Goal: Use online tool/utility: Use online tool/utility

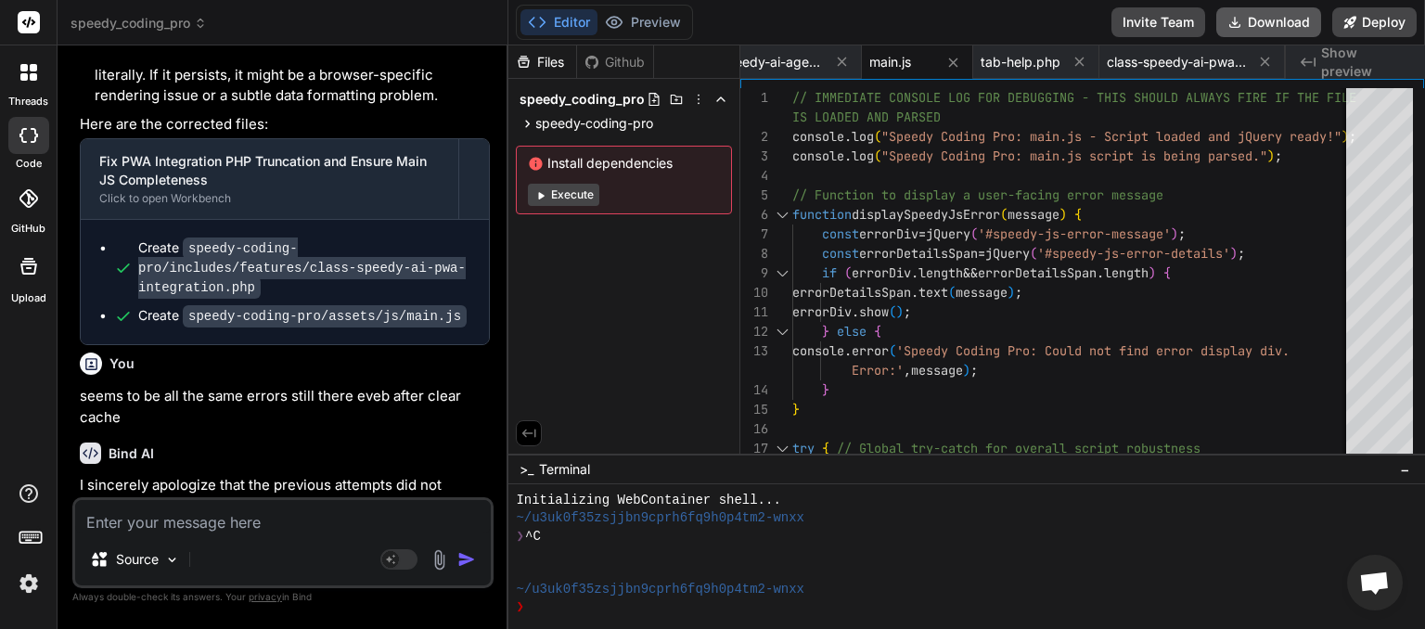
scroll to position [0, 1143]
click at [1246, 24] on button "Download" at bounding box center [1269, 22] width 105 height 30
type textarea "x"
paste textarea "<p>There has been a critical error on this website.</p><p><a href="[URL][DOMAIN…"
type textarea "<p>There has been a critical error on this website.</p><p><a href="[URL][DOMAIN…"
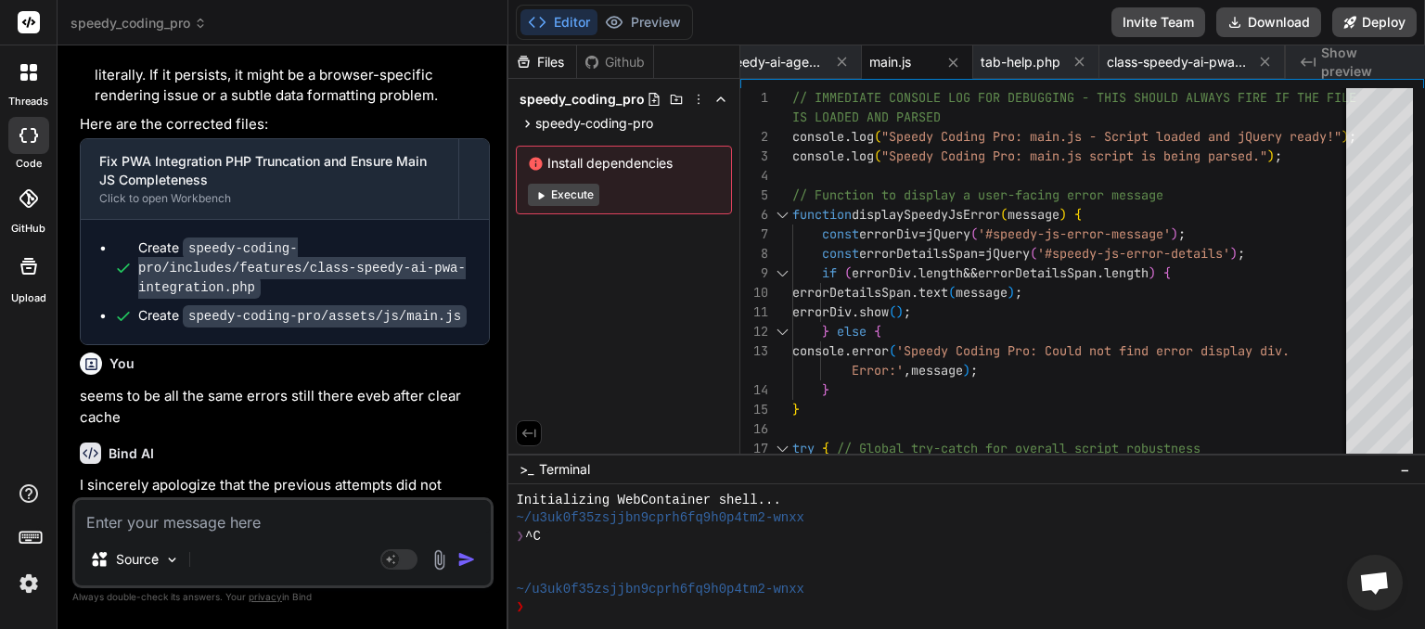
type textarea "x"
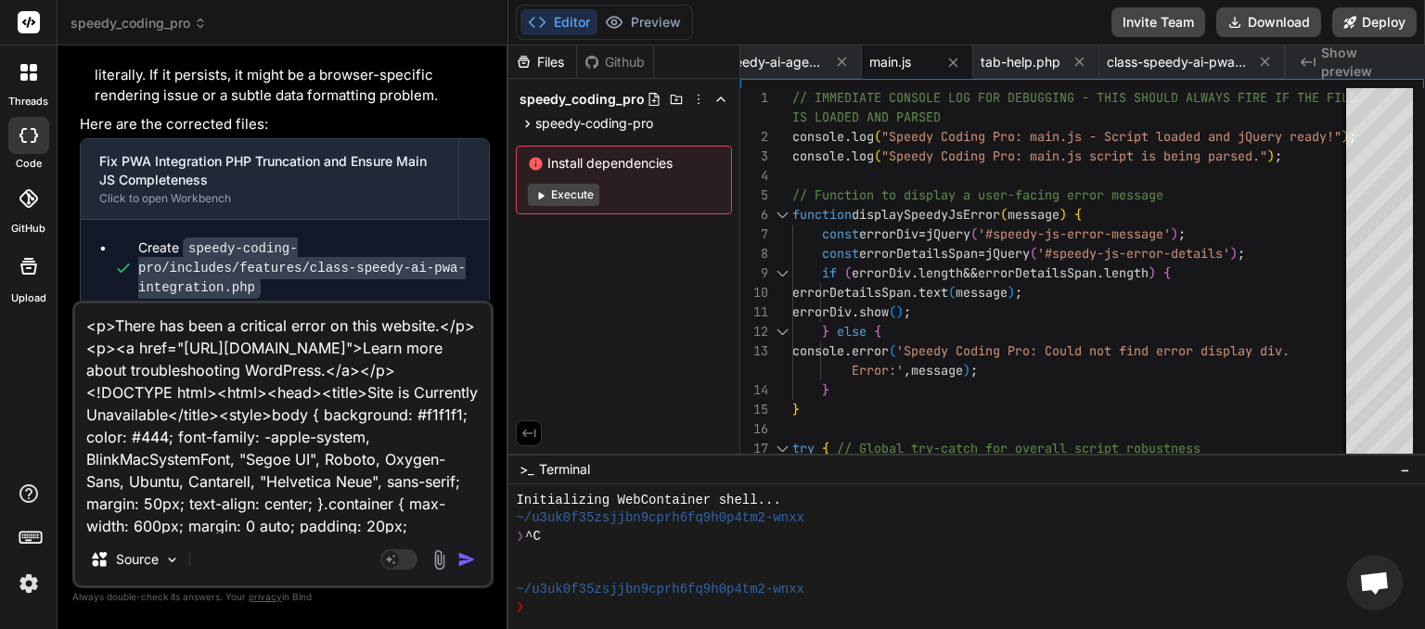
scroll to position [224, 0]
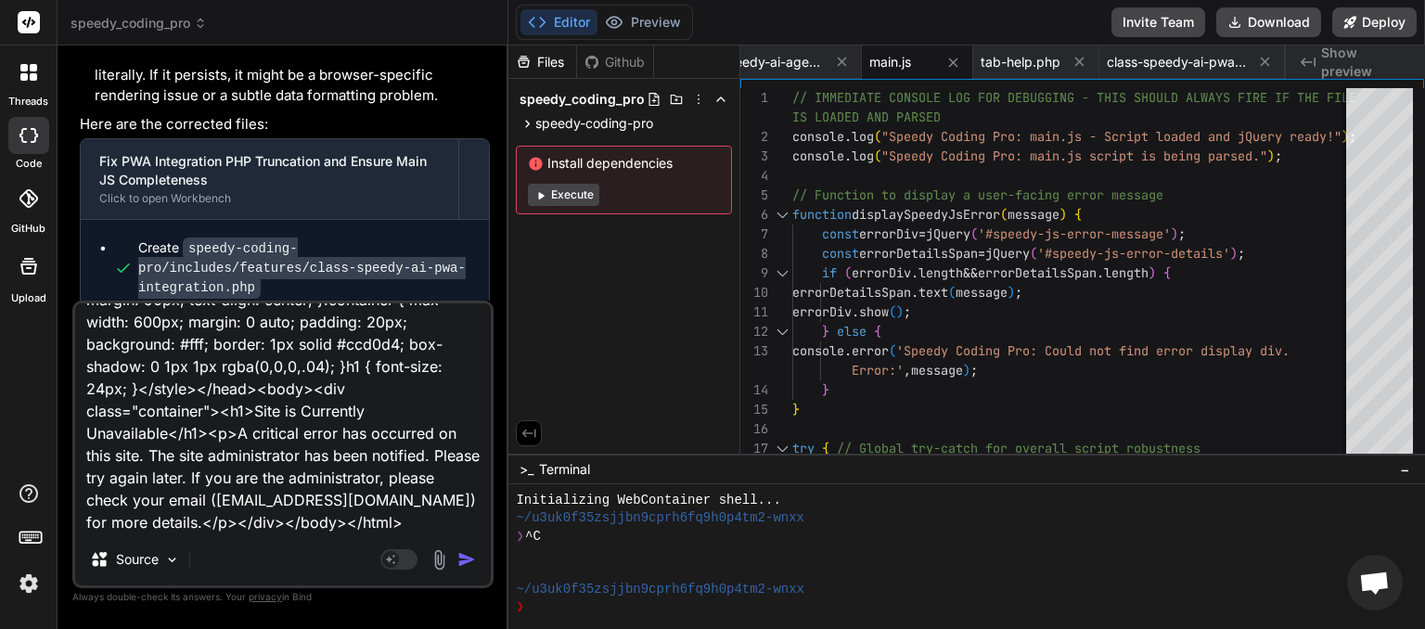
type textarea "<p>There has been a critical error on this website.</p><p><a href="[URL][DOMAIN…"
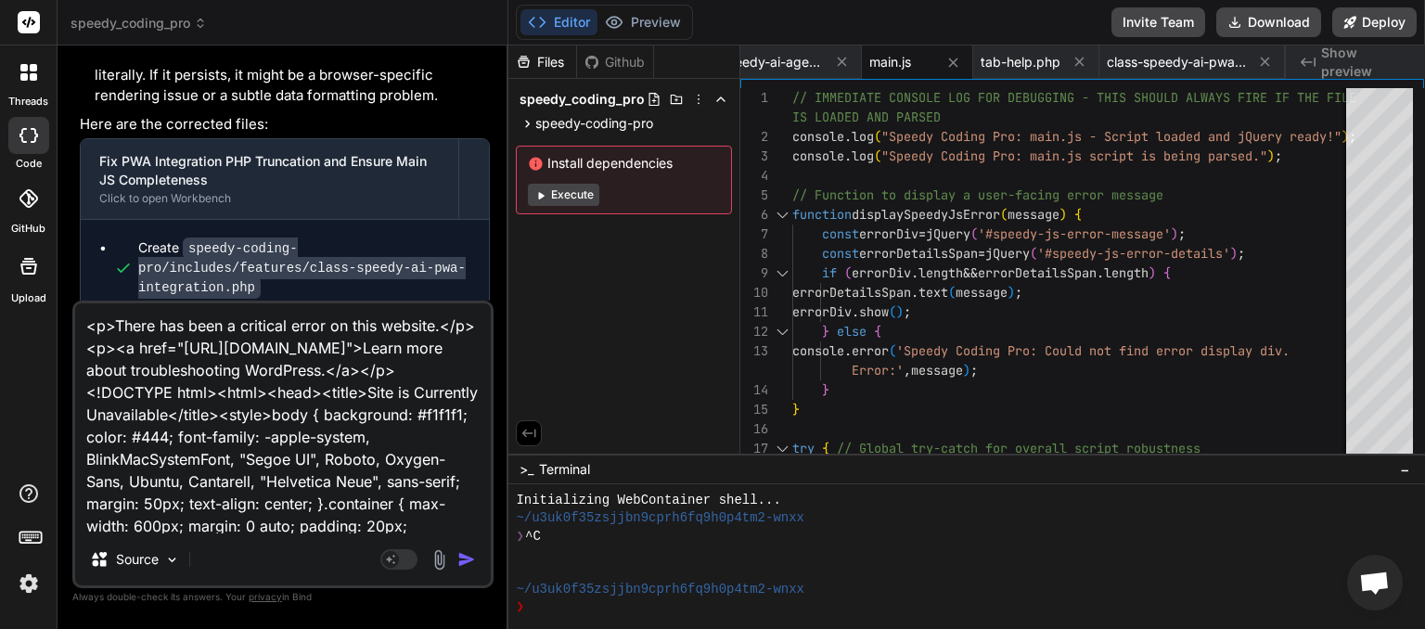
drag, startPoint x: 115, startPoint y: 421, endPoint x: 2, endPoint y: 199, distance: 249.8
click at [75, 303] on textarea "<p>There has been a critical error on this website.</p><p><a href="[URL][DOMAIN…" at bounding box center [283, 418] width 416 height 230
type textarea "x"
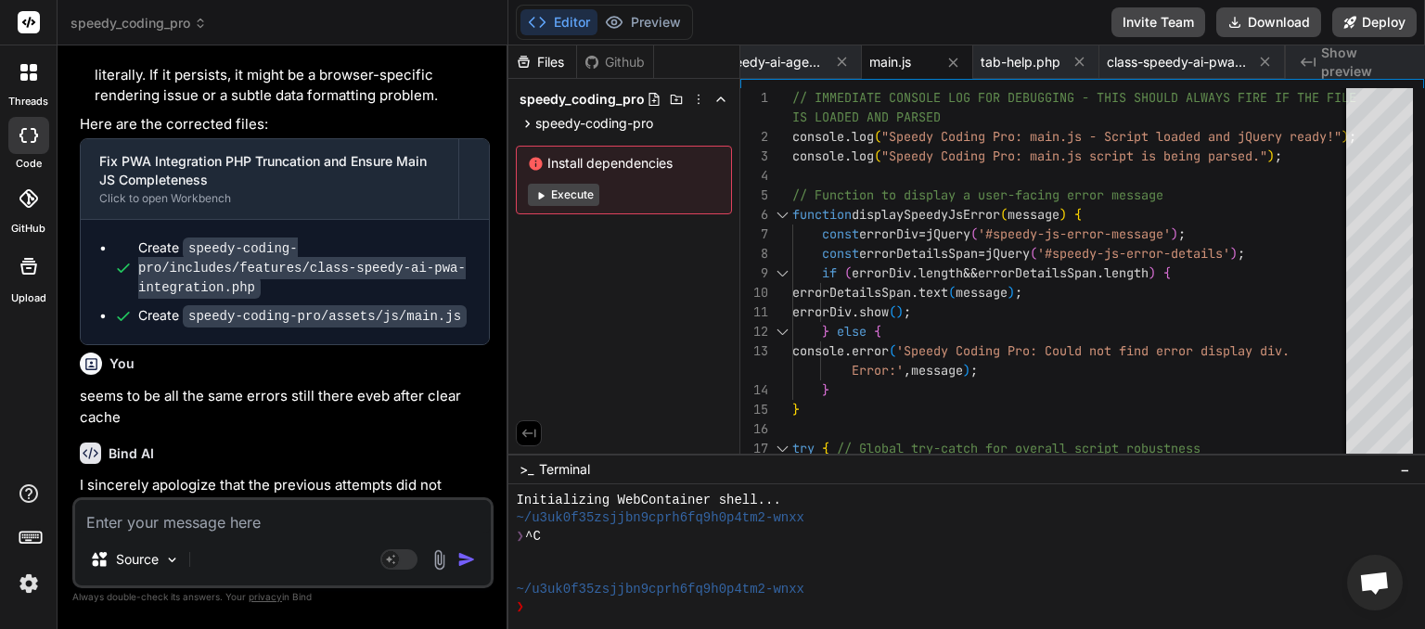
paste textarea "Type: Fatal Error (E_ERROR) Message: Uncaught Error: Call to undefined method S…"
type textarea "Type: Fatal Error (E_ERROR) Message: Uncaught Error: Call to undefined method S…"
type textarea "x"
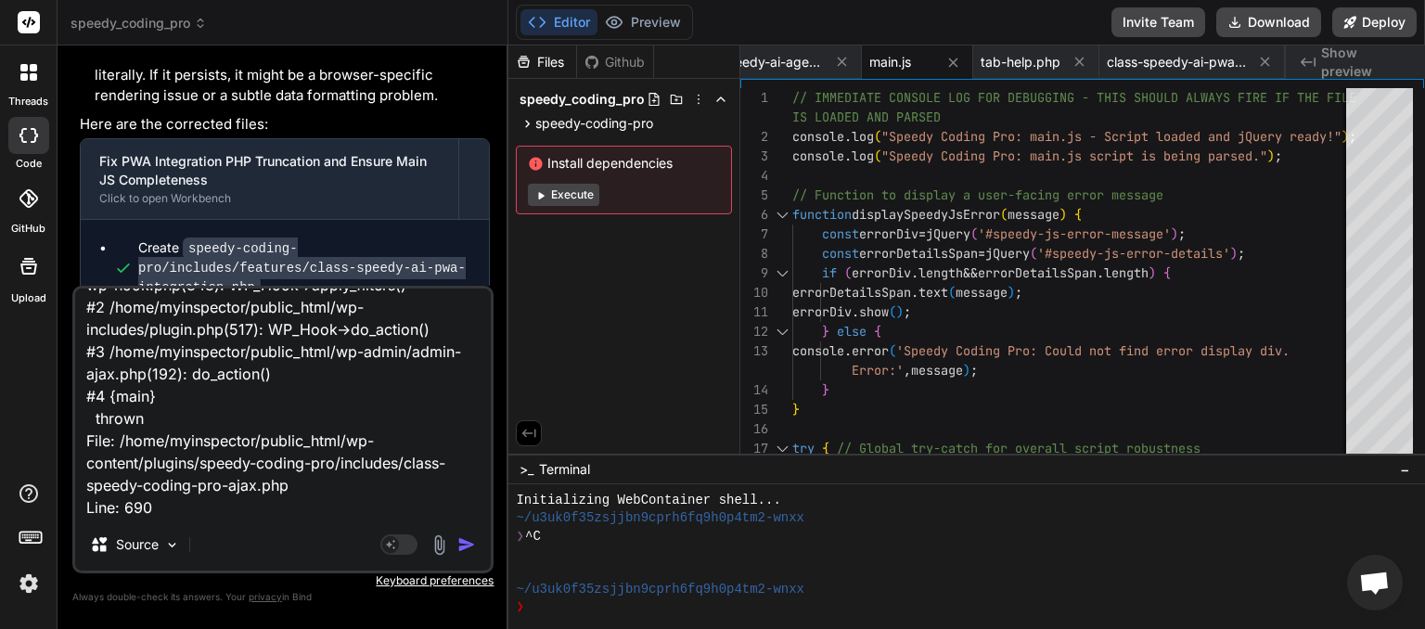
type textarea "Type: Fatal Error (E_ERROR) Message: Uncaught Error: Call to undefined method S…"
click at [476, 546] on img "button" at bounding box center [466, 544] width 19 height 19
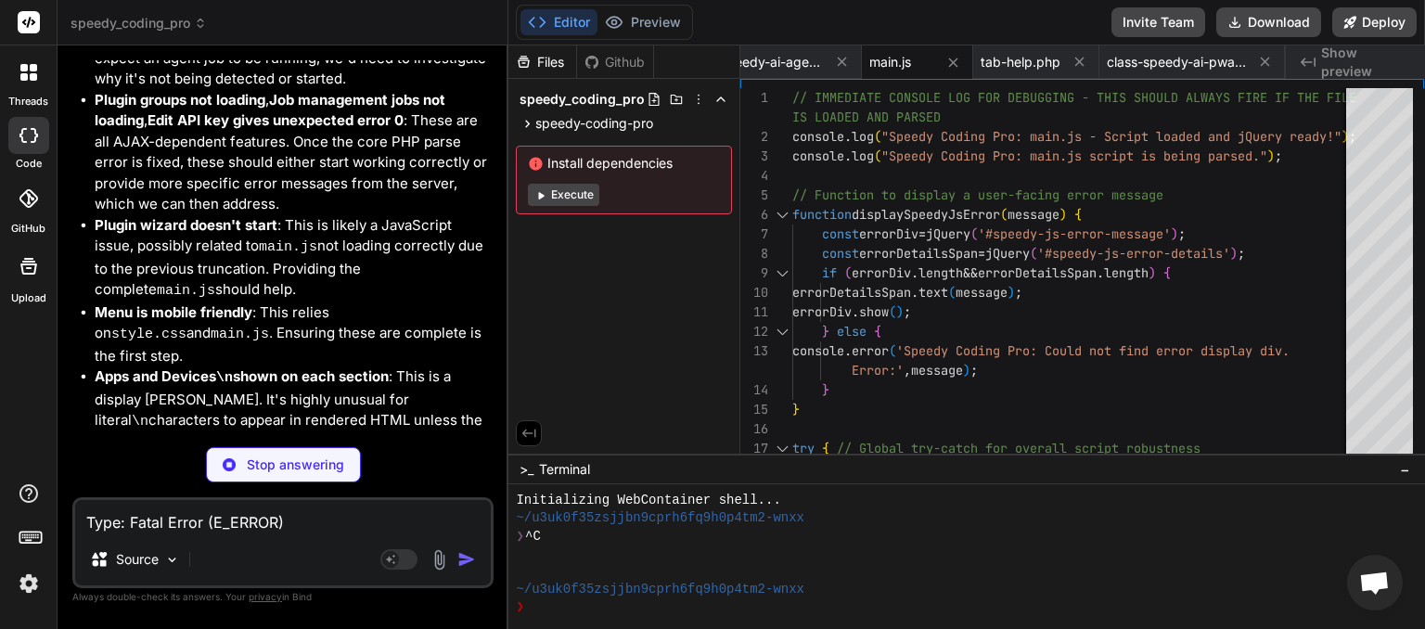
scroll to position [0, 1143]
type textarea "x"
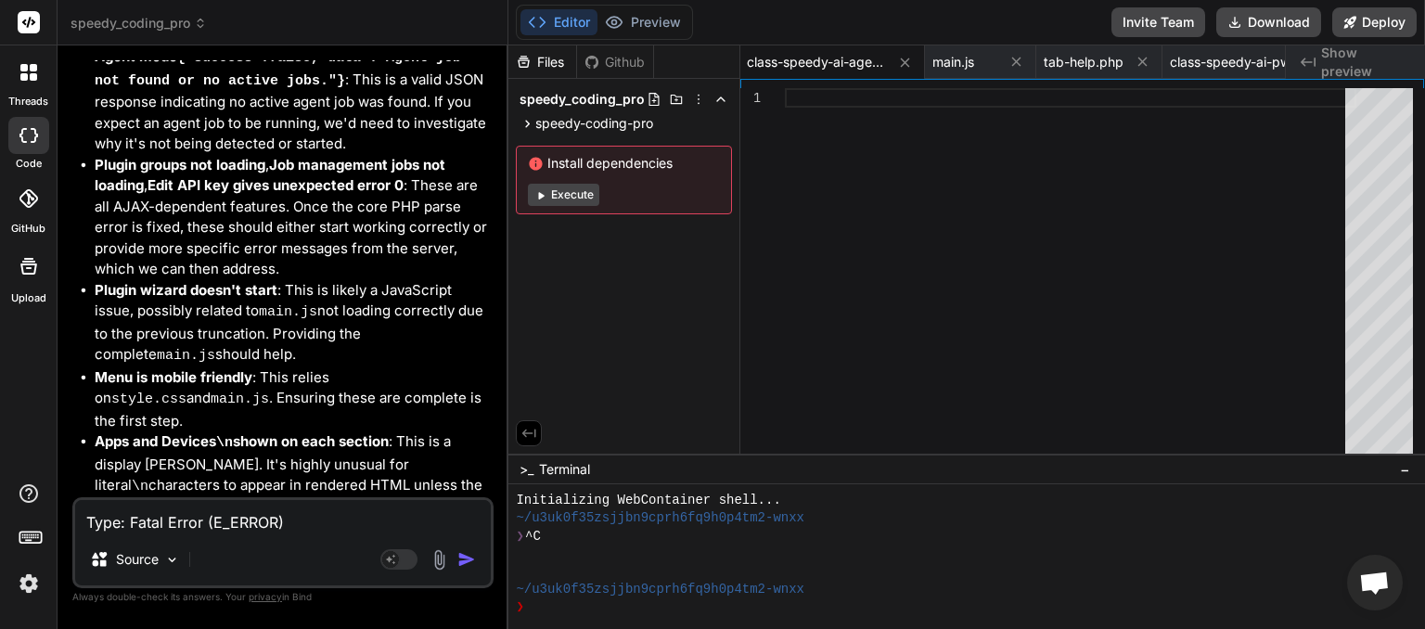
scroll to position [20212, 0]
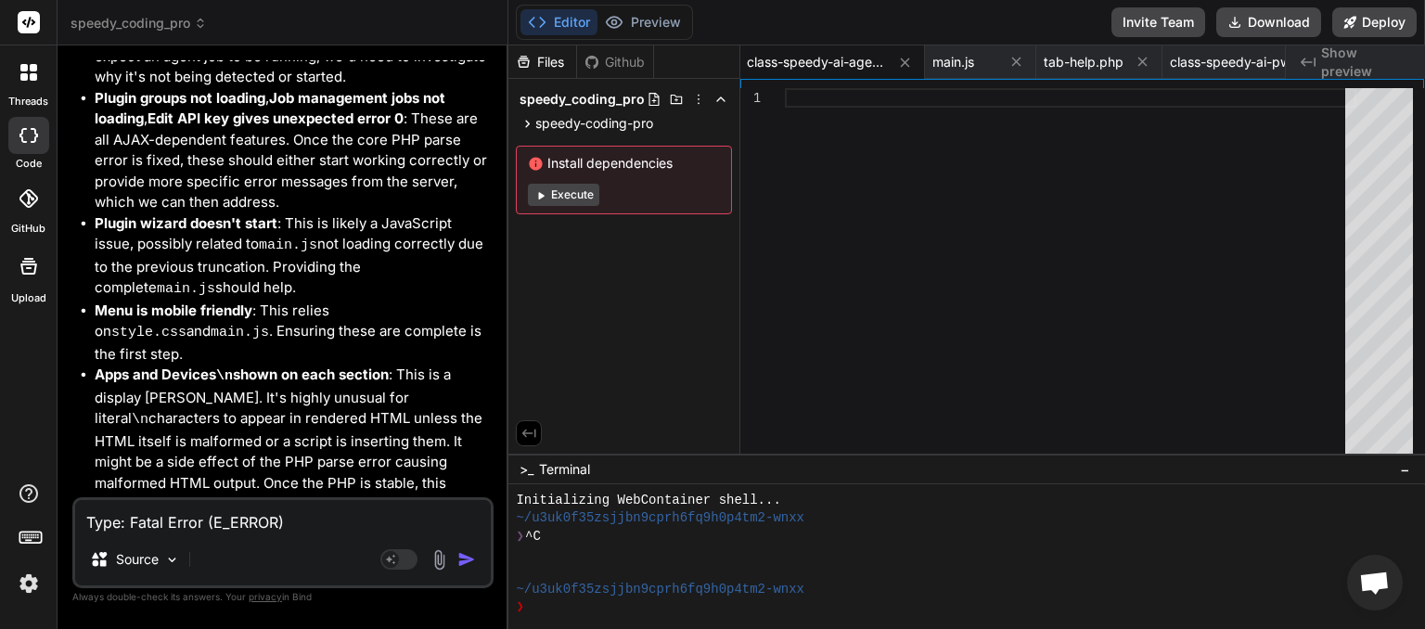
drag, startPoint x: 192, startPoint y: 474, endPoint x: 124, endPoint y: 450, distance: 71.9
copy div "This message appears to be truncated. The response may be incomplete."
paste textarea "his message appears to be truncated. The response may be incomplete."
type textarea "This message appears to be truncated. The response may be incomplete."
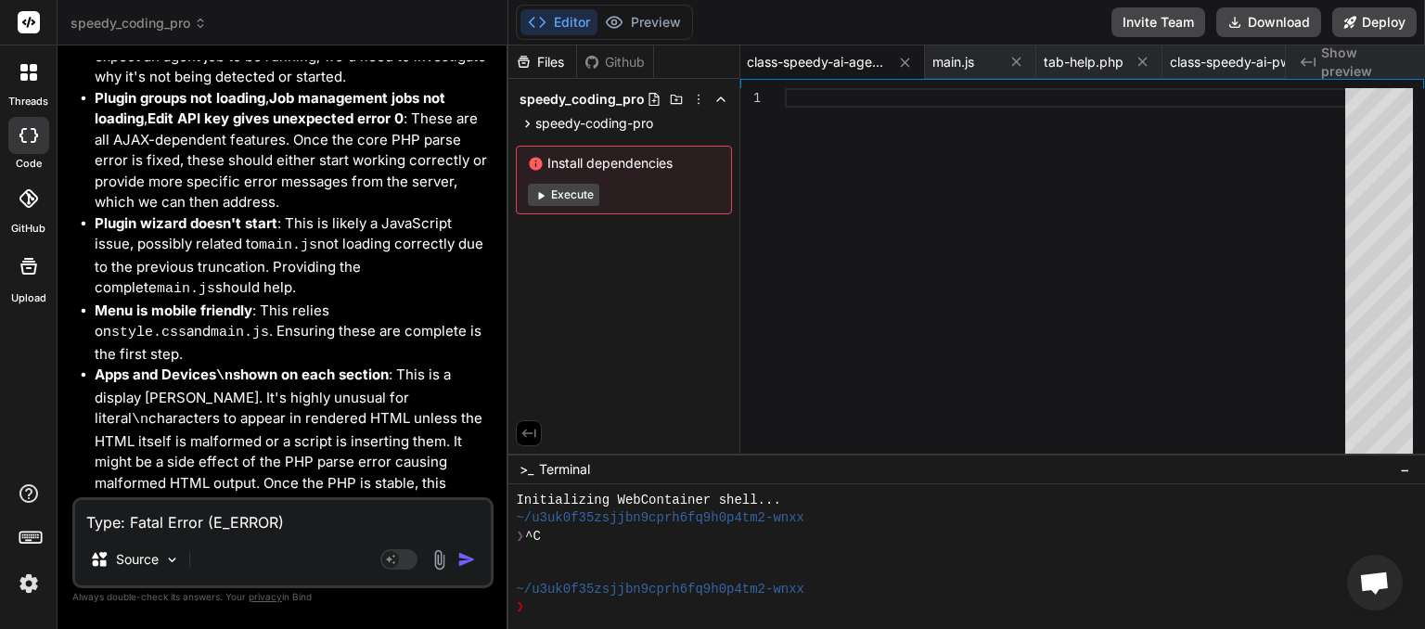
type textarea "x"
type textarea "This message appears to be truncated. The response may be incomplete."
click at [467, 557] on img "button" at bounding box center [466, 559] width 19 height 19
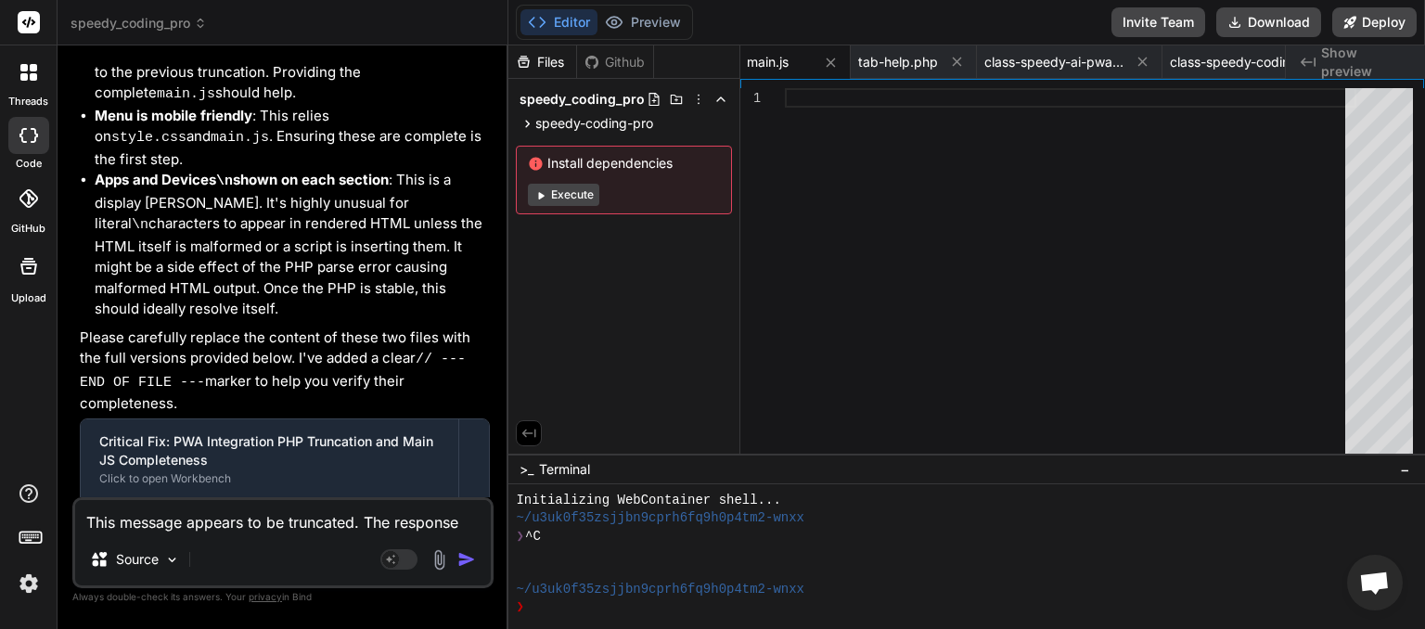
scroll to position [20990, 0]
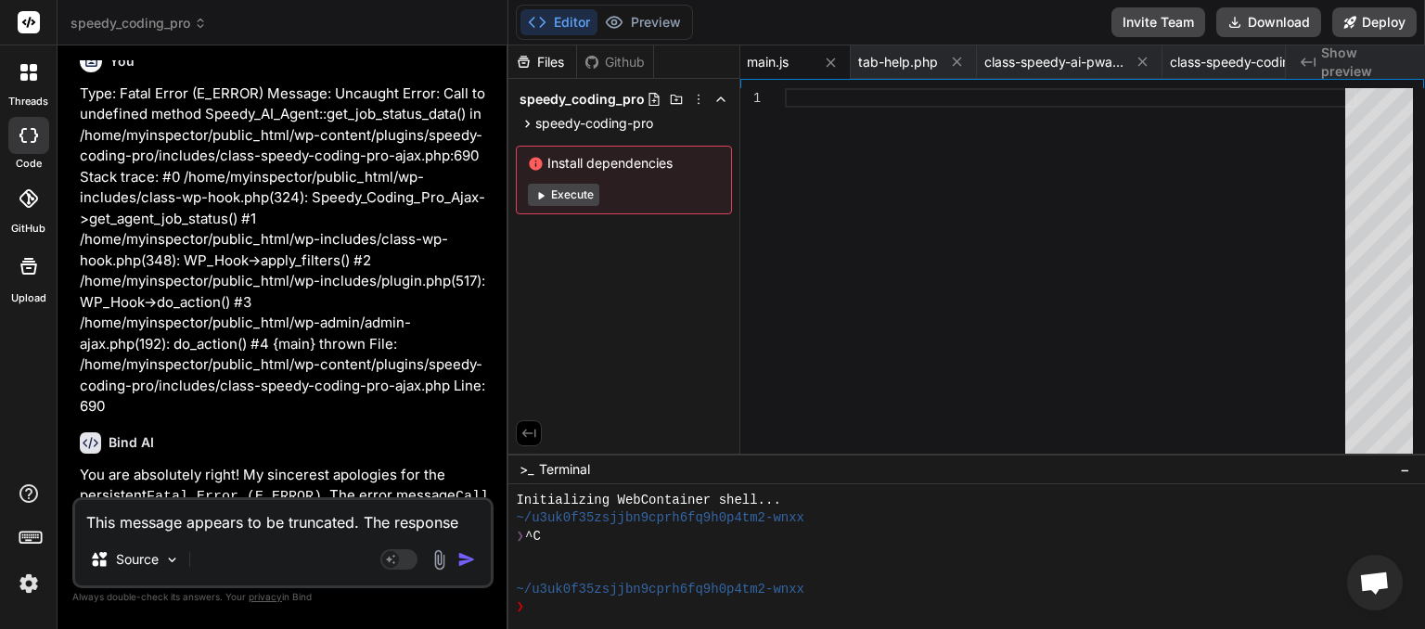
drag, startPoint x: 246, startPoint y: 481, endPoint x: 138, endPoint y: 450, distance: 111.9
copy span "This message appears to be truncated. The response may be incomplete."
click at [121, 519] on textarea "This message appears to be truncated. The response may be incomplete." at bounding box center [283, 516] width 416 height 33
paste textarea
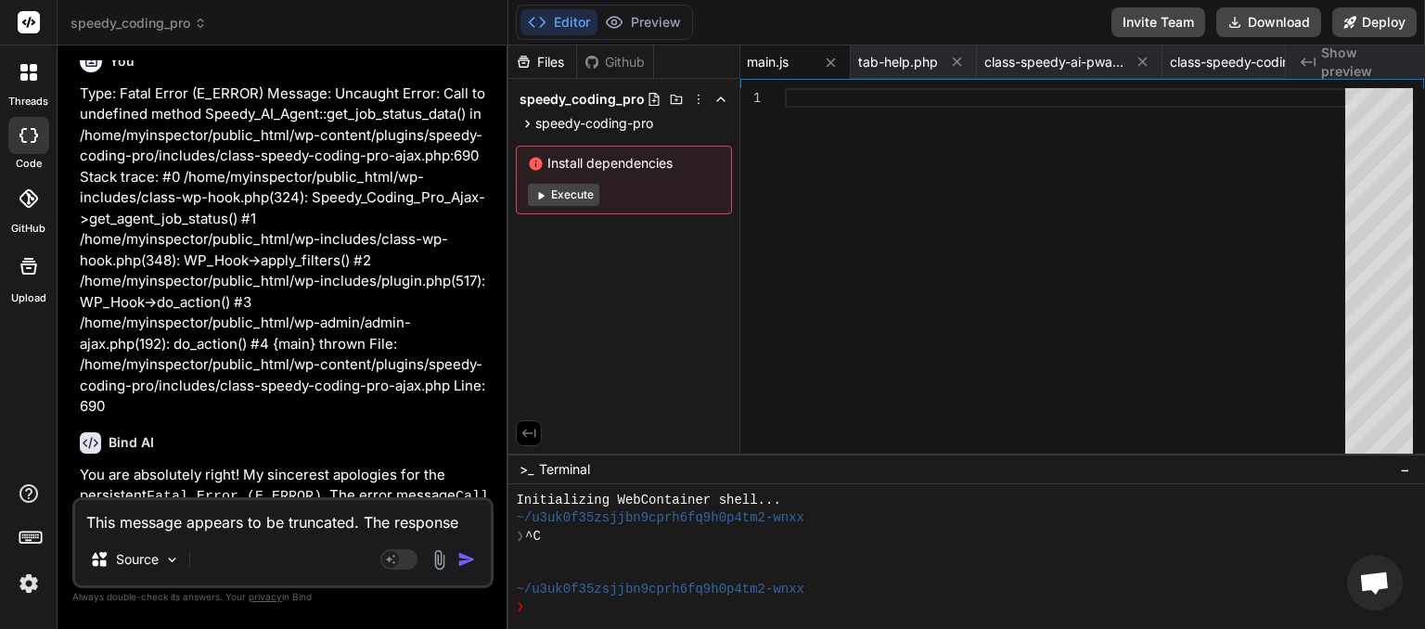
type textarea "x"
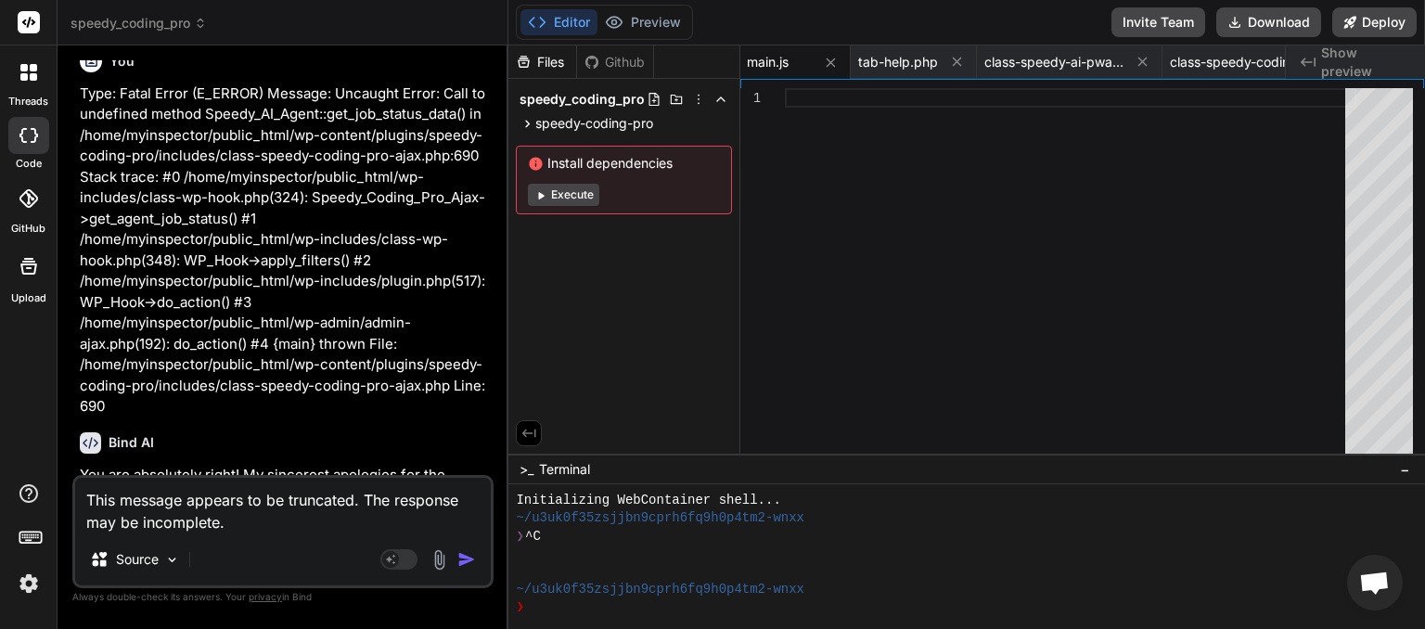
type textarea "This message appears to be truncated. The response may be incomplete."
click at [469, 561] on img "button" at bounding box center [466, 559] width 19 height 19
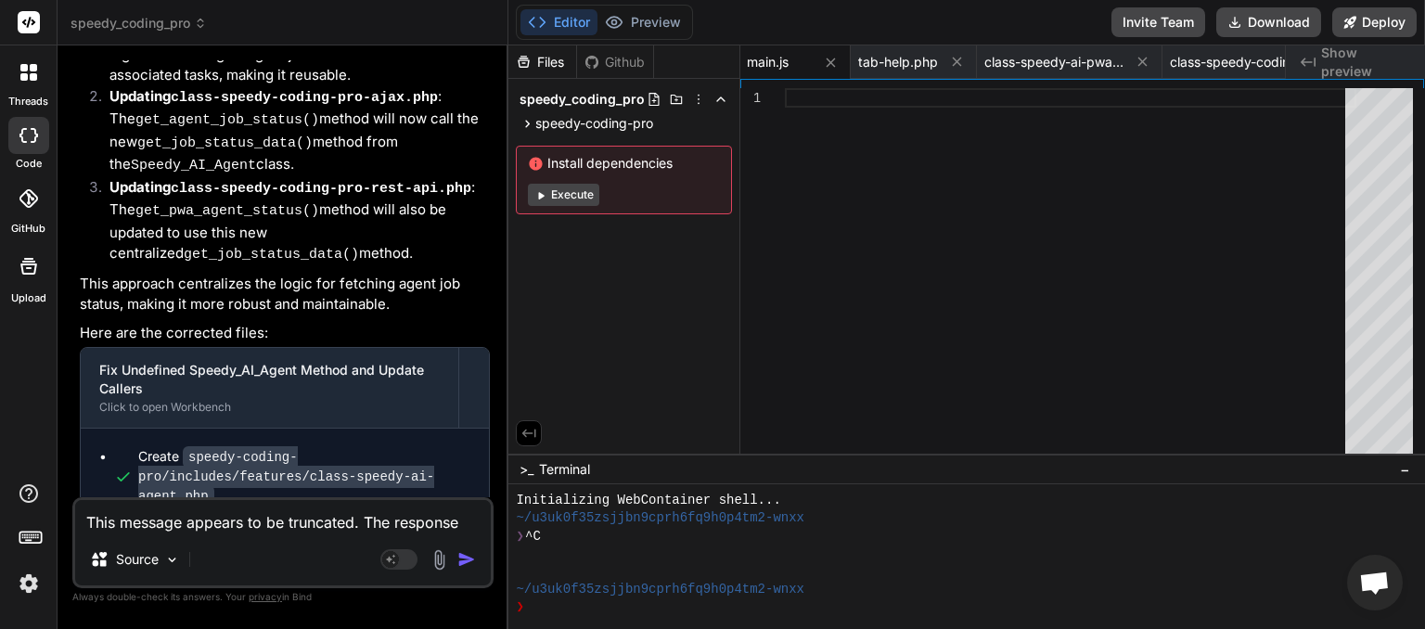
scroll to position [21766, 0]
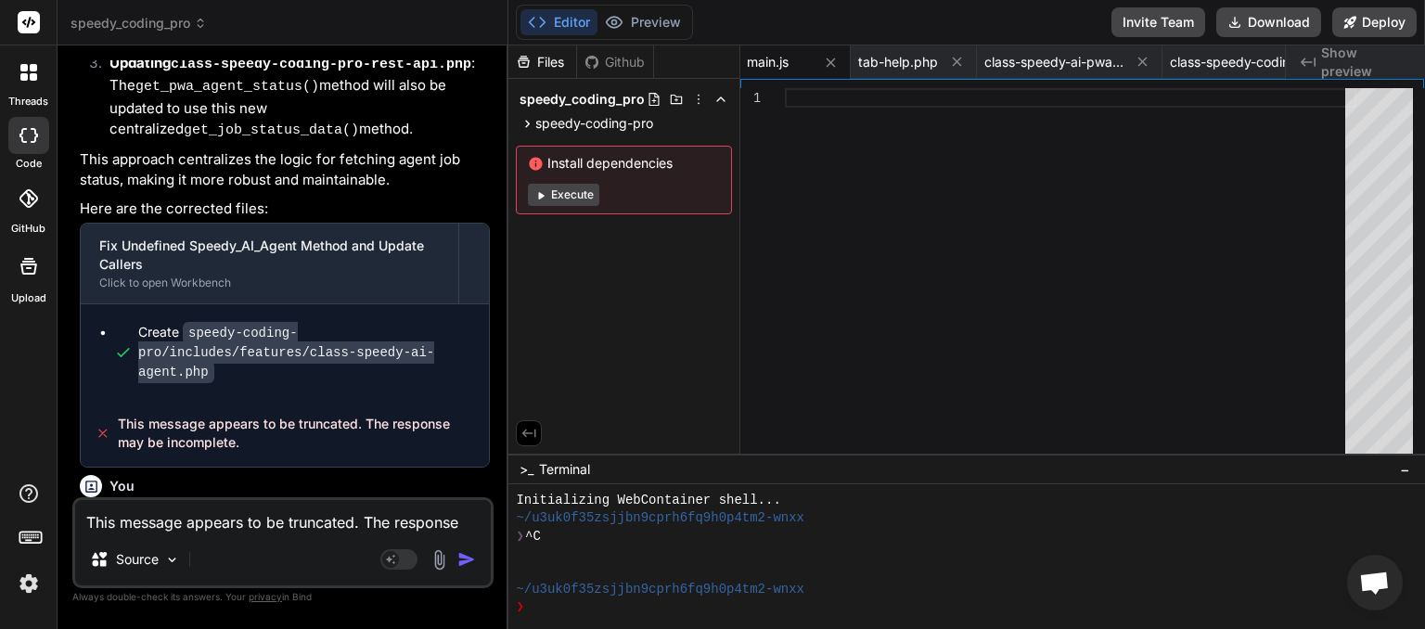
drag, startPoint x: 249, startPoint y: 484, endPoint x: 117, endPoint y: 460, distance: 134.0
copy span "This message appears to be truncated. The response may be incomplete."
paste textarea
type textarea "x"
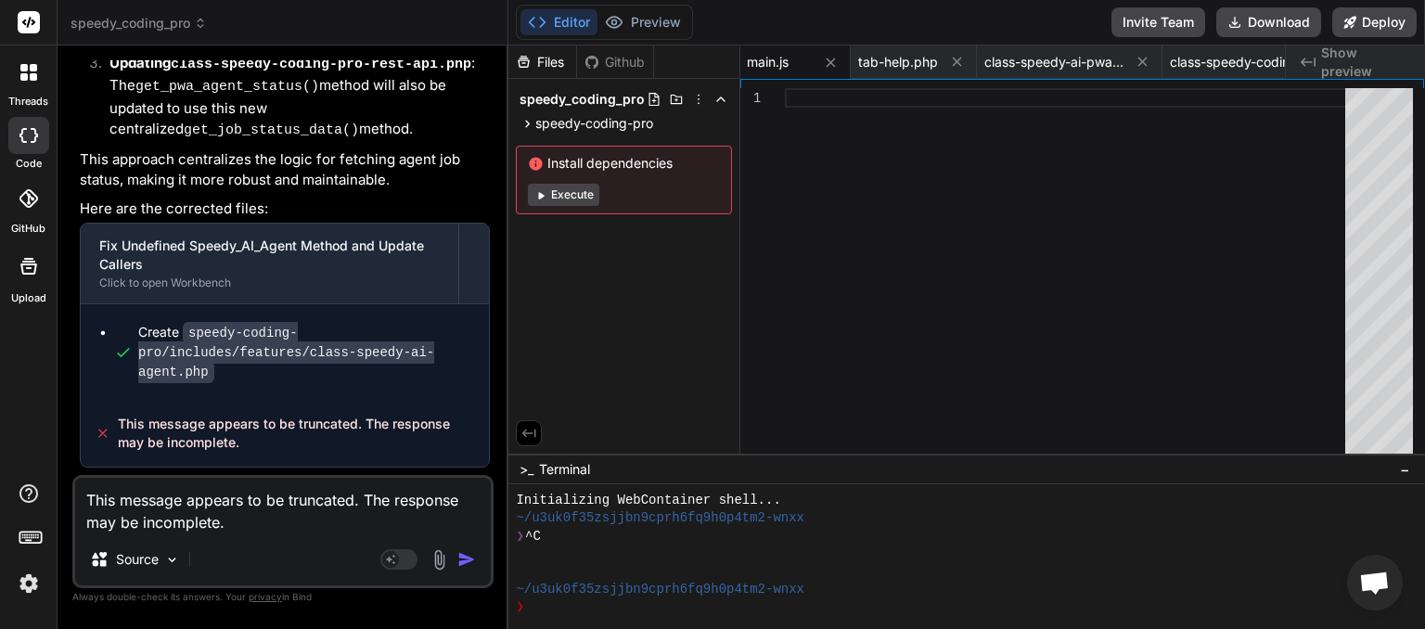
type textarea "This message appears to be truncated. The response may be incomplete."
type textarea "x"
type textarea "This message appears to be truncated. The response may be incomplete. p"
type textarea "x"
type textarea "This message appears to be truncated. The response may be incomplete. pl"
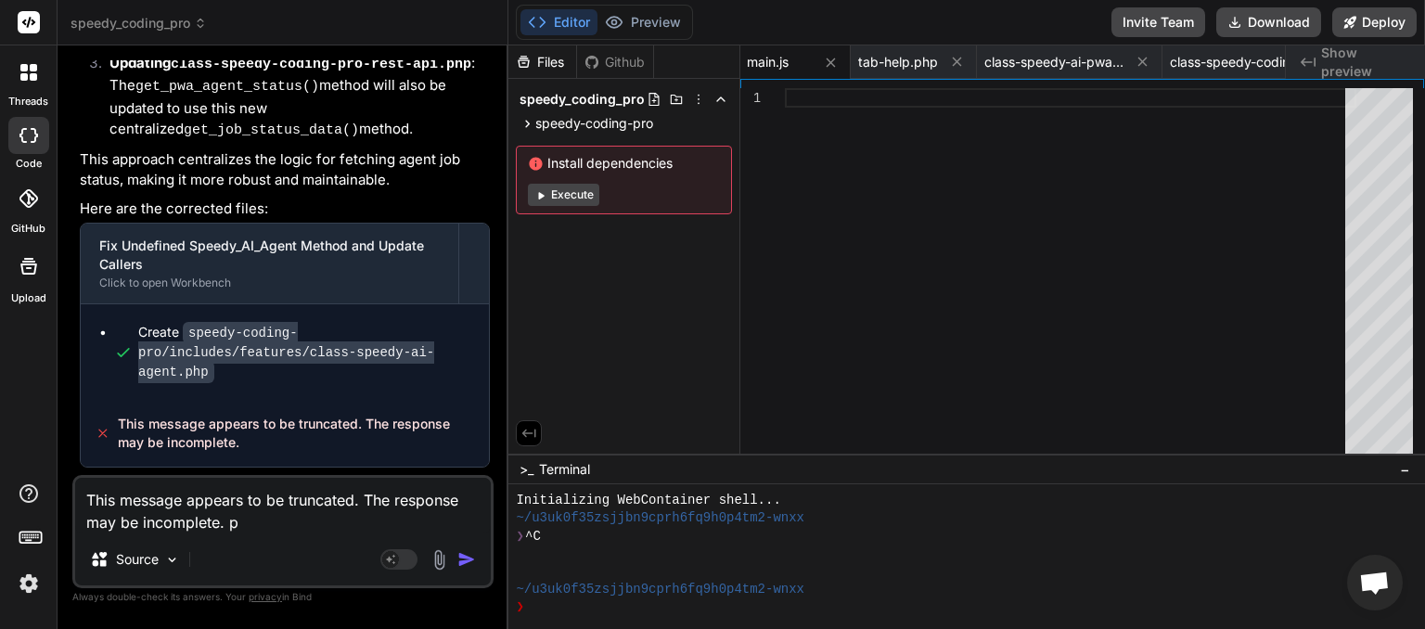
type textarea "x"
type textarea "This message appears to be truncated. The response may be incomplete. ple"
type textarea "x"
type textarea "This message appears to be truncated. The response may be incomplete. plea"
type textarea "x"
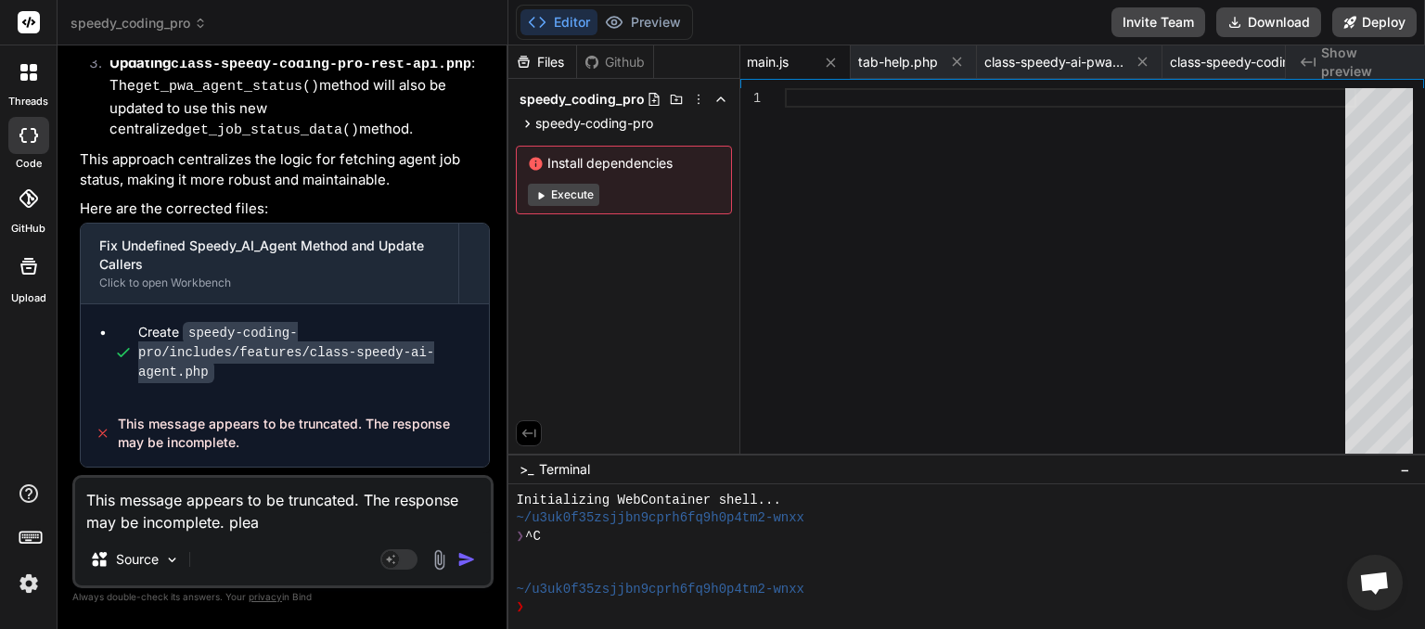
type textarea "This message appears to be truncated. The response may be incomplete. [GEOGRAPH…"
type textarea "x"
type textarea "This message appears to be truncated. The response may be incomplete. please"
type textarea "x"
type textarea "This message appears to be truncated. The response may be incomplete. please"
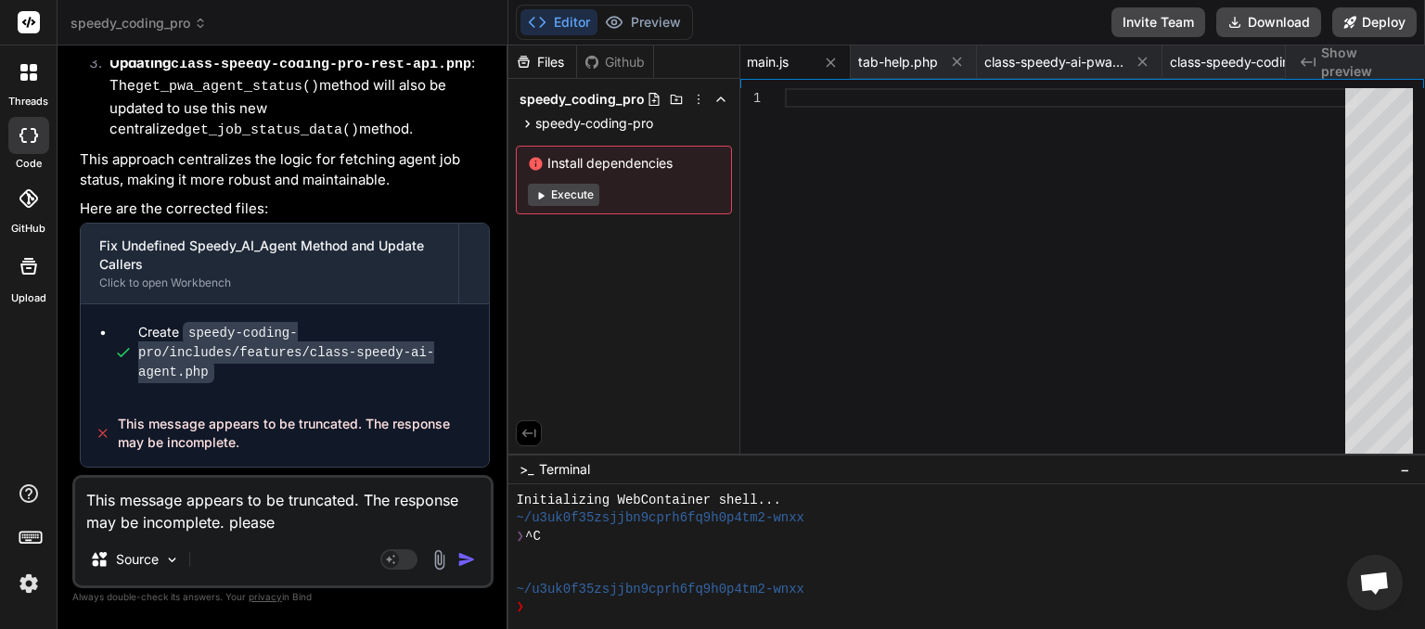
type textarea "x"
type textarea "This message appears to be truncated. The response may be incomplete. please t"
type textarea "x"
type textarea "This message appears to be truncated. The response may be incomplete. please tr"
type textarea "x"
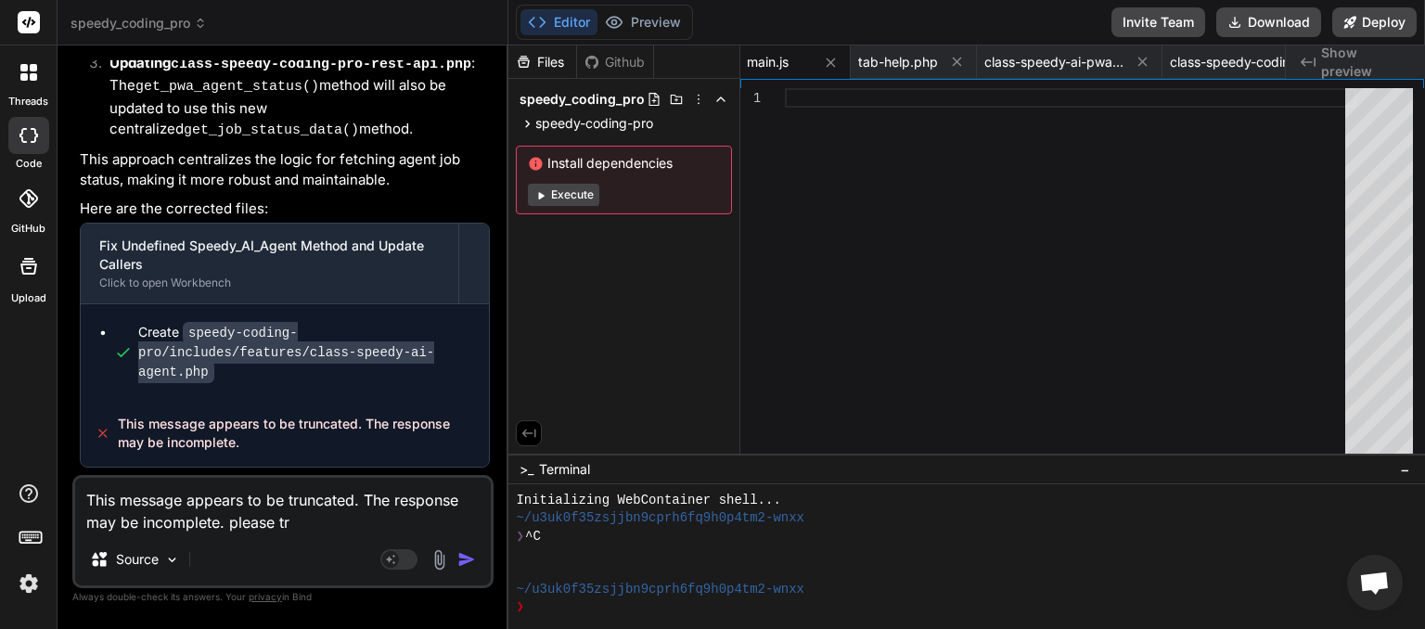
type textarea "This message appears to be truncated. The response may be incomplete. please try"
type textarea "x"
type textarea "This message appears to be truncated. The response may be incomplete. please try"
type textarea "x"
type textarea "This message appears to be truncated. The response may be incomplete. please tr…"
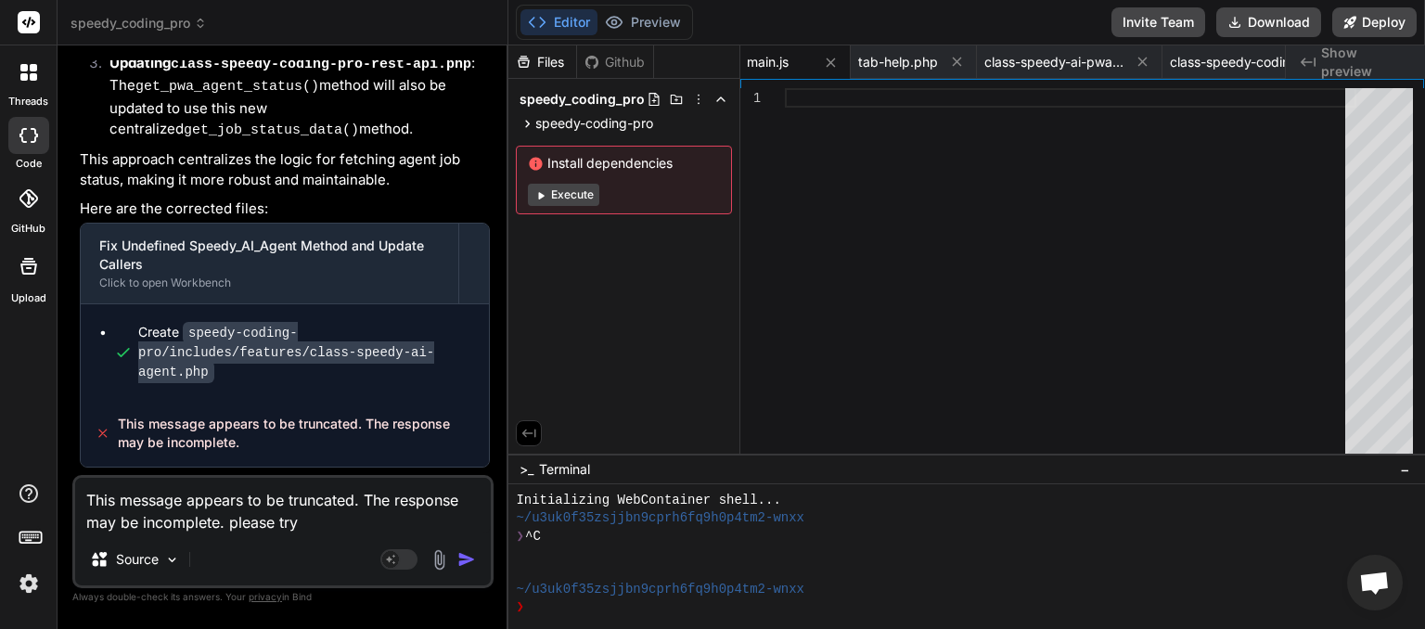
type textarea "x"
type textarea "This message appears to be truncated. The response may be incomplete. please tr…"
type textarea "x"
type textarea "This message appears to be truncated. The response may be incomplete. please tr…"
type textarea "x"
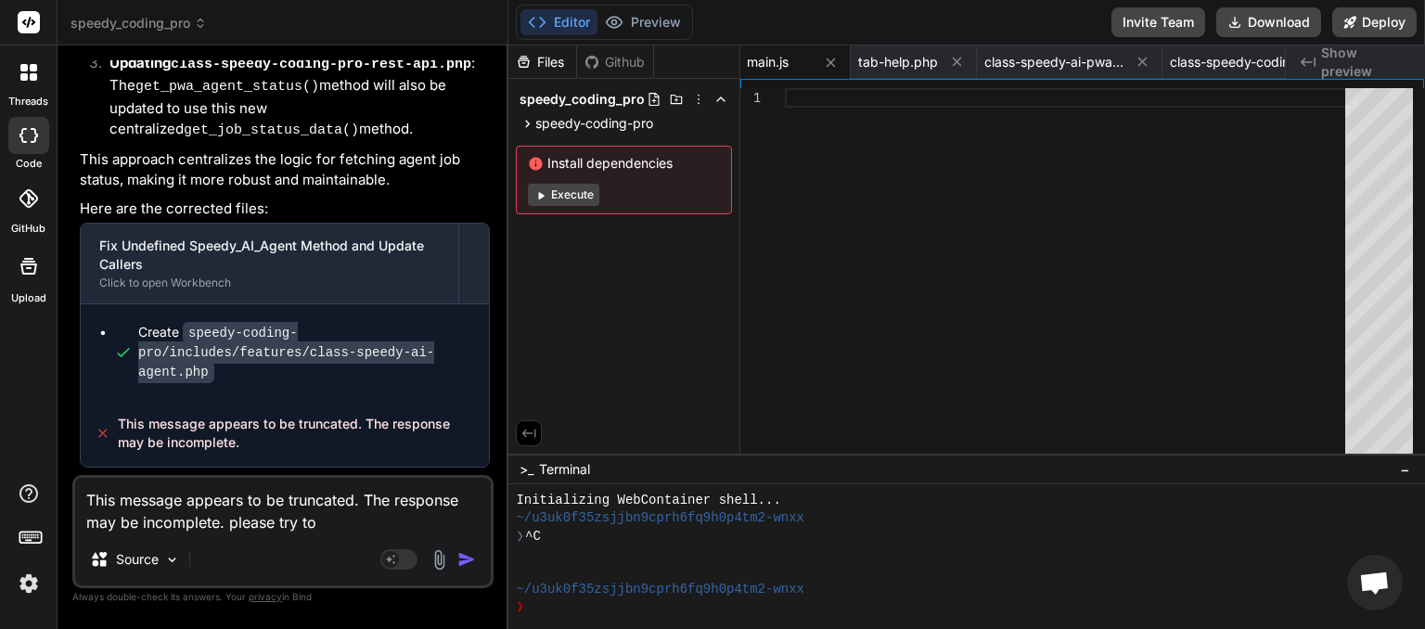
type textarea "This message appears to be truncated. The response may be incomplete. please tr…"
type textarea "x"
type textarea "This message appears to be truncated. The response may be incomplete. please tr…"
type textarea "x"
type textarea "This message appears to be truncated. The response may be incomplete. please tr…"
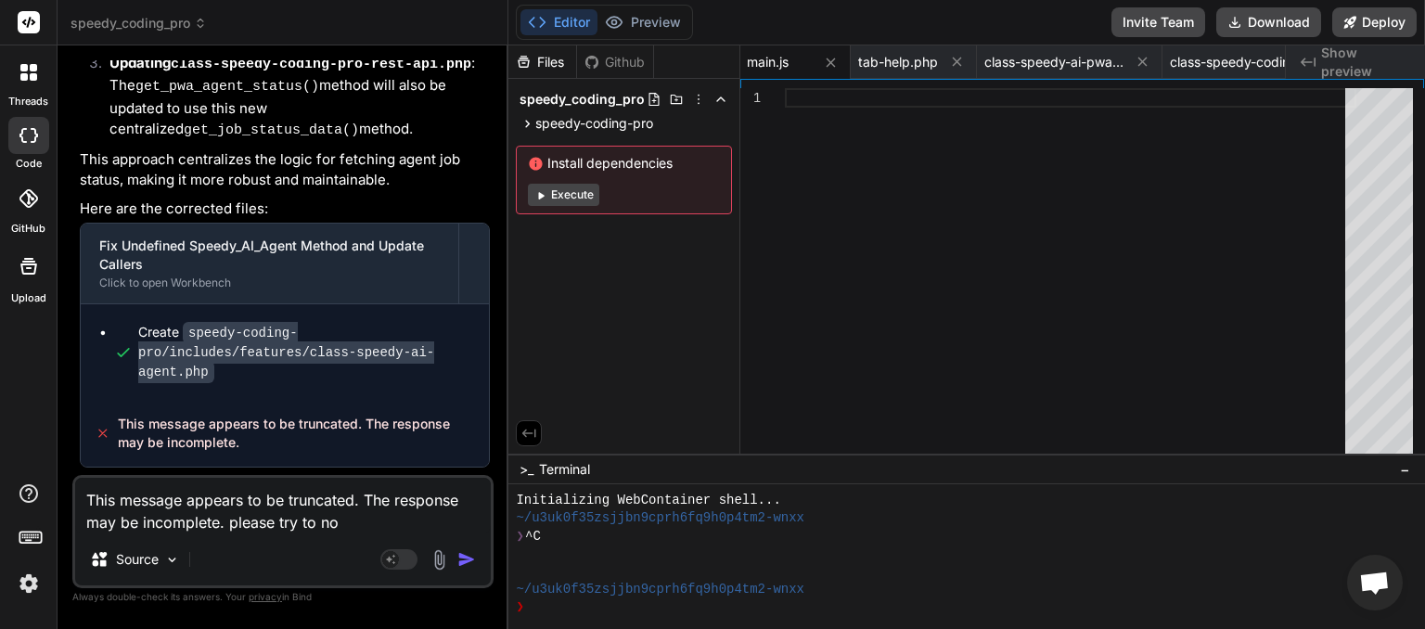
type textarea "x"
type textarea "This message appears to be truncated. The response may be incomplete. please tr…"
type textarea "x"
type textarea "This message appears to be truncated. The response may be incomplete. please tr…"
type textarea "x"
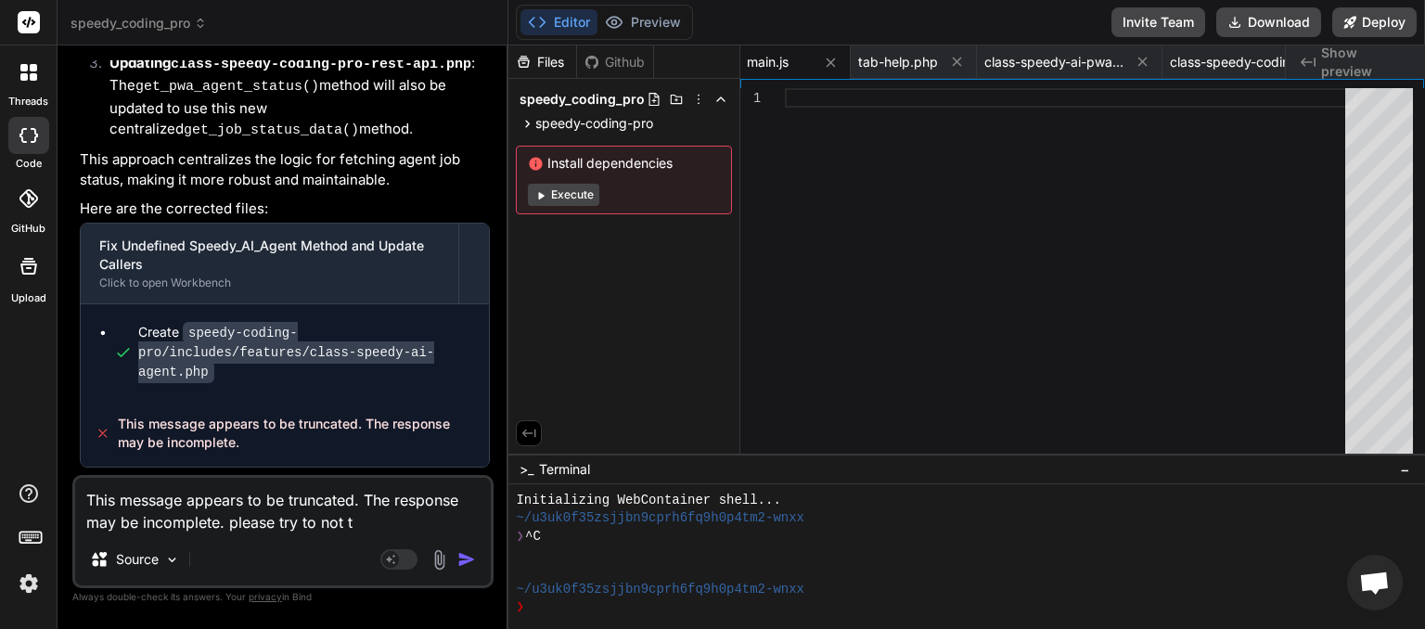
type textarea "This message appears to be truncated. The response may be incomplete. please tr…"
type textarea "x"
type textarea "This message appears to be truncated. The response may be incomplete. please tr…"
type textarea "x"
type textarea "This message appears to be truncated. The response may be incomplete. please tr…"
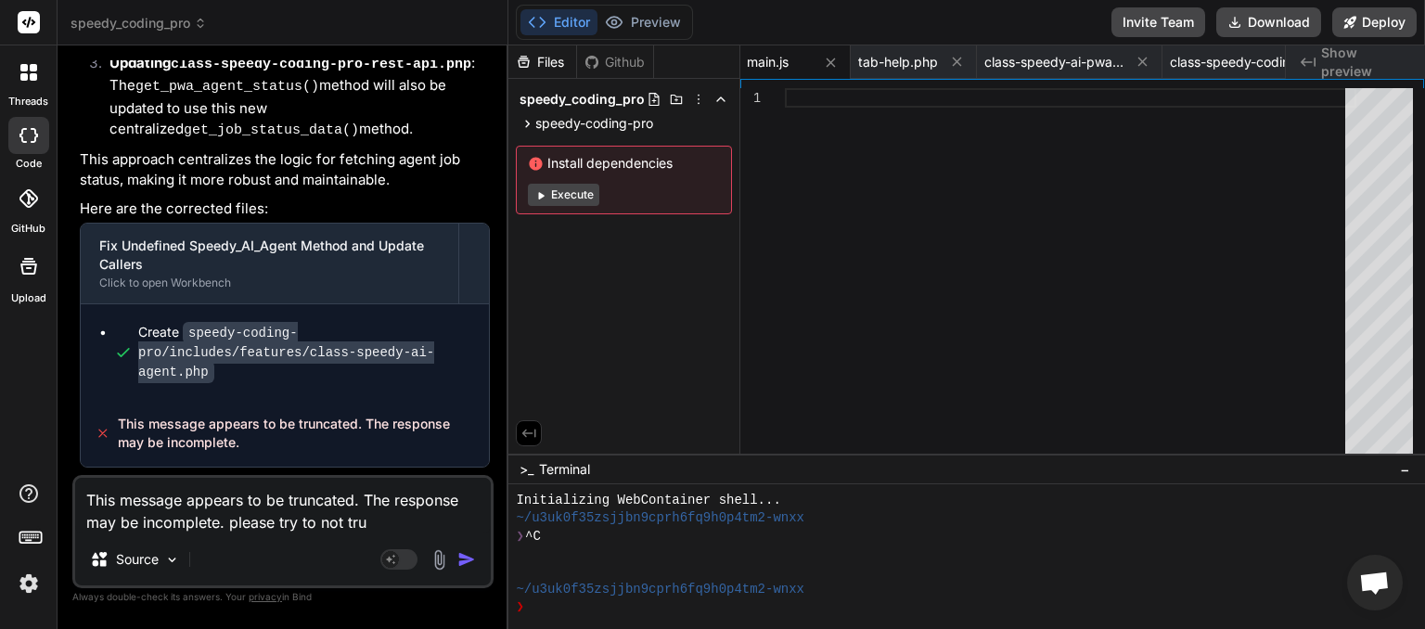
type textarea "x"
type textarea "This message appears to be truncated. The response may be incomplete. please tr…"
type textarea "x"
type textarea "This message appears to be truncated. The response may be incomplete. please tr…"
type textarea "x"
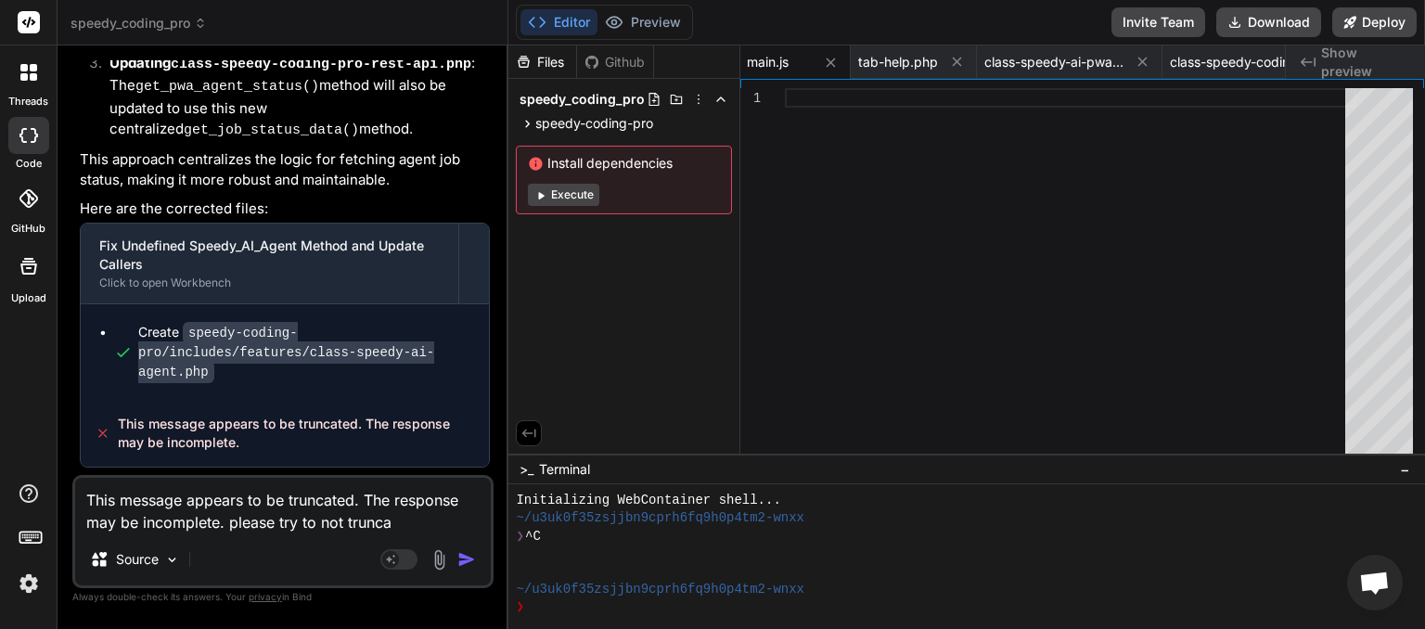
type textarea "This message appears to be truncated. The response may be incomplete. please tr…"
type textarea "x"
type textarea "This message appears to be truncated. The response may be incomplete. please tr…"
type textarea "x"
type textarea "This message appears to be truncated. The response may be incomplete. please tr…"
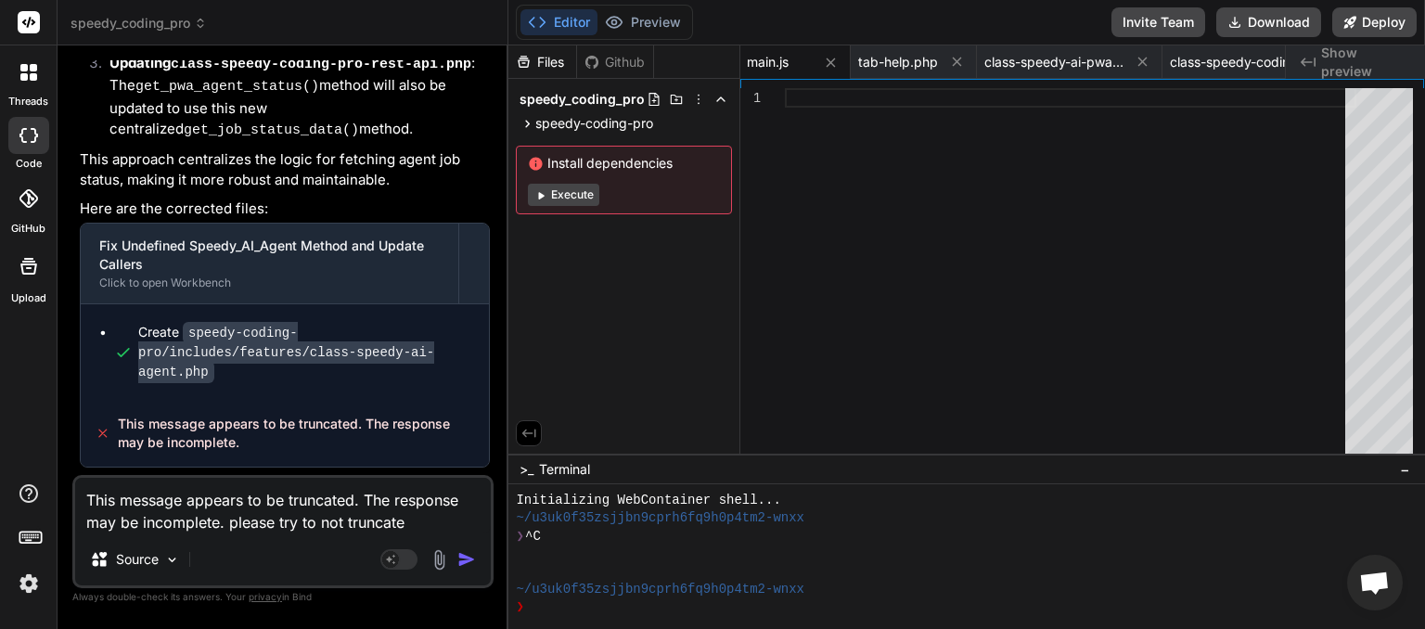
type textarea "x"
type textarea "This message appears to be truncated. The response may be incomplete. please tr…"
type textarea "x"
type textarea "This message appears to be truncated. The response may be incomplete. please tr…"
type textarea "x"
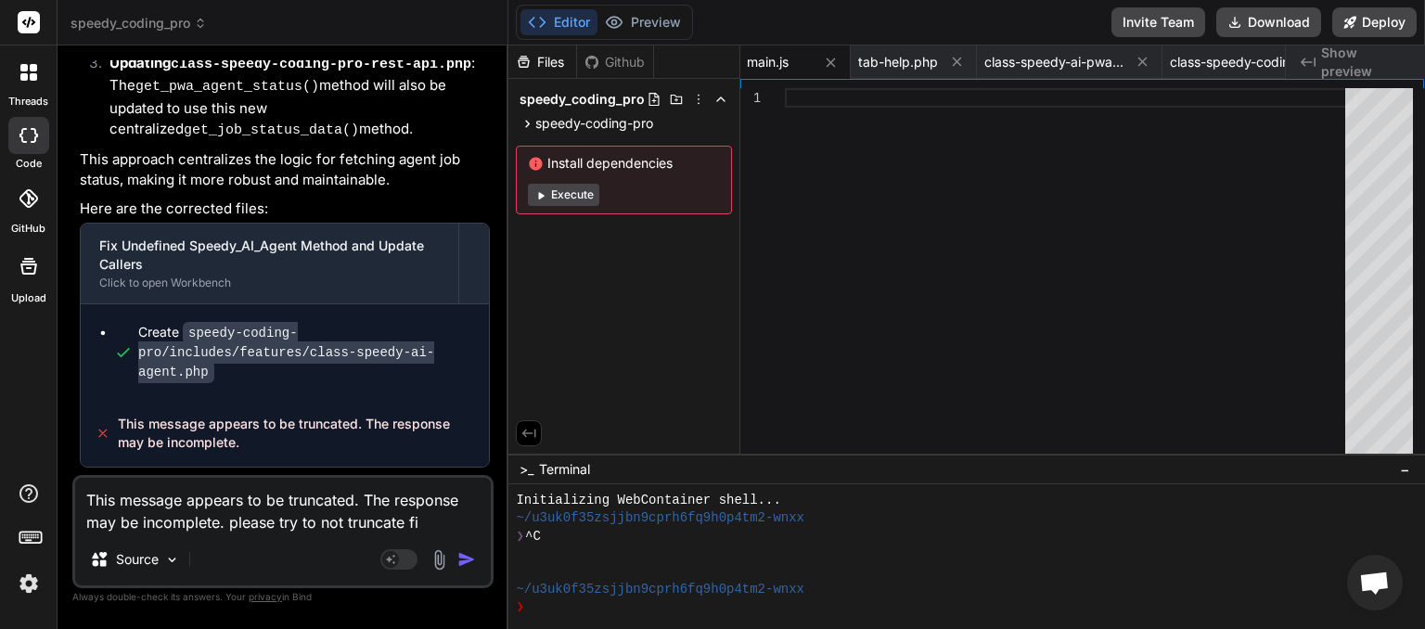
type textarea "This message appears to be truncated. The response may be incomplete. please tr…"
type textarea "x"
type textarea "This message appears to be truncated. The response may be incomplete. please tr…"
type textarea "x"
type textarea "This message appears to be truncated. The response may be incomplete. please tr…"
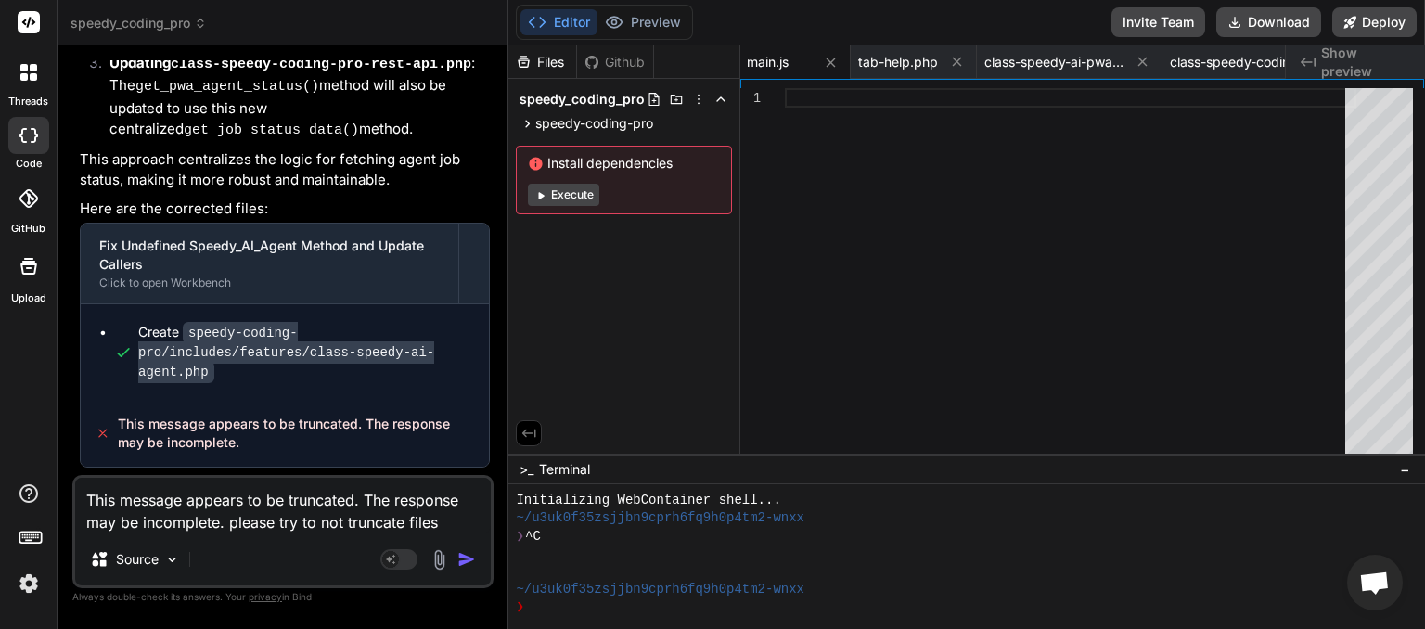
type textarea "x"
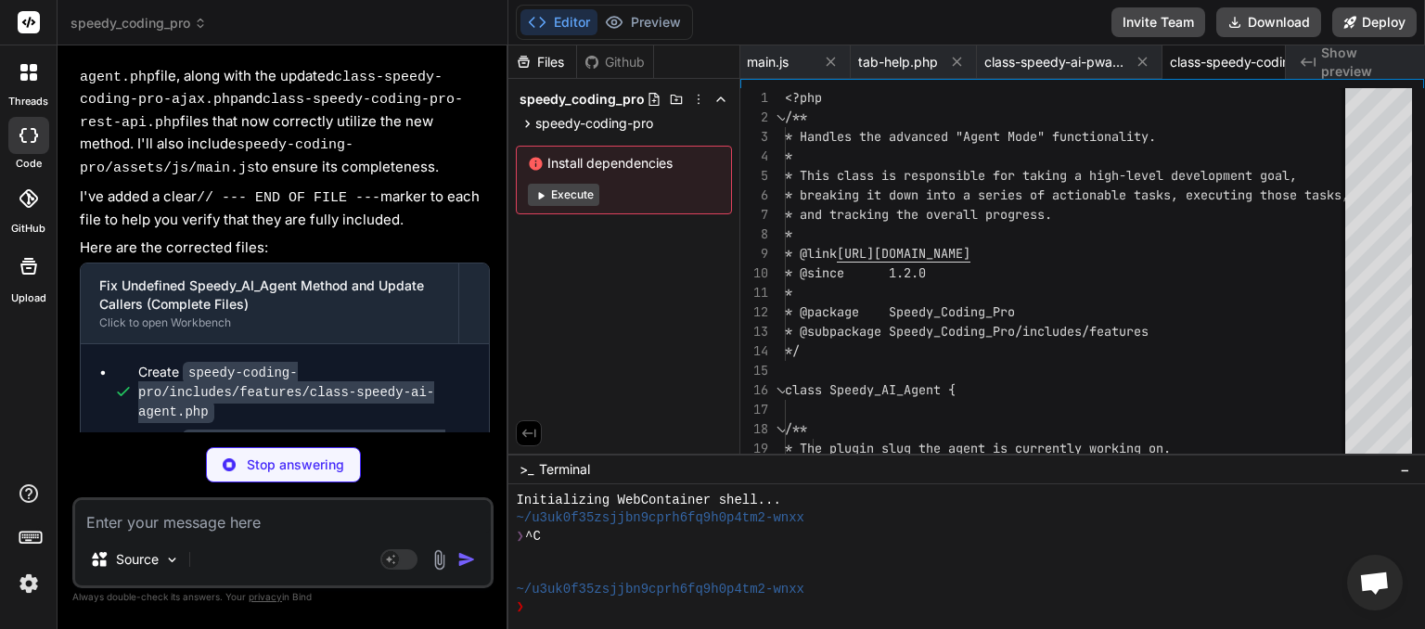
scroll to position [0, 1329]
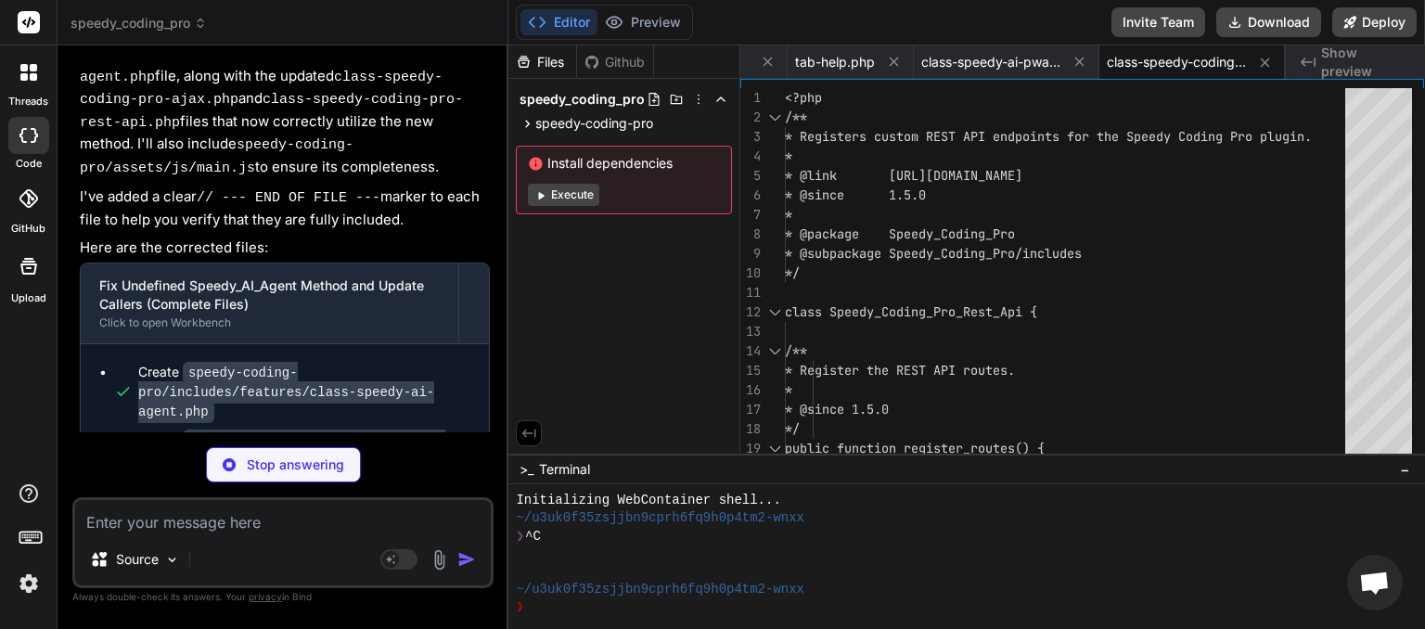
type textarea "x"
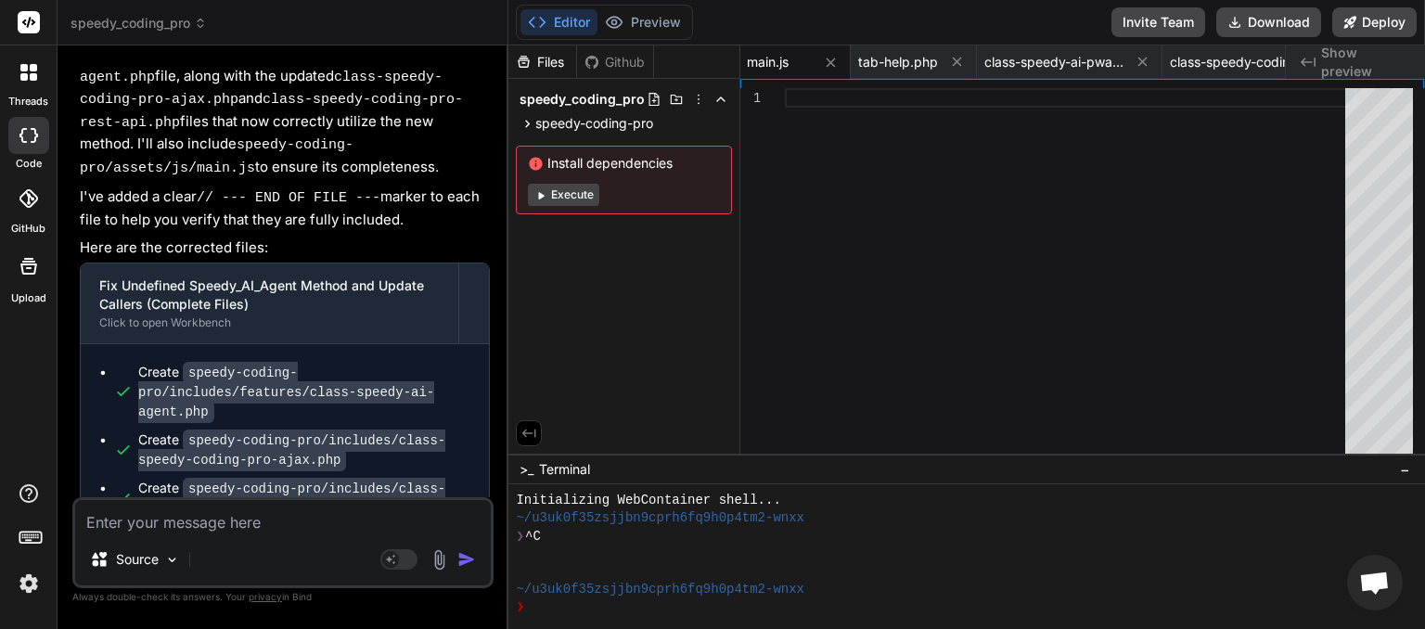
scroll to position [22541, 0]
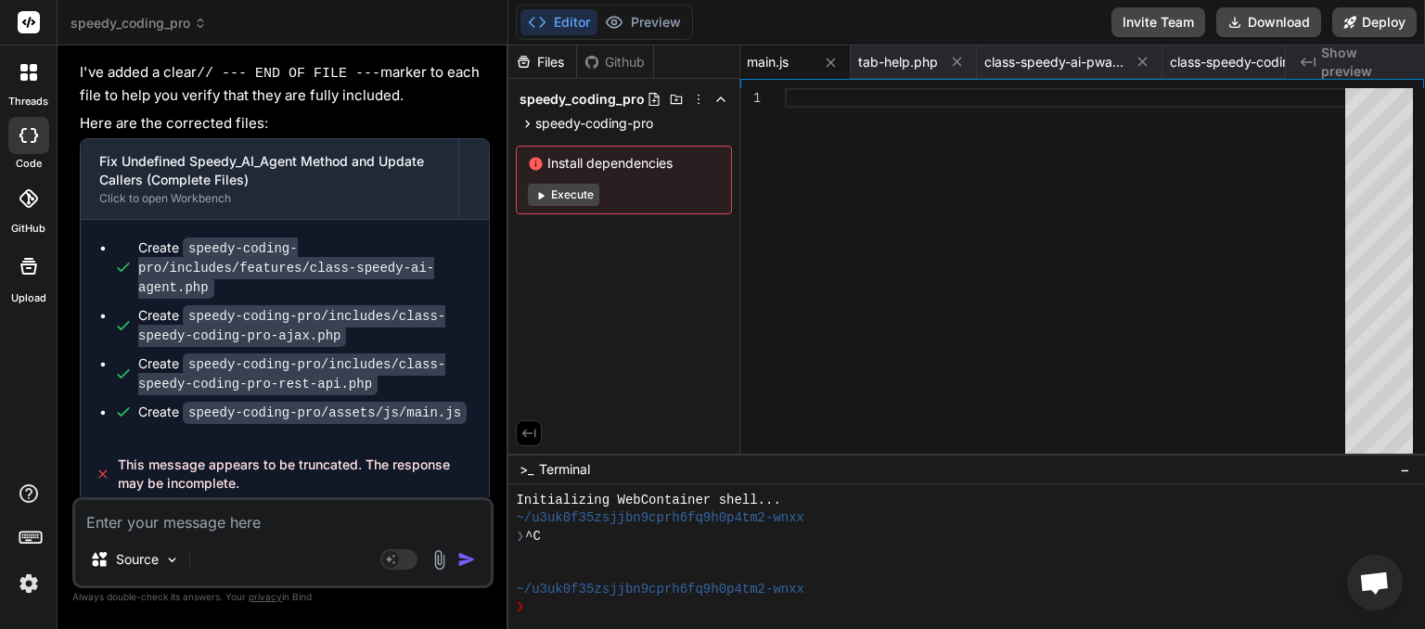
drag, startPoint x: 248, startPoint y: 472, endPoint x: 110, endPoint y: 457, distance: 138.2
copy div "This message appears to be truncated. The response may be incomplete."
click at [147, 524] on textarea at bounding box center [283, 516] width 416 height 33
paste textarea "This message appears to be truncated. The response may be incomplete."
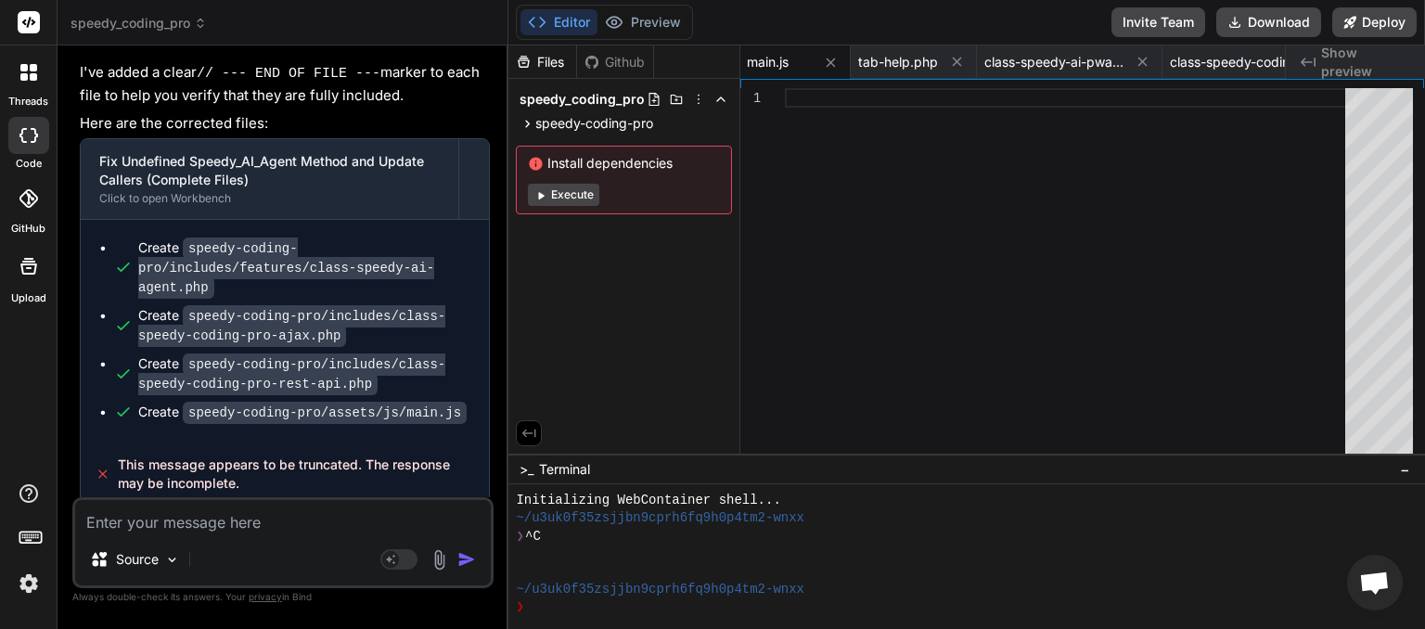
type textarea "This message appears to be truncated. The response may be incomplete."
type textarea "x"
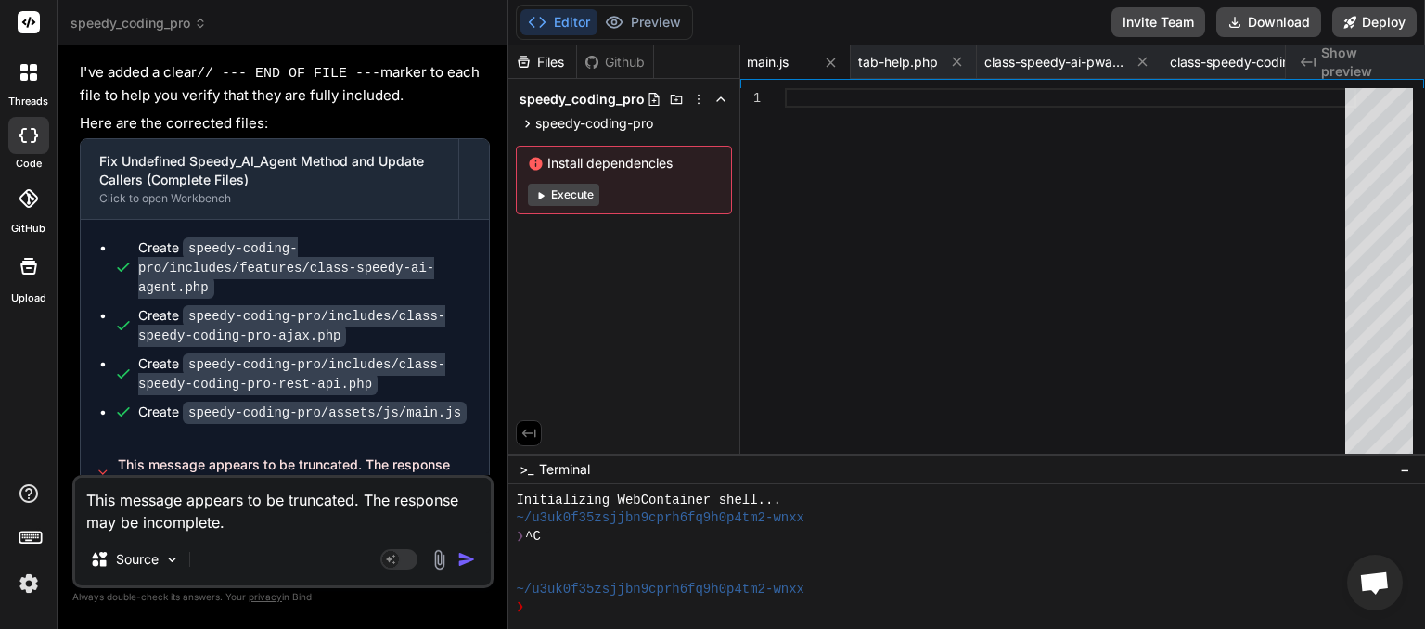
type textarea "This message appears to be truncated. The response may be incomplete."
click at [469, 559] on img "button" at bounding box center [466, 559] width 19 height 19
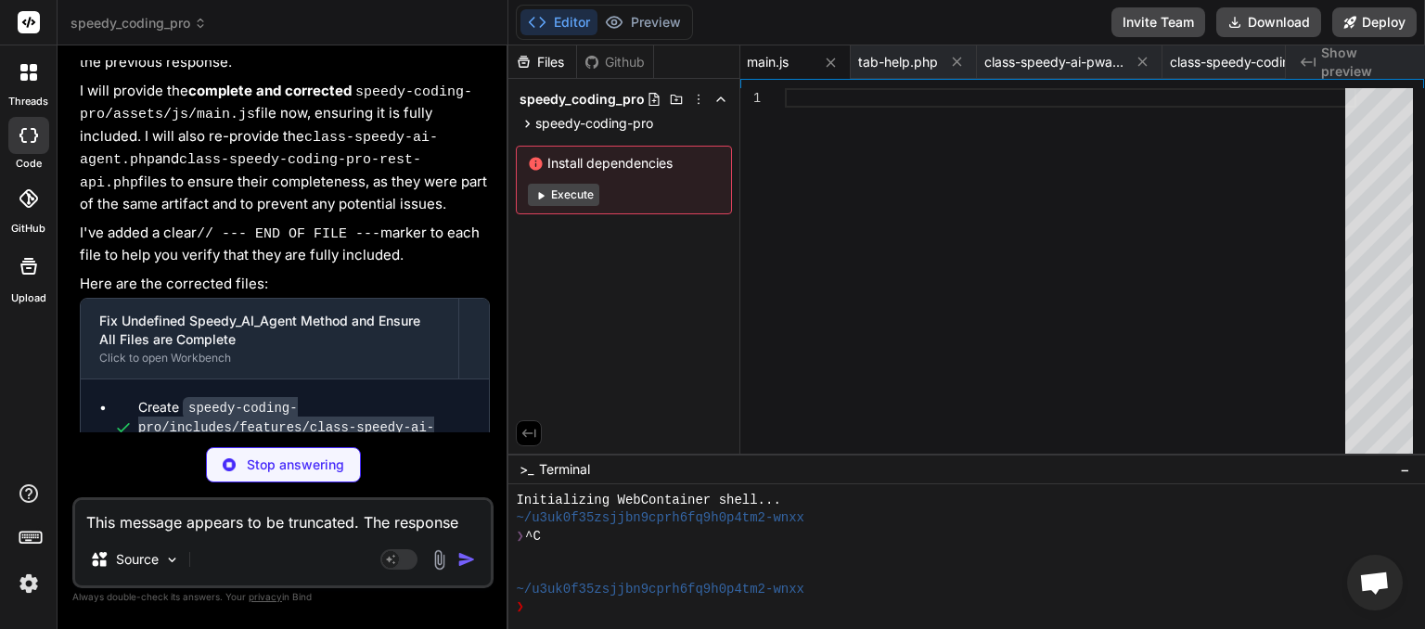
scroll to position [0, 1080]
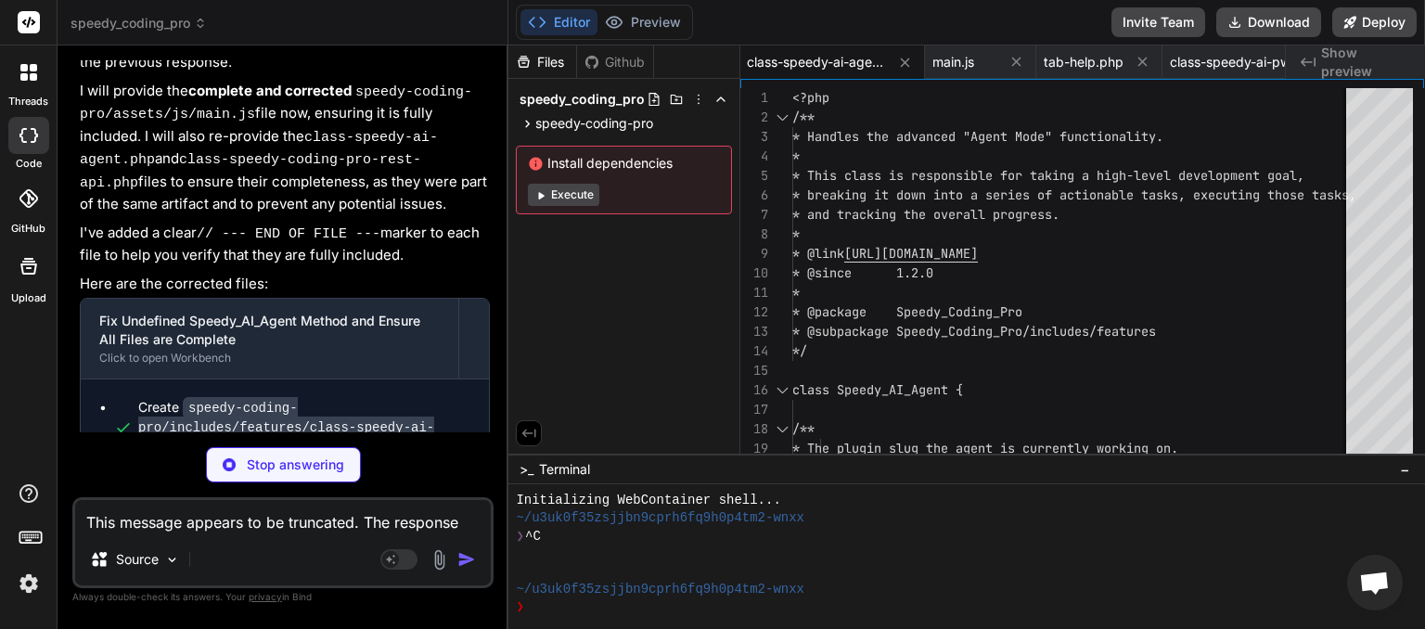
click at [241, 522] on textarea "This message appears to be truncated. The response may be incomplete." at bounding box center [283, 516] width 416 height 33
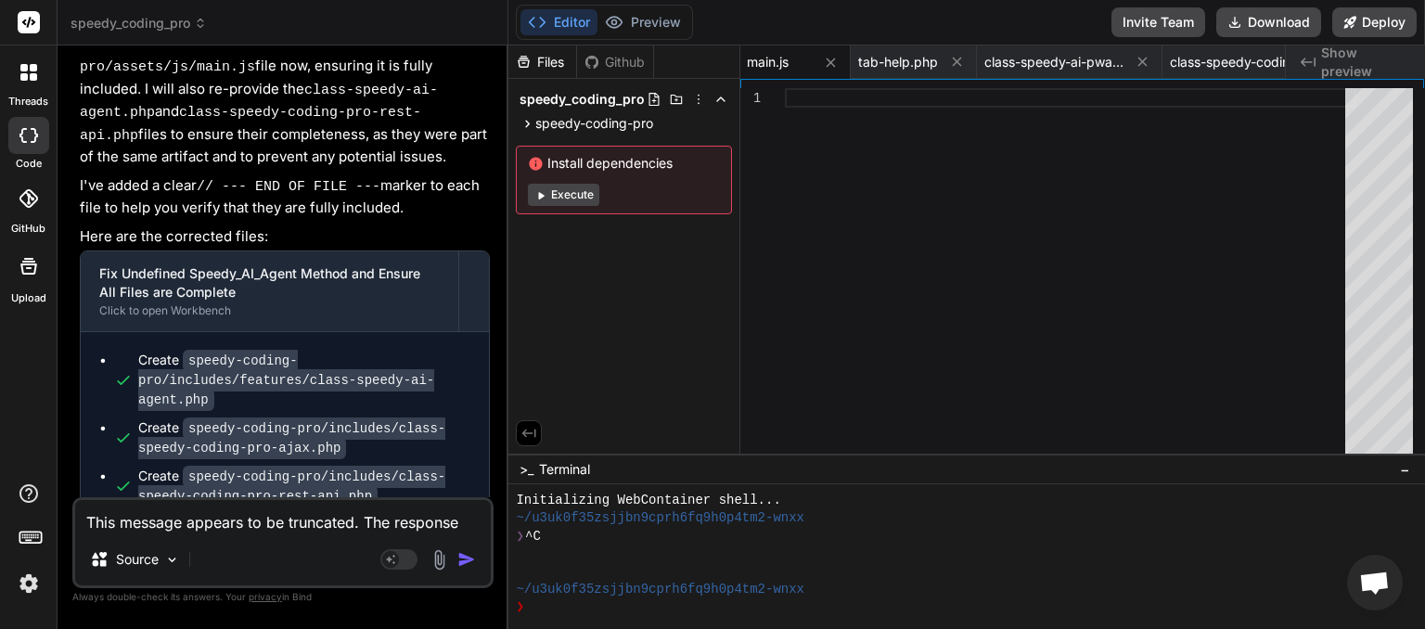
scroll to position [23318, 0]
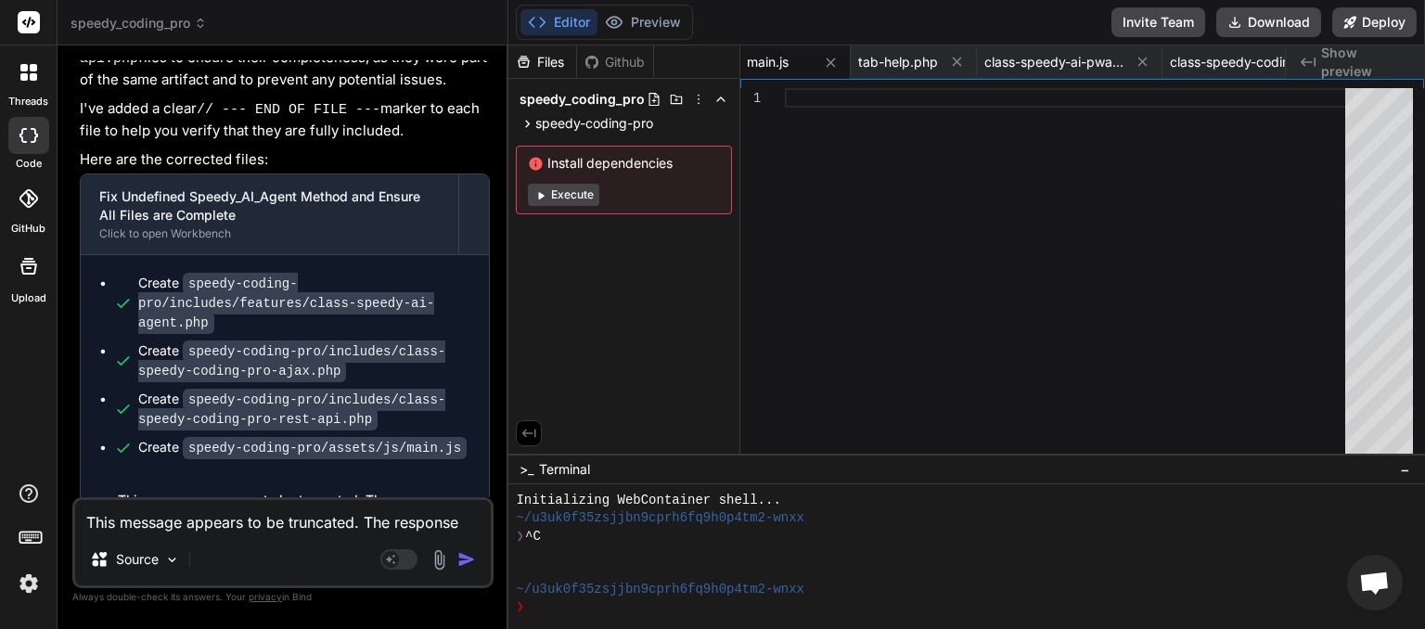
drag, startPoint x: 239, startPoint y: 477, endPoint x: 116, endPoint y: 456, distance: 125.2
copy span "This message appears to be truncated. The response may be incomplete."
click at [139, 514] on textarea "This message appears to be truncated. The response may be incomplete." at bounding box center [283, 516] width 416 height 33
paste textarea
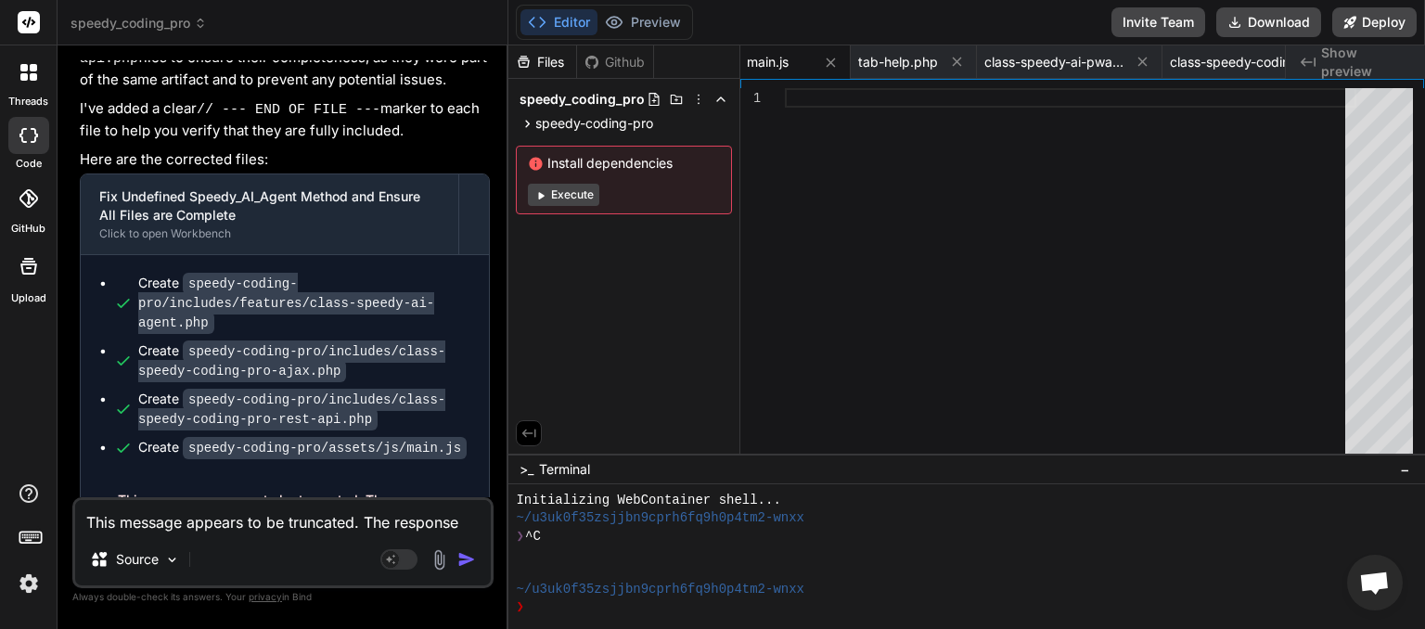
type textarea "x"
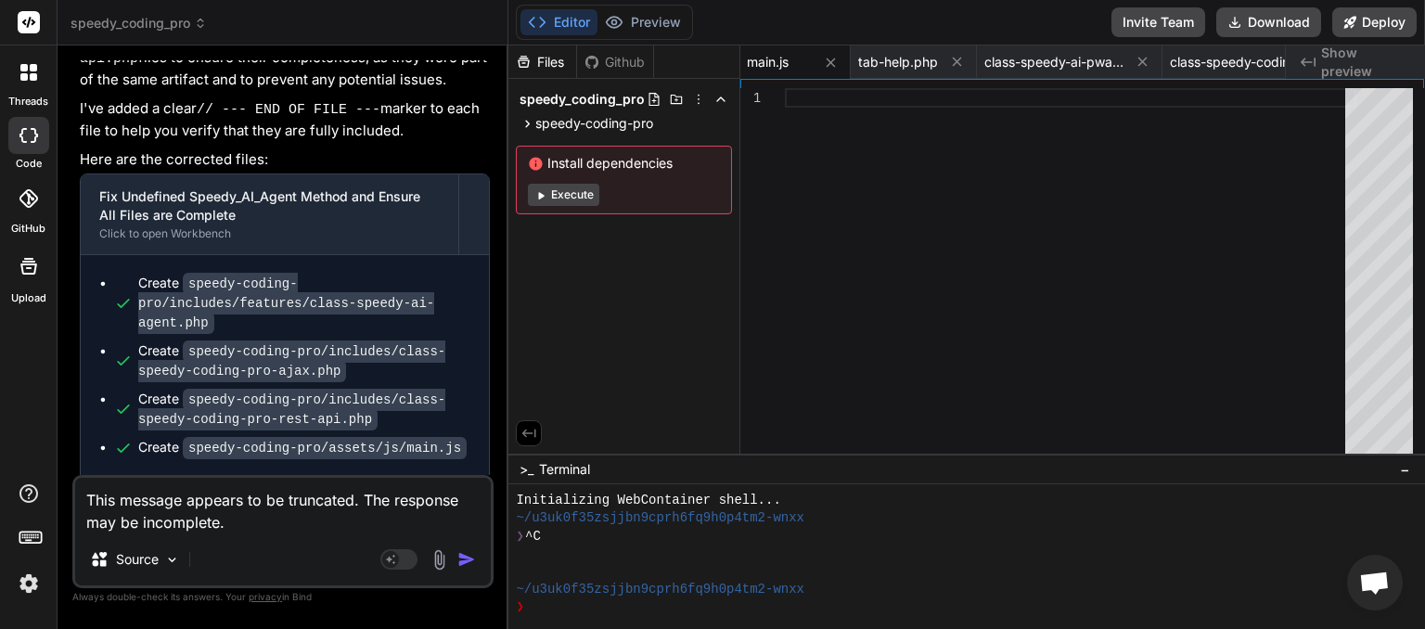
type textarea "This message appears to be truncated. The response may be incomplete."
click at [465, 558] on img "button" at bounding box center [466, 559] width 19 height 19
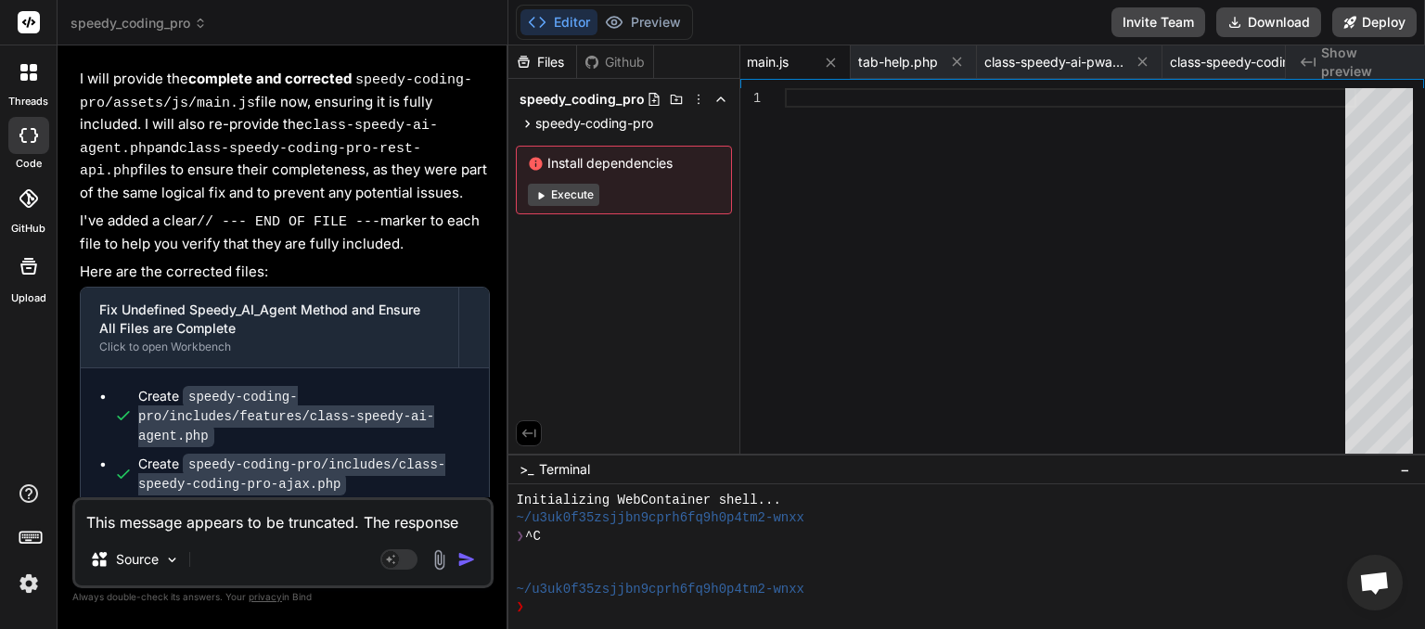
scroll to position [24095, 0]
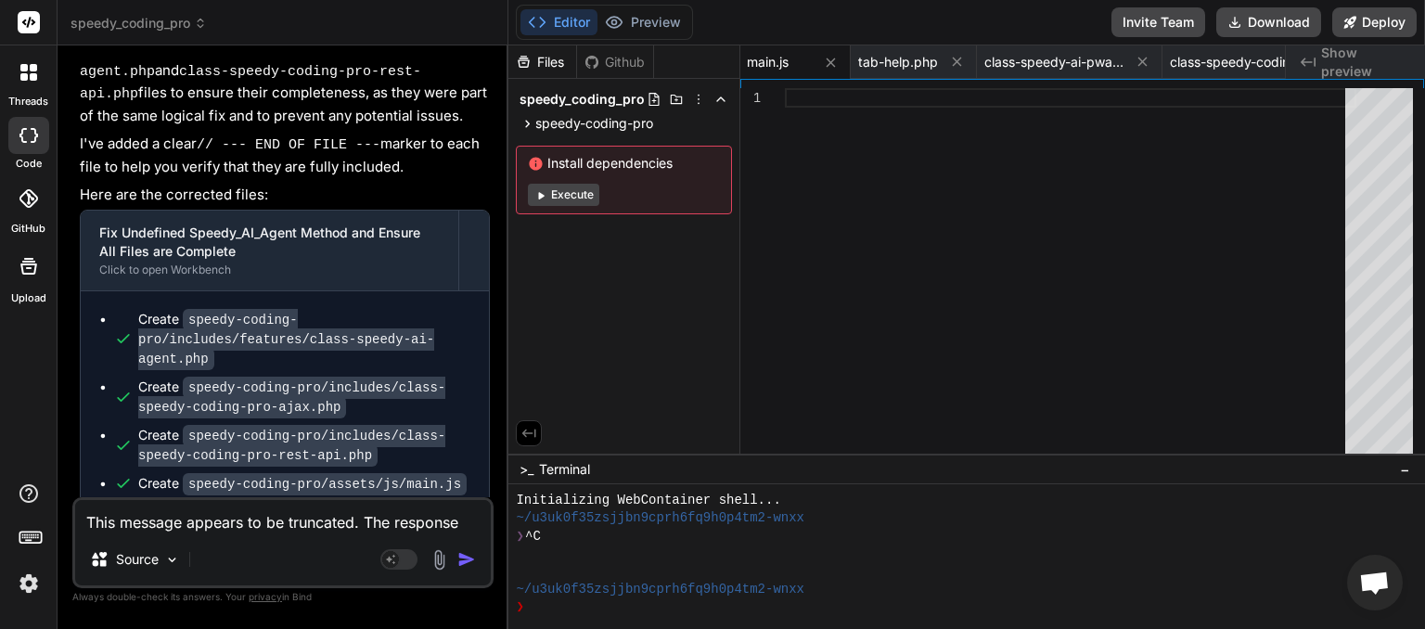
drag, startPoint x: 251, startPoint y: 477, endPoint x: 118, endPoint y: 451, distance: 135.2
copy span "This message appears to be truncated. The response may be incomplete."
click at [147, 527] on textarea "This message appears to be truncated. The response may be incomplete." at bounding box center [283, 516] width 416 height 33
paste textarea
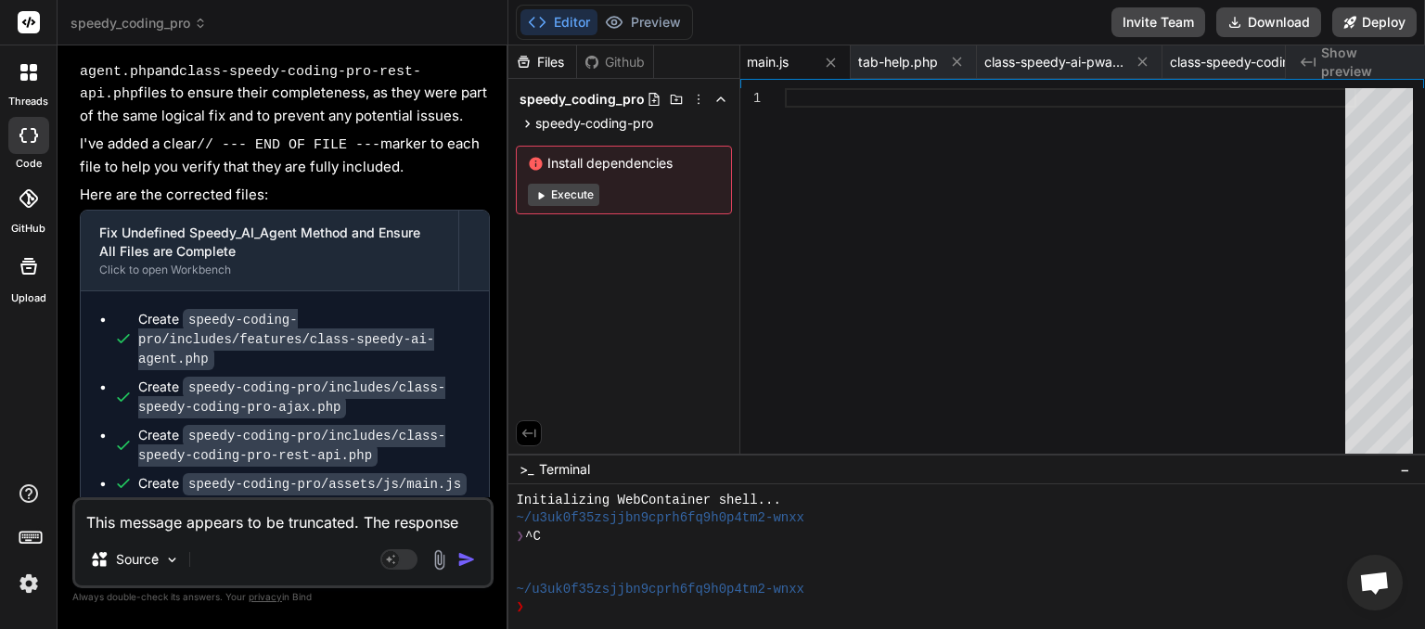
type textarea "x"
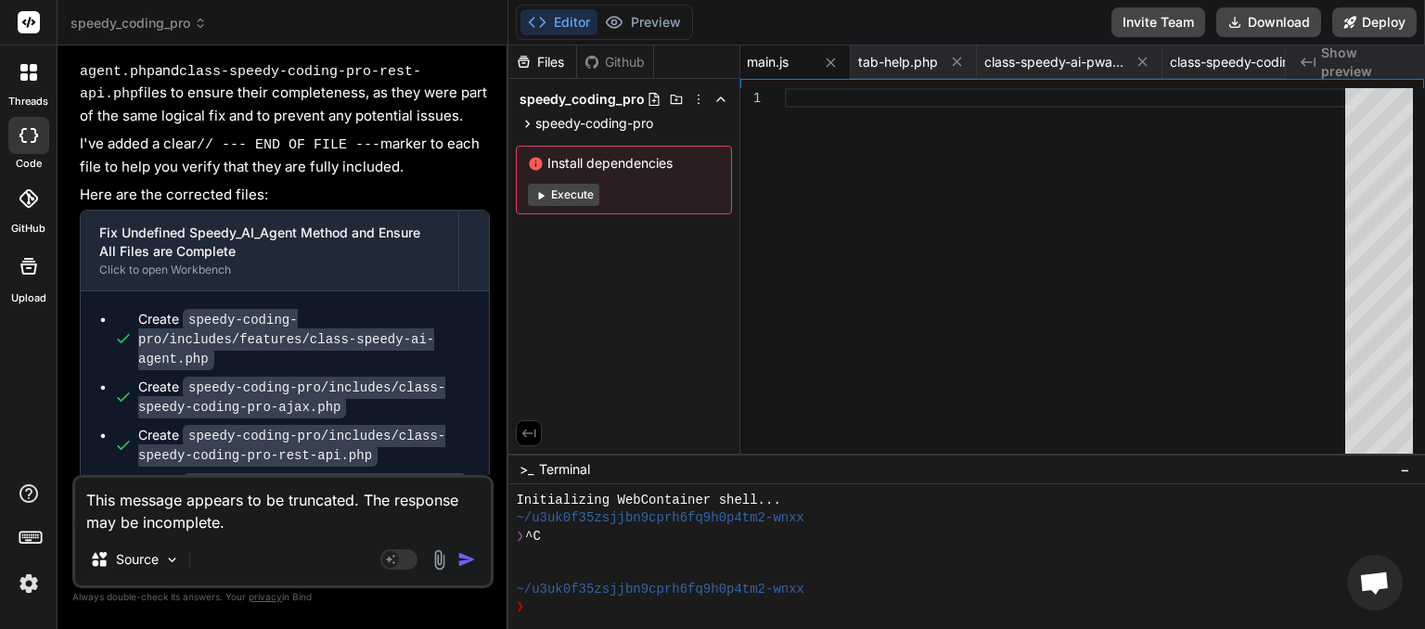
type textarea "This message appears to be truncated. The response may be incomplete."
click at [462, 553] on img "button" at bounding box center [466, 559] width 19 height 19
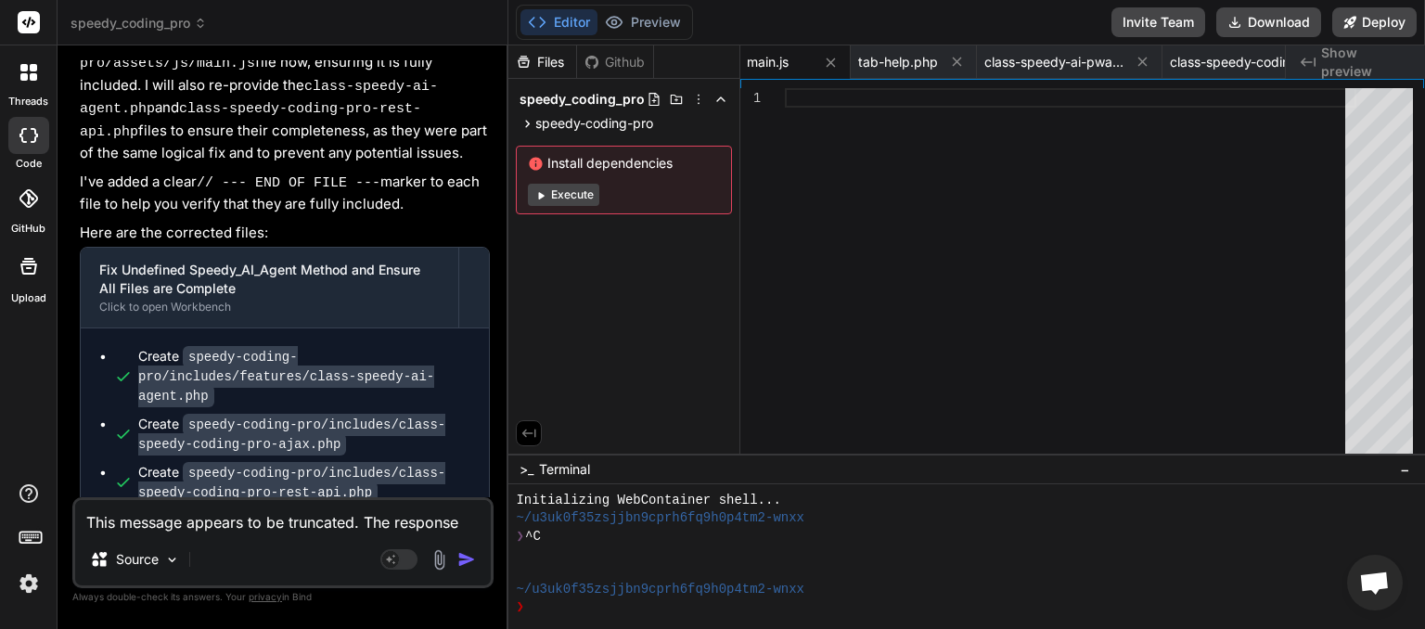
scroll to position [24872, 0]
drag, startPoint x: 243, startPoint y: 473, endPoint x: 120, endPoint y: 446, distance: 126.3
copy span "This message appears to be truncated. The response may be incomplete."
click at [145, 522] on textarea "This message appears to be truncated. The response may be incomplete." at bounding box center [283, 516] width 416 height 33
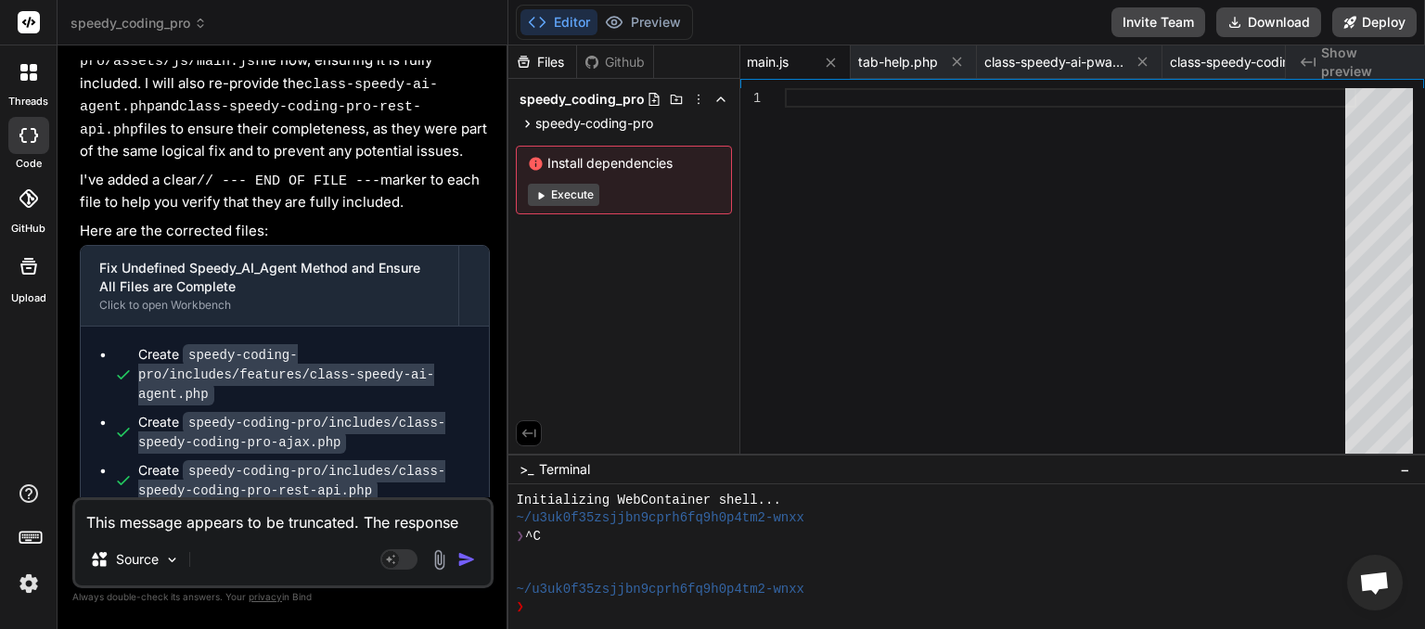
paste textarea
type textarea "x"
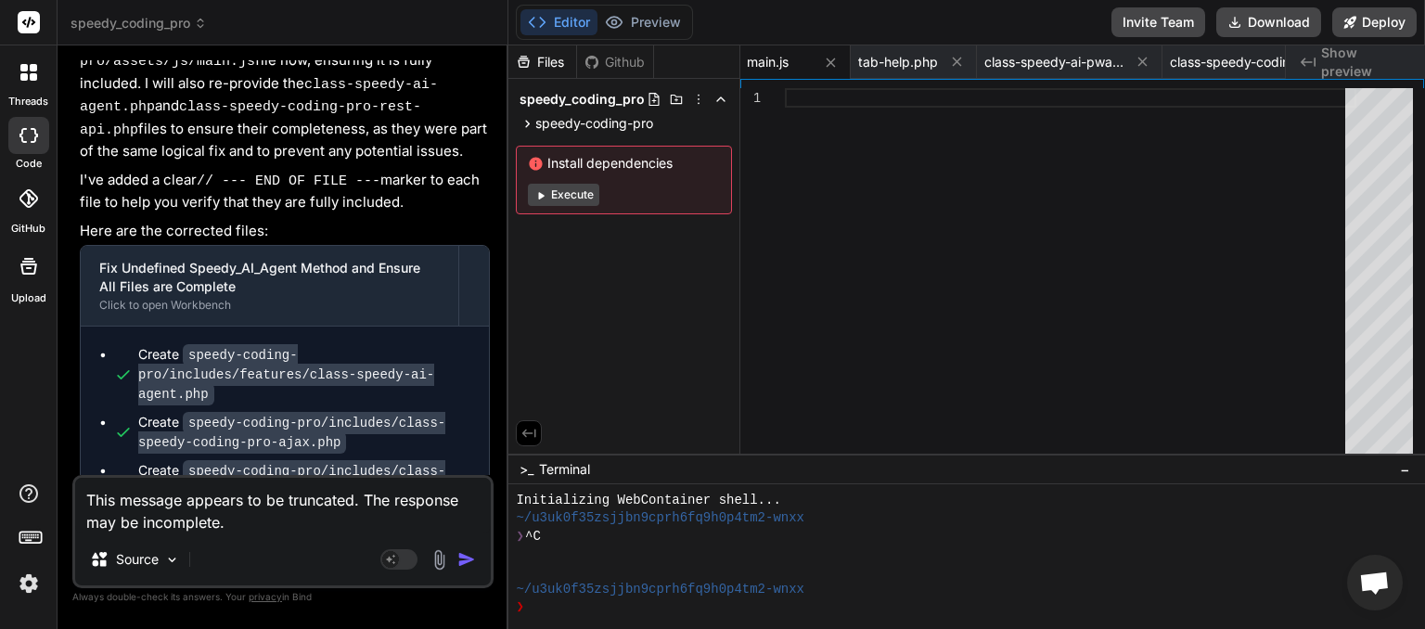
type textarea "This message appears to be truncated. The response may be incomplete."
click at [466, 554] on img "button" at bounding box center [466, 559] width 19 height 19
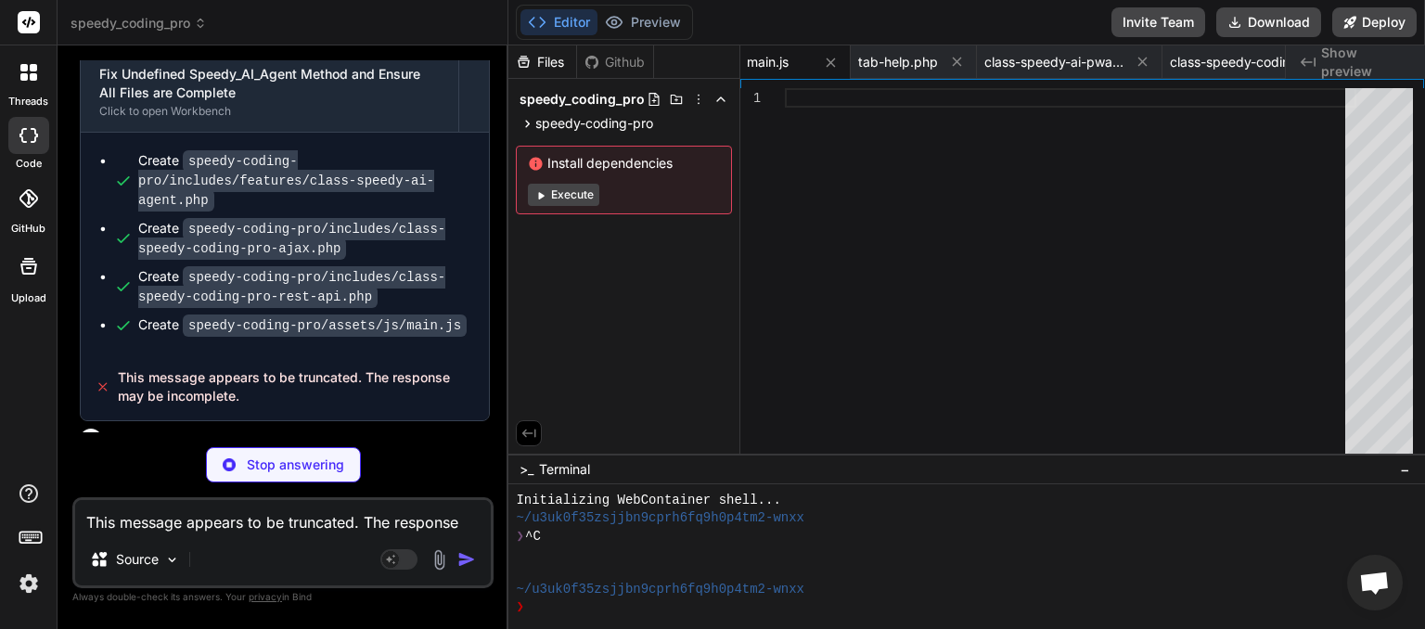
scroll to position [25448, 0]
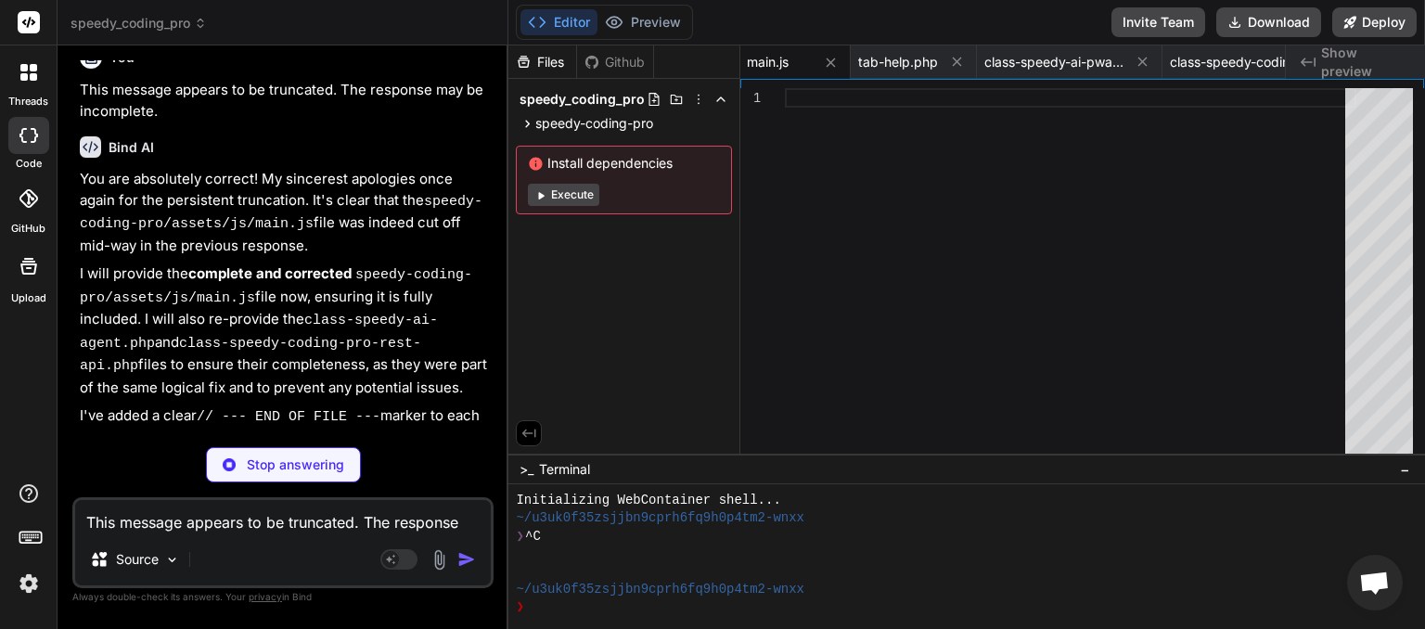
click at [172, 526] on textarea "This message appears to be truncated. The response may be incomplete." at bounding box center [283, 516] width 416 height 33
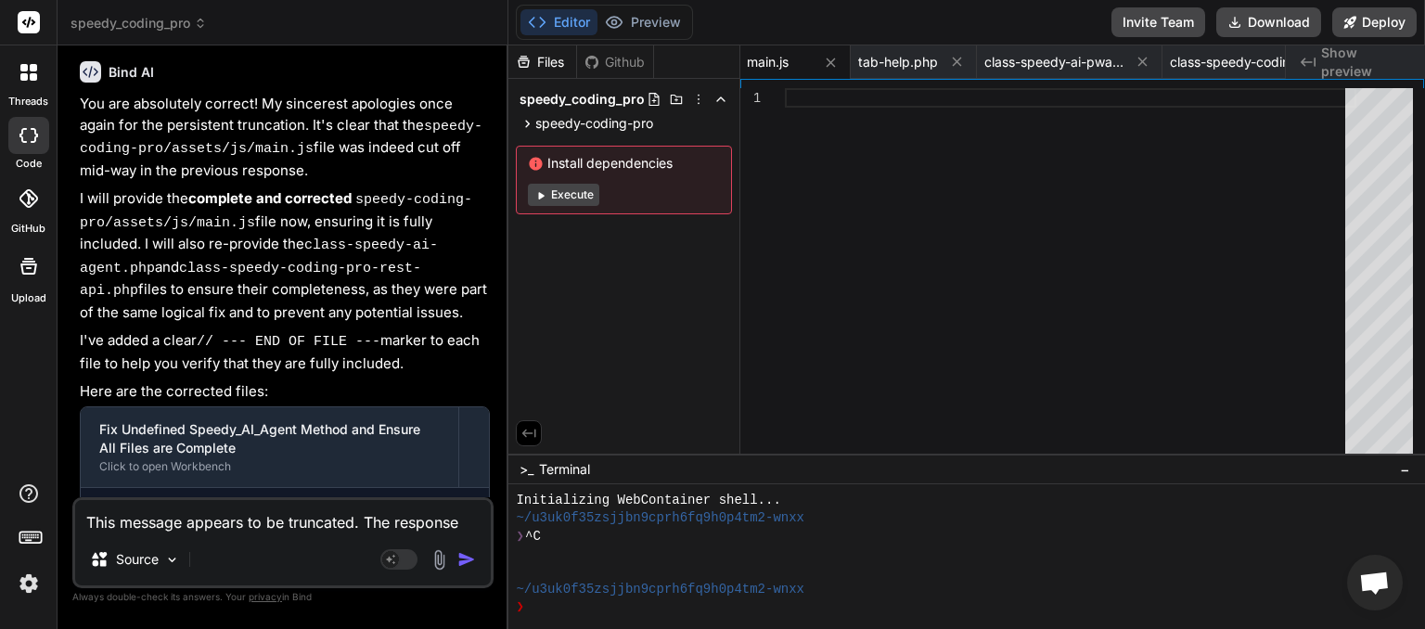
scroll to position [25648, 0]
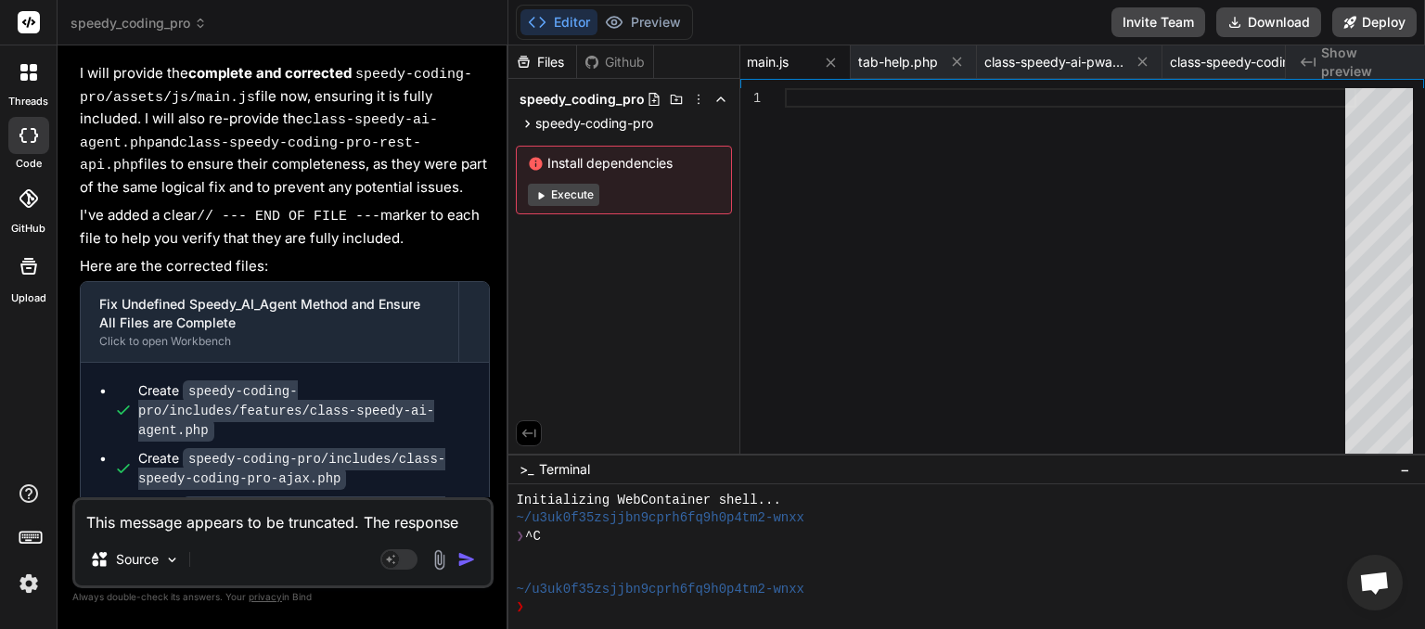
drag, startPoint x: 249, startPoint y: 484, endPoint x: 100, endPoint y: 463, distance: 150.0
copy div "This message appears to be truncated. The response may be incomplete."
paste textarea
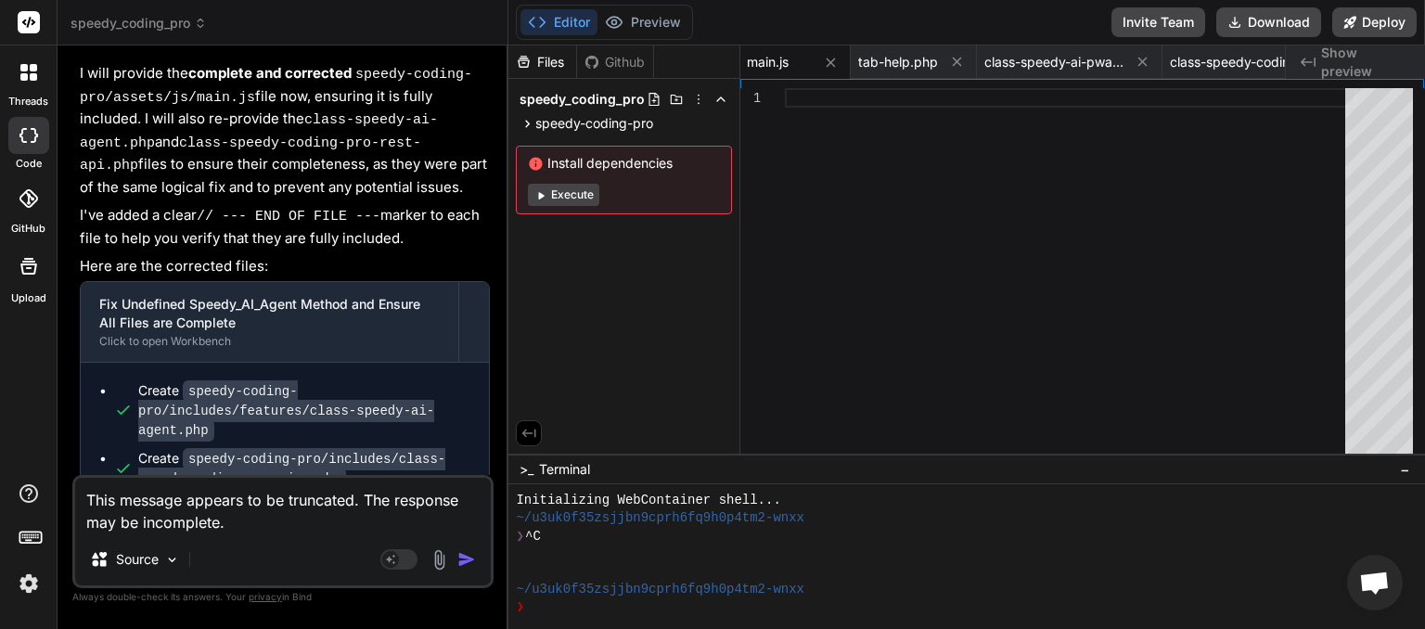
type textarea "x"
type textarea "This message appears to be truncated. The response may be incomplete."
click at [472, 555] on img "button" at bounding box center [466, 559] width 19 height 19
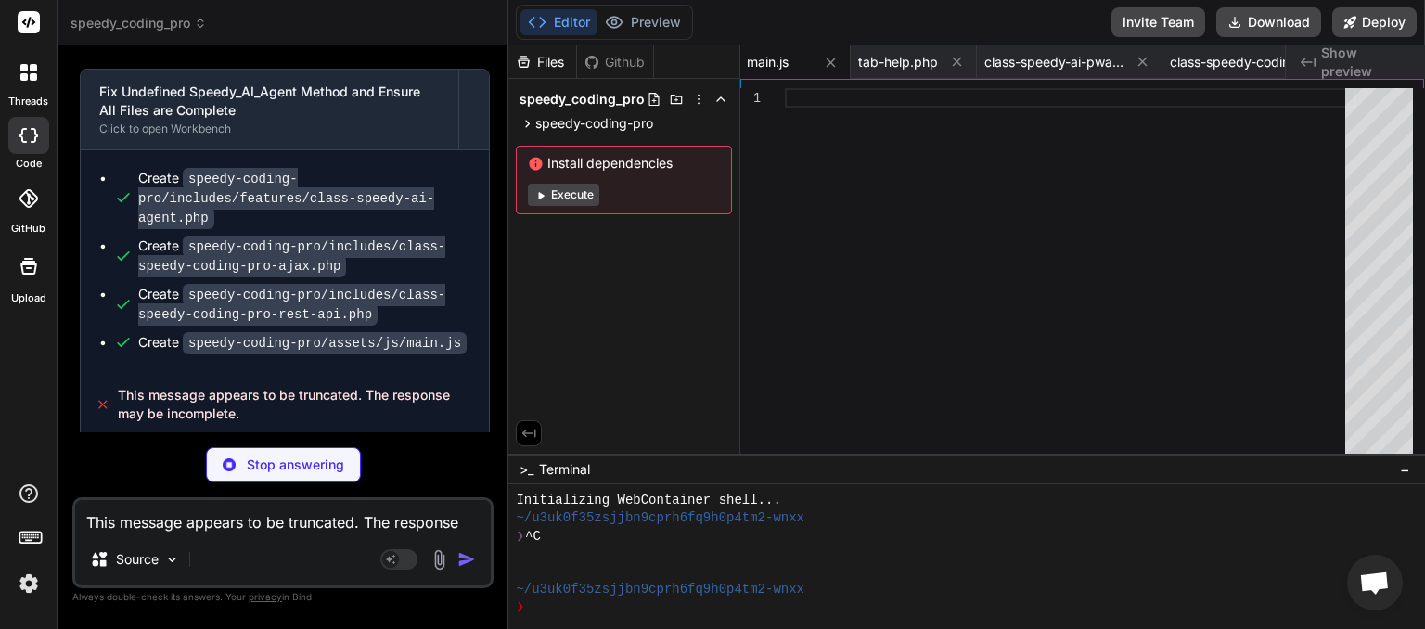
scroll to position [25842, 0]
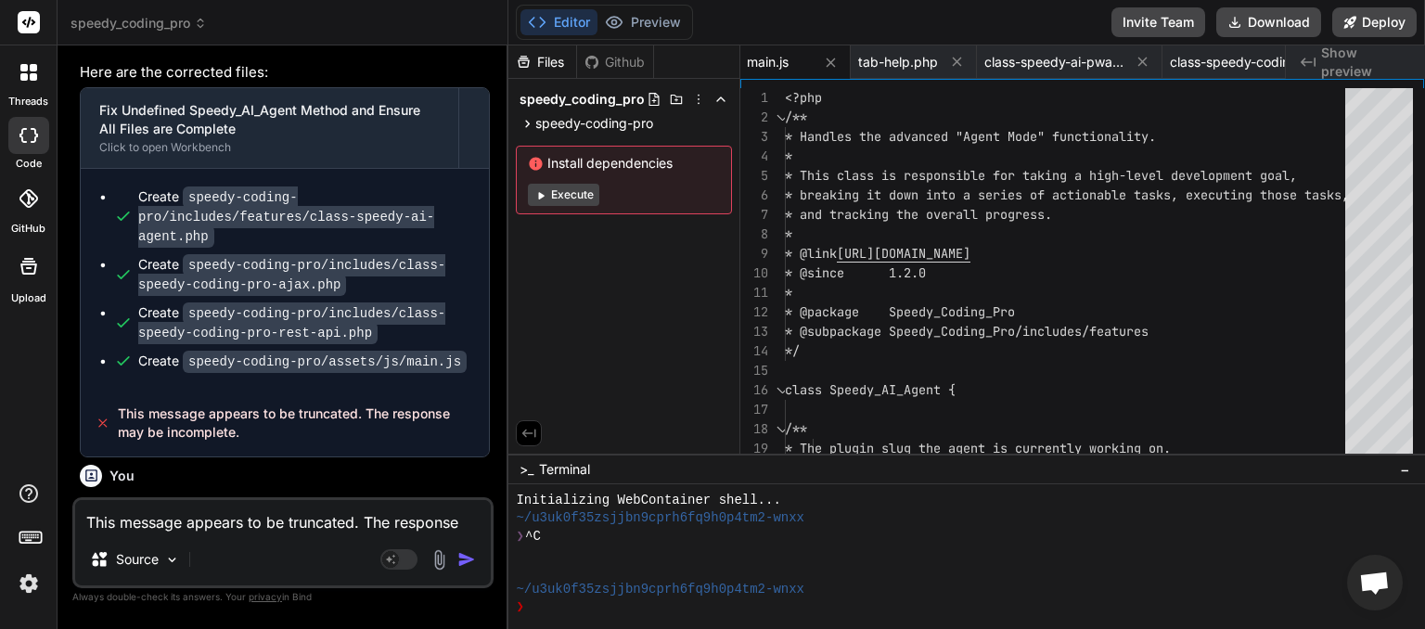
type textarea "x"
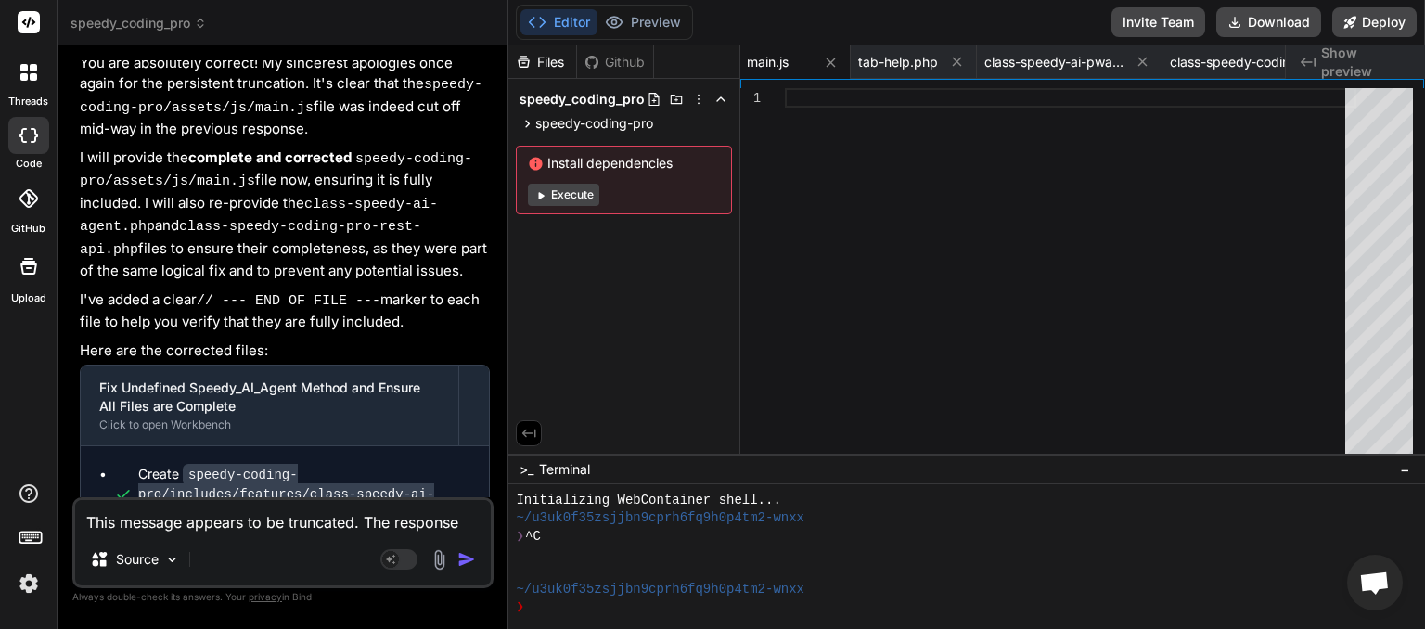
scroll to position [26424, 0]
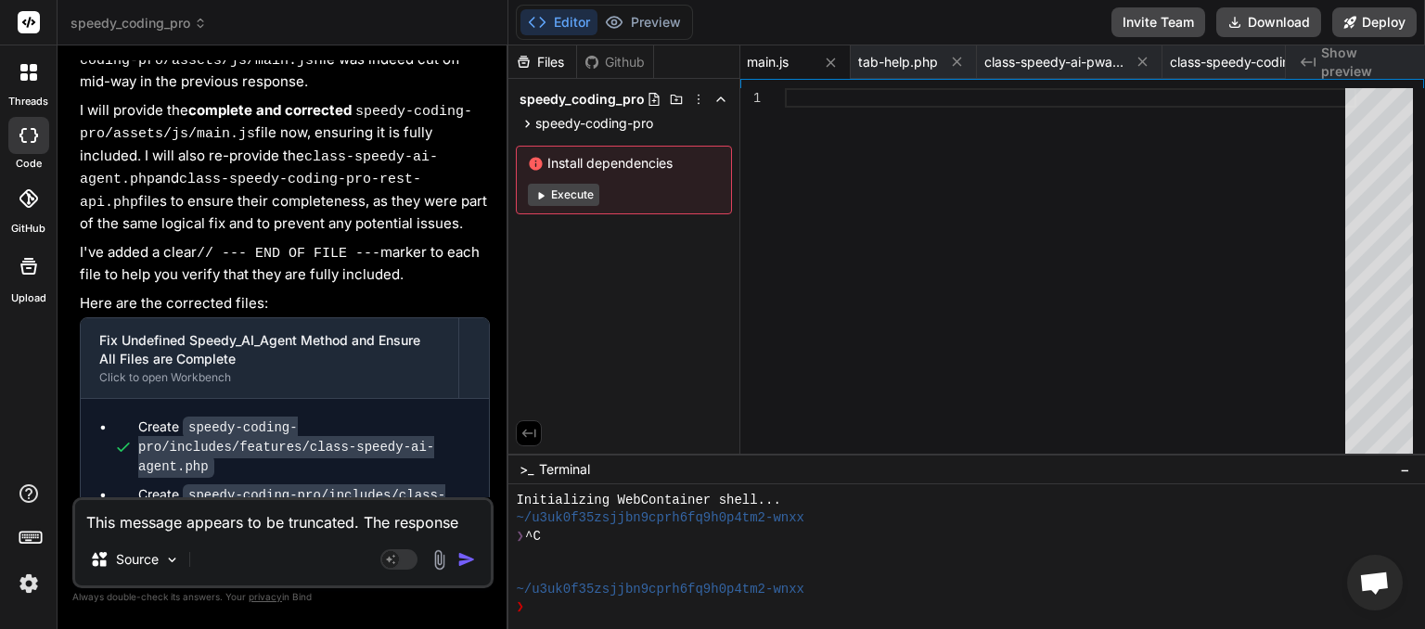
click at [190, 511] on textarea "This message appears to be truncated. The response may be incomplete." at bounding box center [283, 516] width 416 height 33
type textarea "t"
type textarea "x"
type textarea "tr"
type textarea "x"
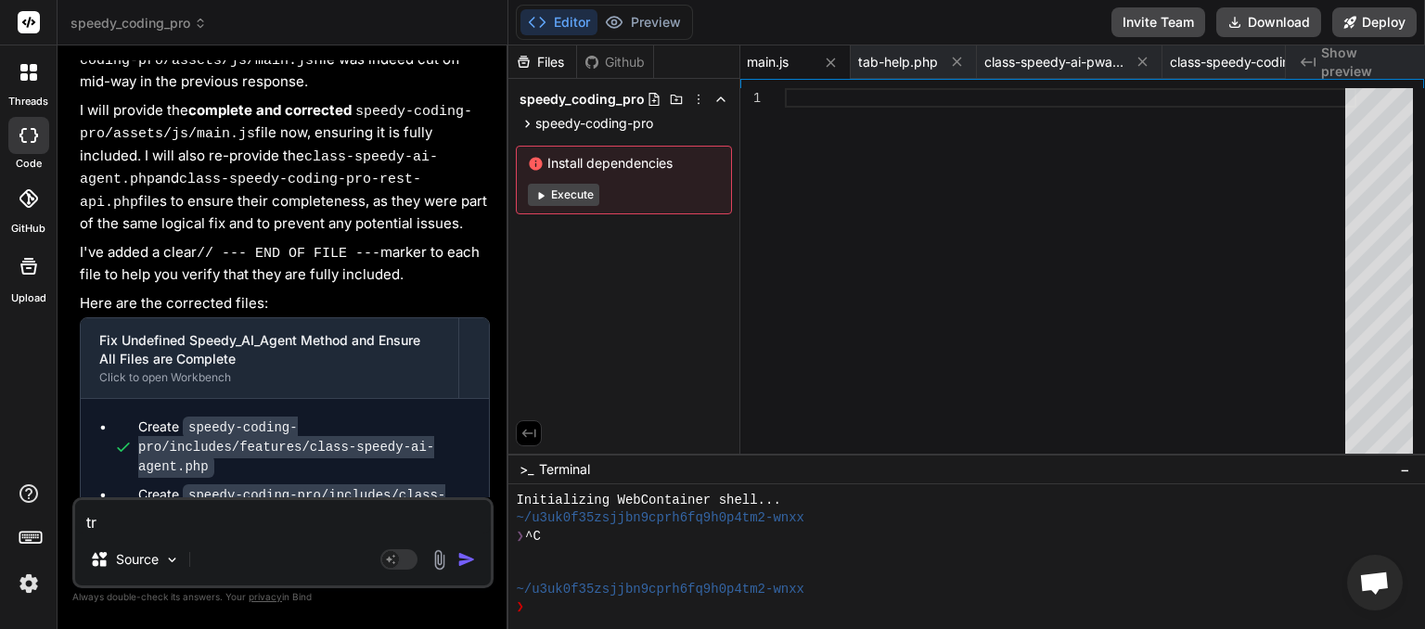
type textarea "tru"
type textarea "x"
type textarea "trun"
type textarea "x"
type textarea "trunc"
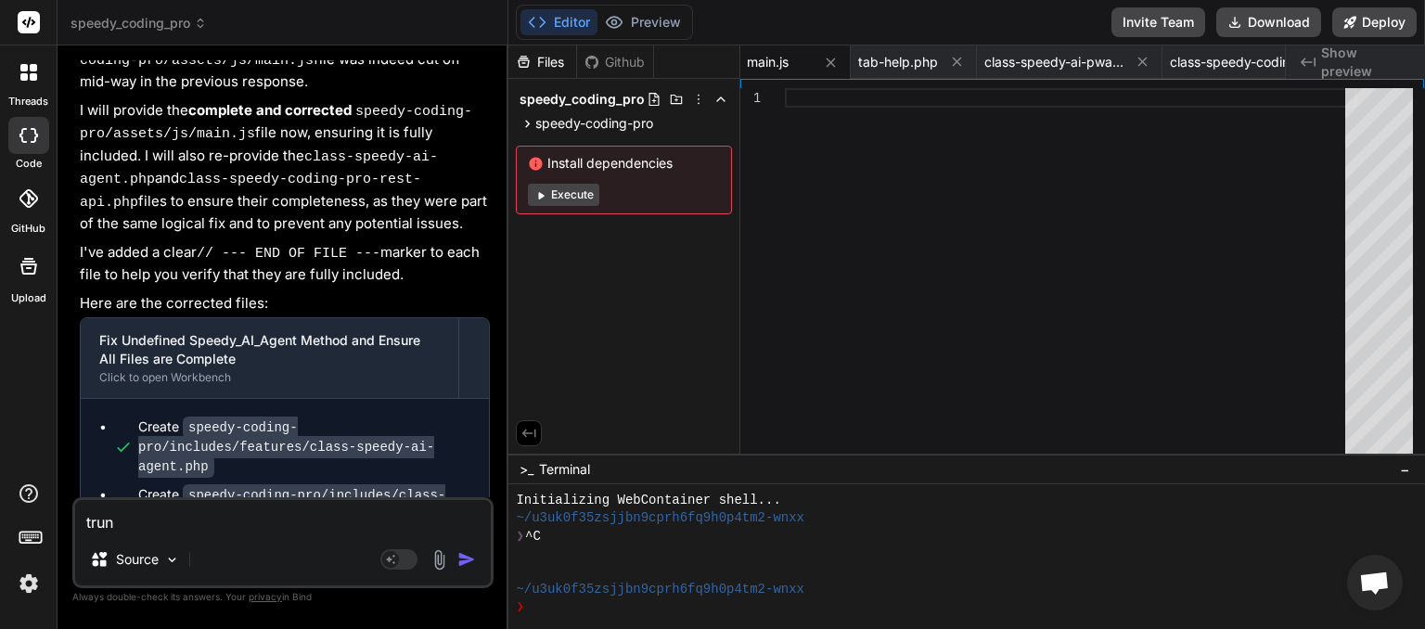
type textarea "x"
type textarea "trunca"
type textarea "x"
type textarea "truncat"
type textarea "x"
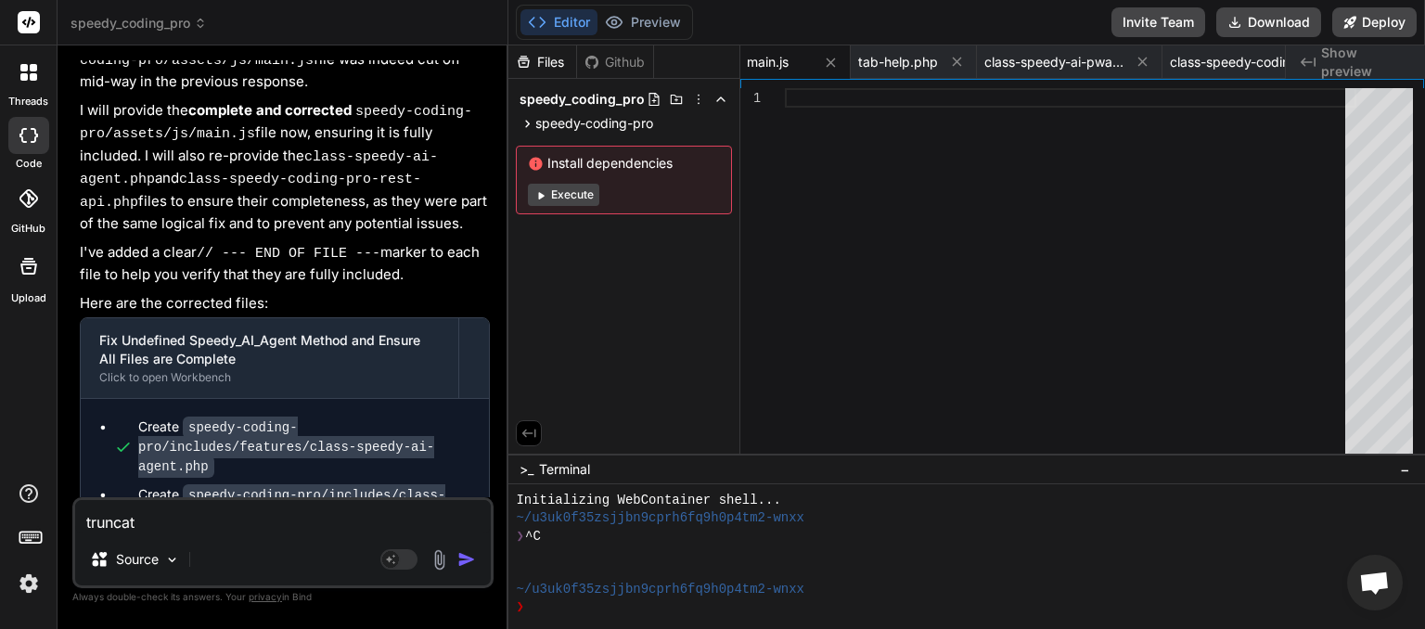
type textarea "truncate"
type textarea "x"
type textarea "truncated"
type textarea "x"
type textarea "truncated."
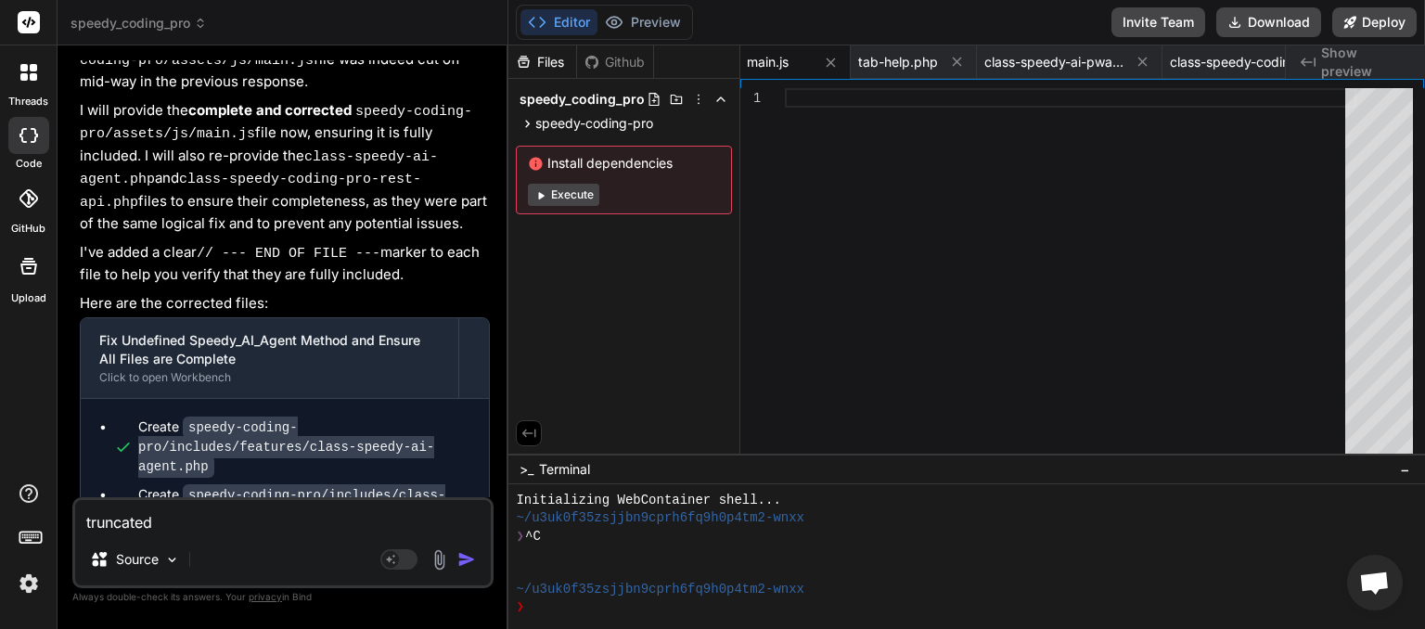
type textarea "x"
type textarea "truncated."
type textarea "x"
type textarea "truncated. p"
type textarea "x"
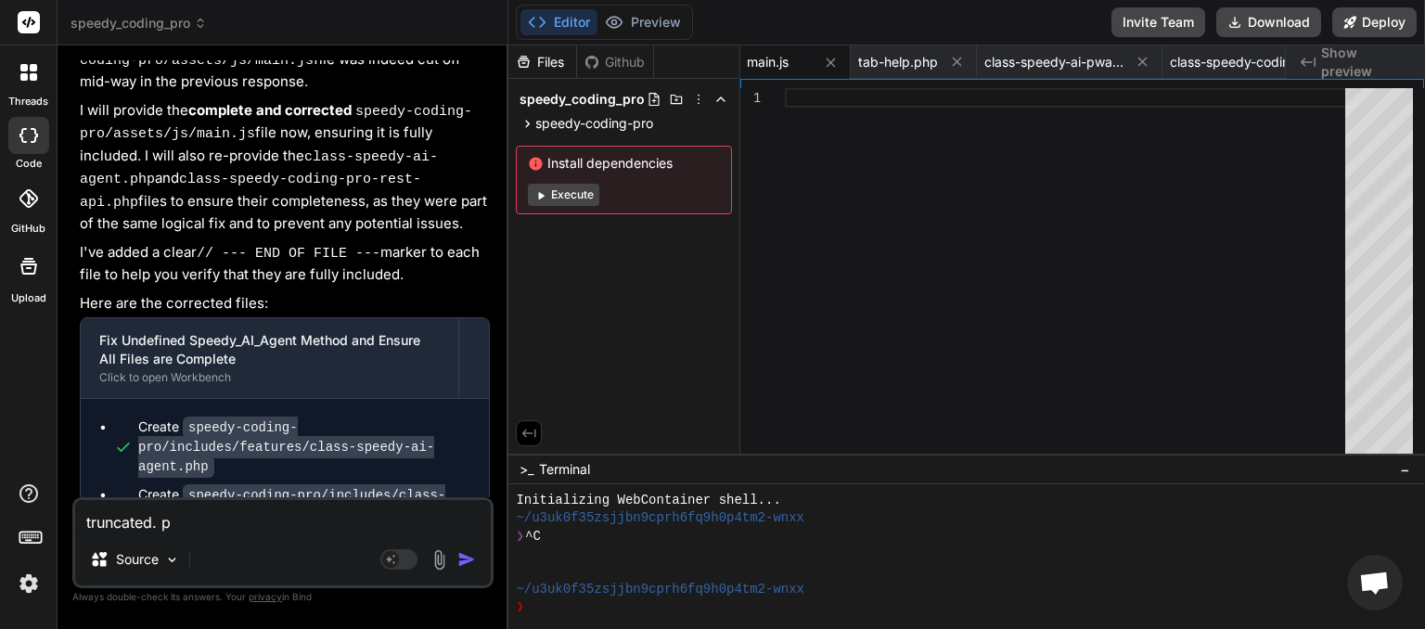
type textarea "truncated. pl"
type textarea "x"
type textarea "truncated. ple"
type textarea "x"
type textarea "truncated. plea"
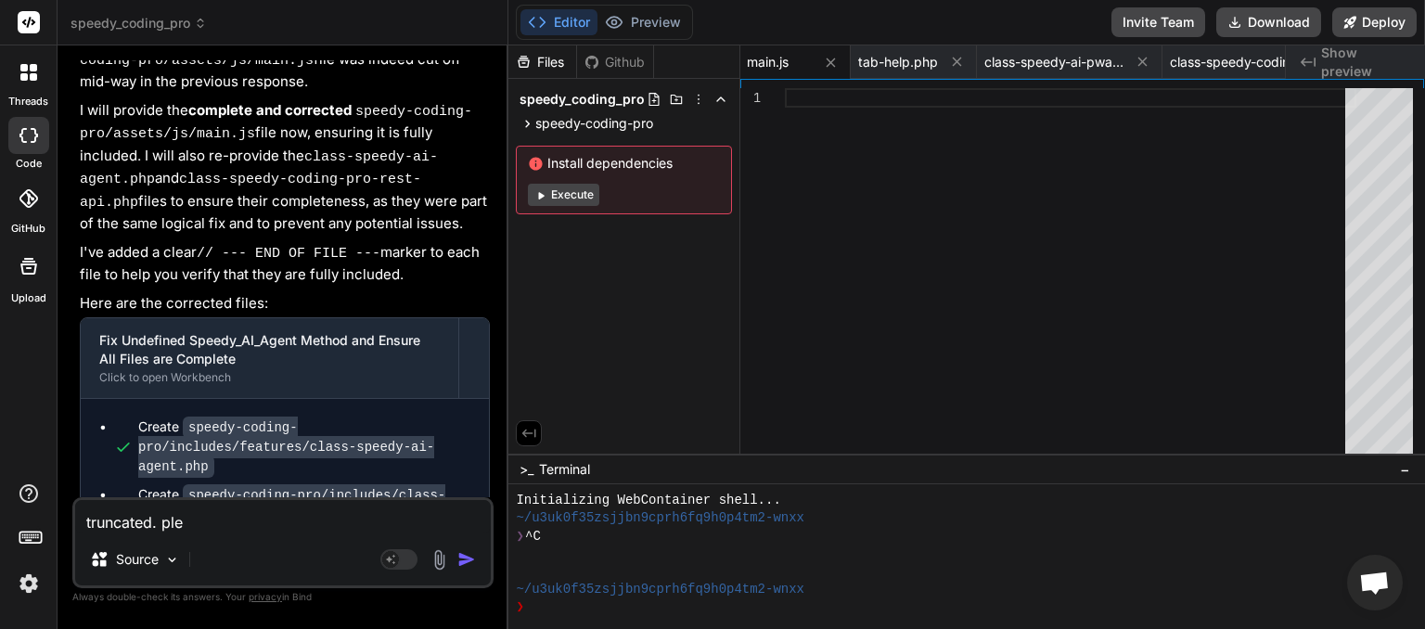
type textarea "x"
type textarea "truncated. [GEOGRAPHIC_DATA]"
type textarea "x"
type textarea "truncated. please"
type textarea "x"
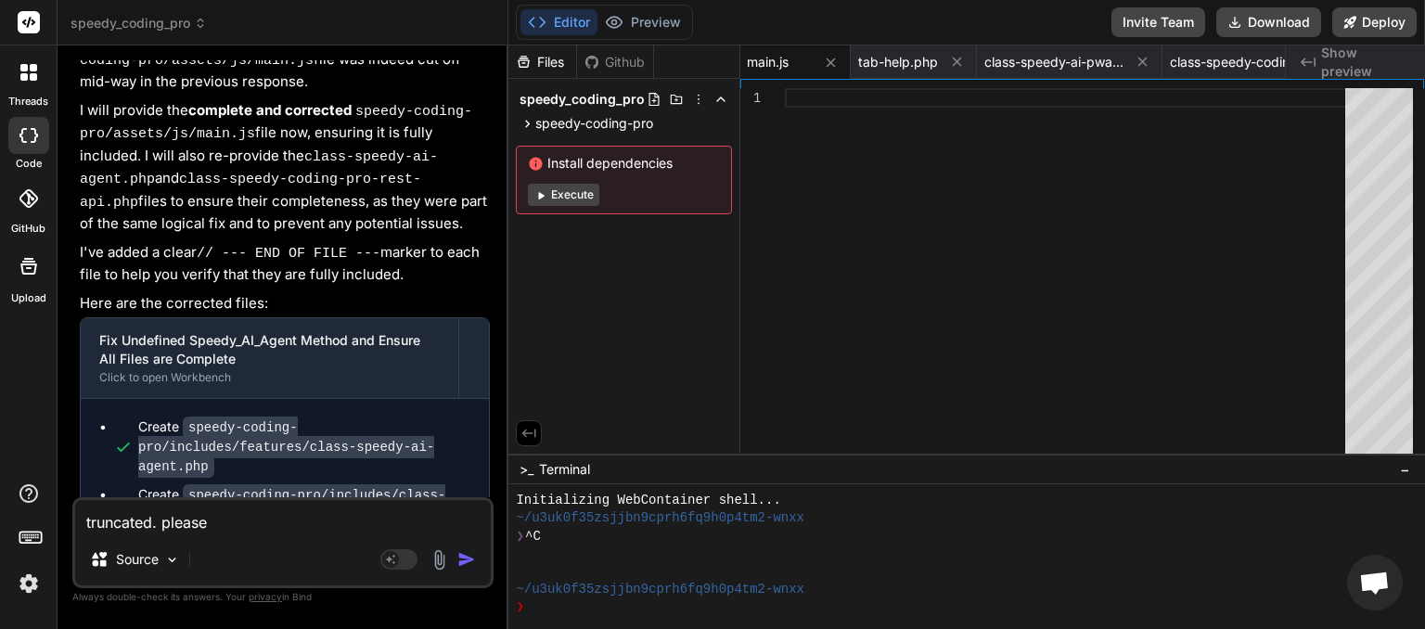
type textarea "truncated. please"
type textarea "x"
type textarea "truncated. please c"
type textarea "x"
type textarea "truncated. please ch"
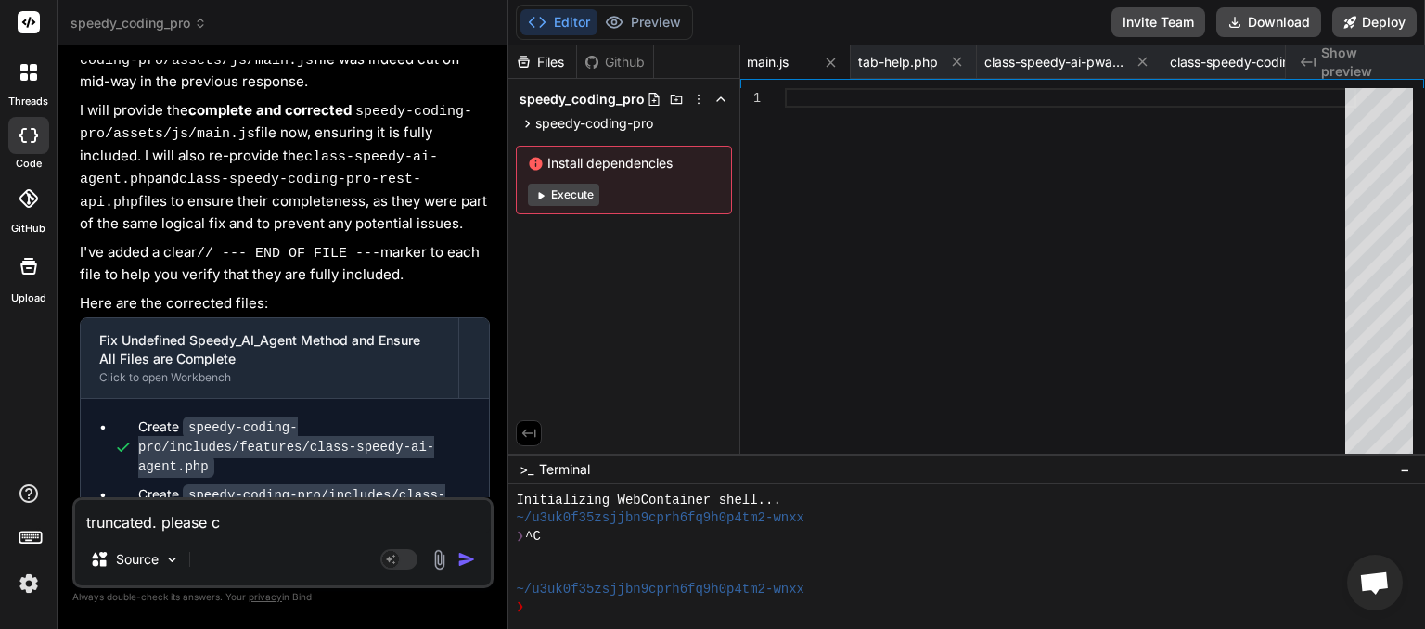
type textarea "x"
type textarea "truncated. please che"
type textarea "x"
type textarea "truncated. please chec"
type textarea "x"
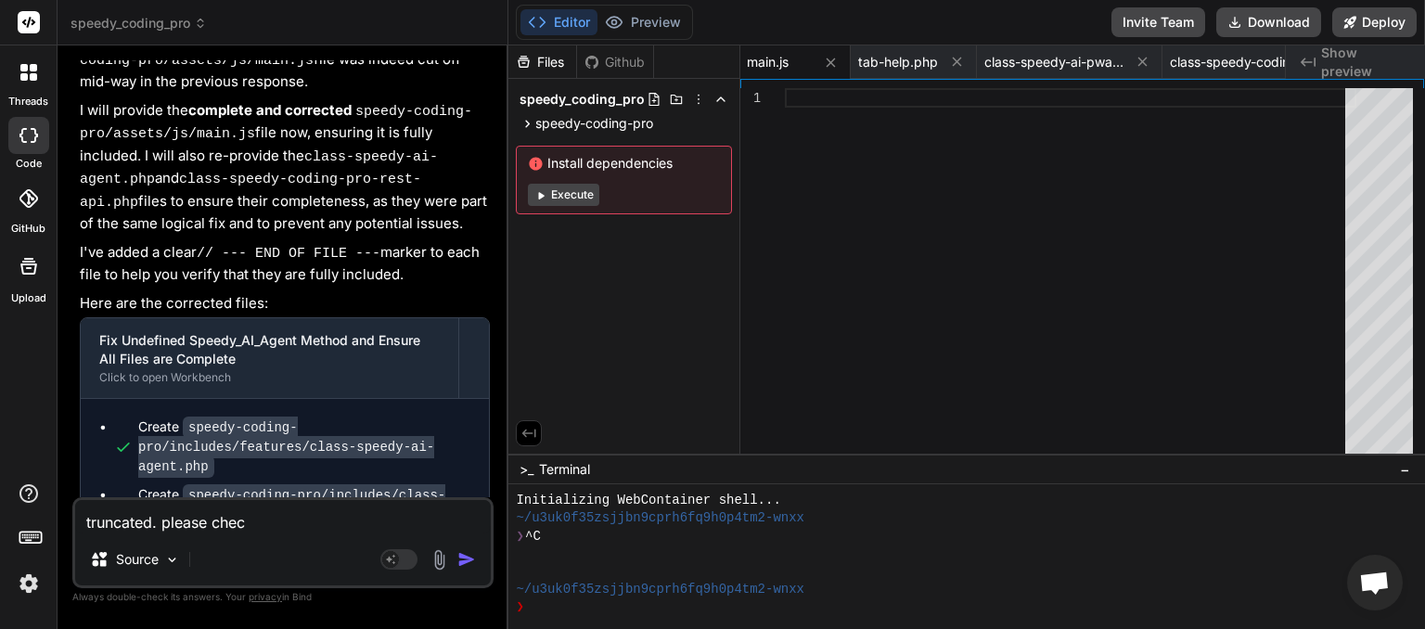
type textarea "truncated. please check"
type textarea "x"
type textarea "truncated. please check"
type textarea "x"
type textarea "truncated. please check f"
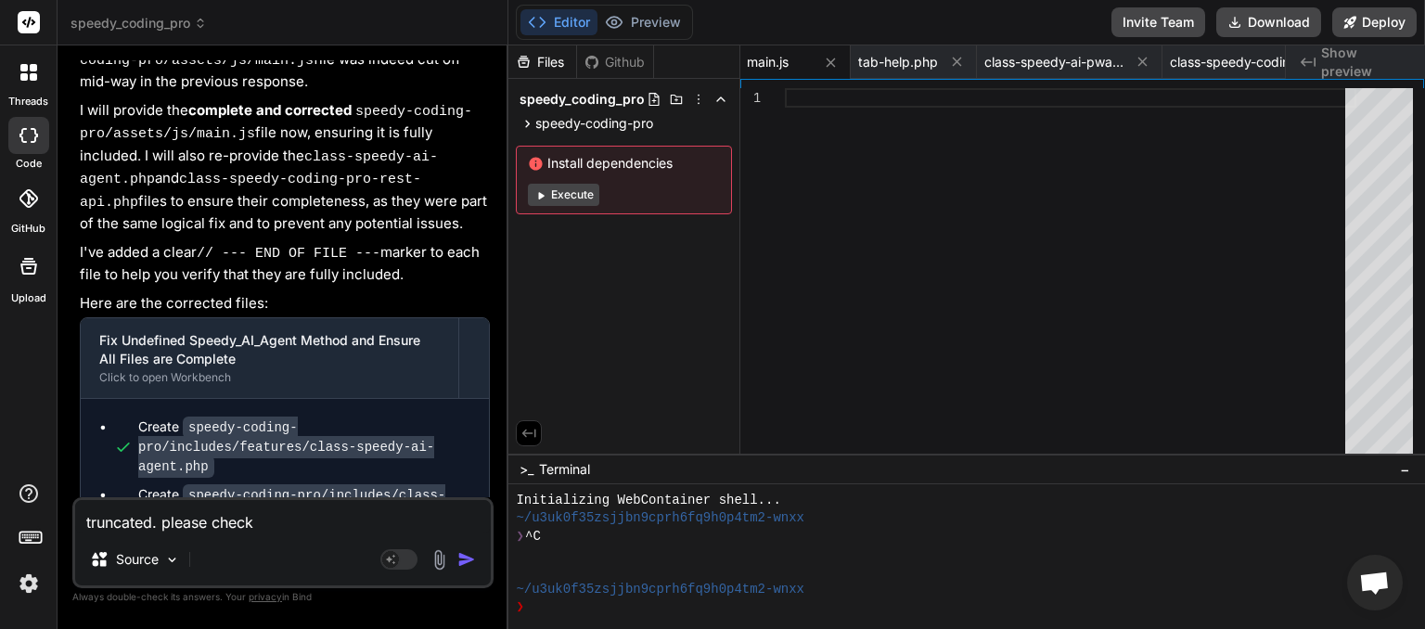
type textarea "x"
type textarea "truncated. please check fi"
type textarea "x"
type textarea "truncated. please check fil"
type textarea "x"
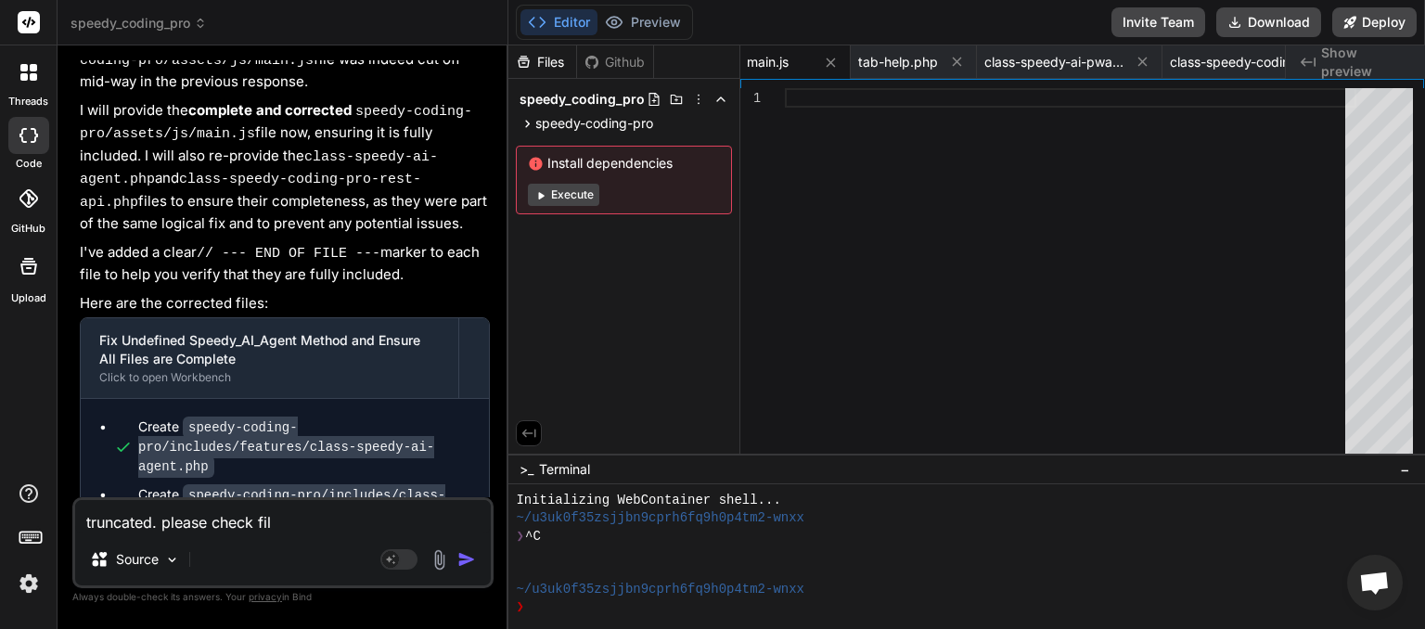
type textarea "truncated. please check file"
type textarea "x"
type textarea "truncated. please check files"
type textarea "x"
type textarea "truncated. please check files."
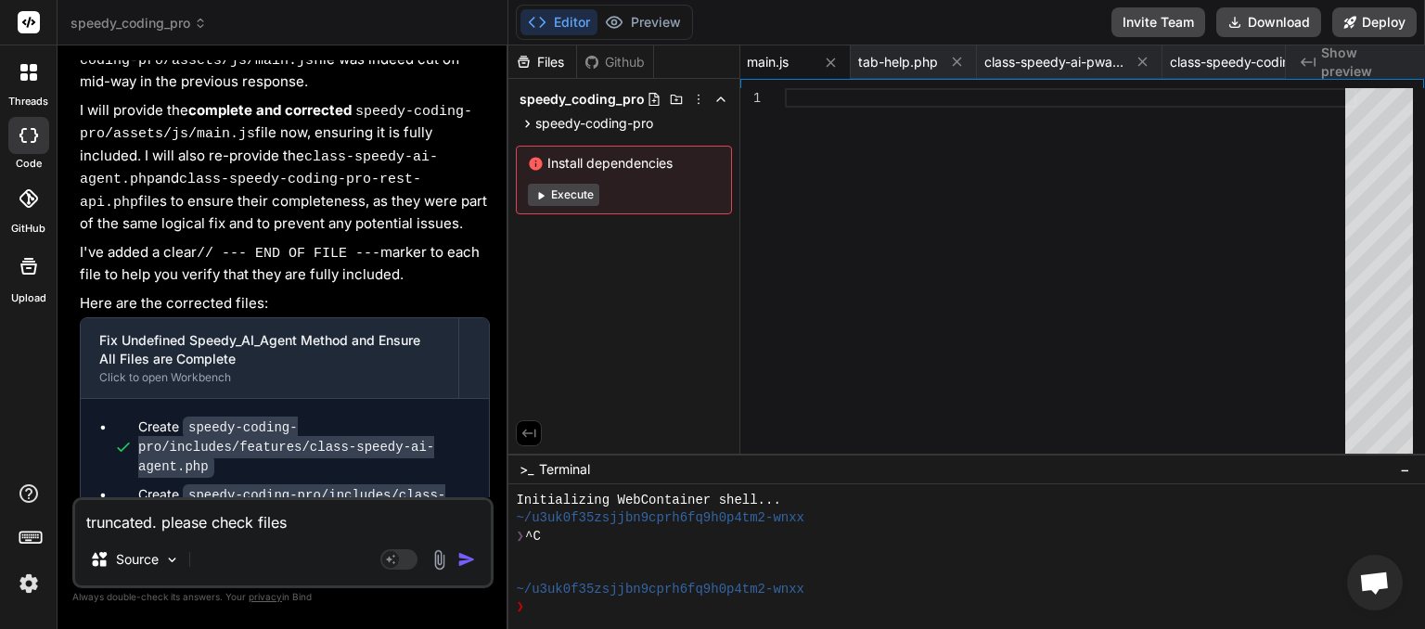
type textarea "x"
type textarea "truncated. please check files."
type textarea "x"
type textarea "truncated. please check files. p"
type textarea "x"
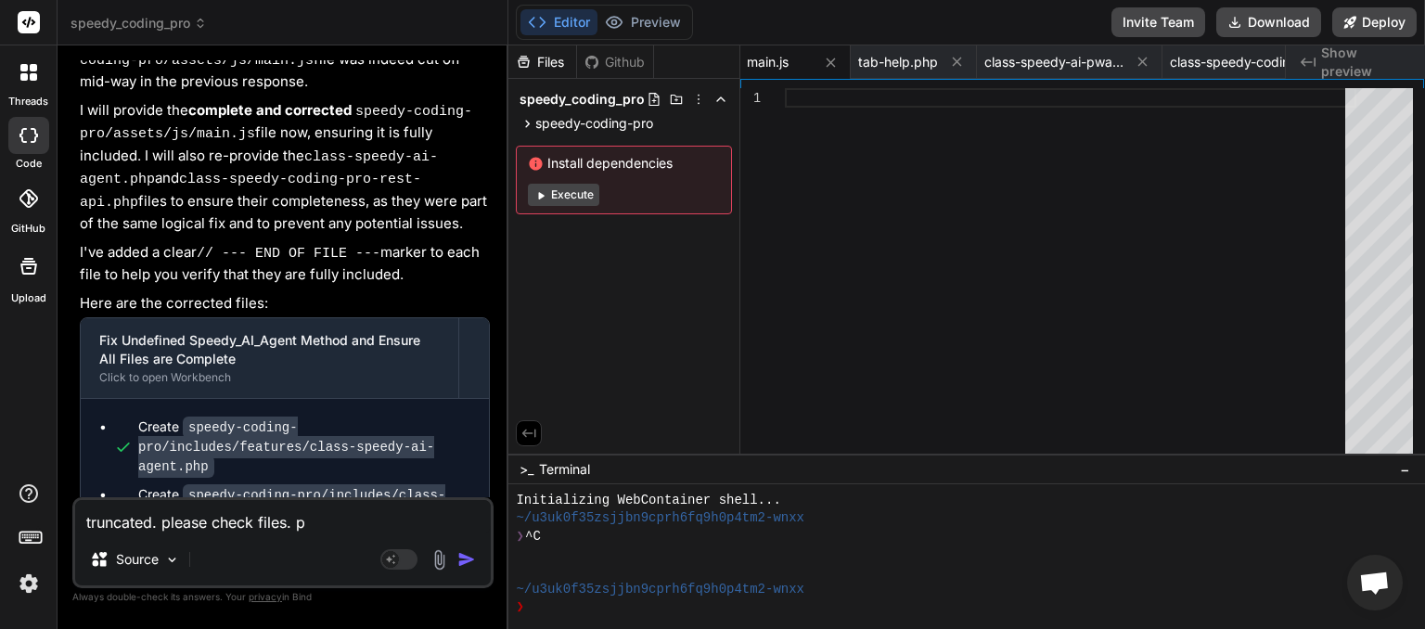
type textarea "truncated. please check files. pl"
type textarea "x"
type textarea "truncated. please check files. ple"
type textarea "x"
type textarea "truncated. please check files. plea"
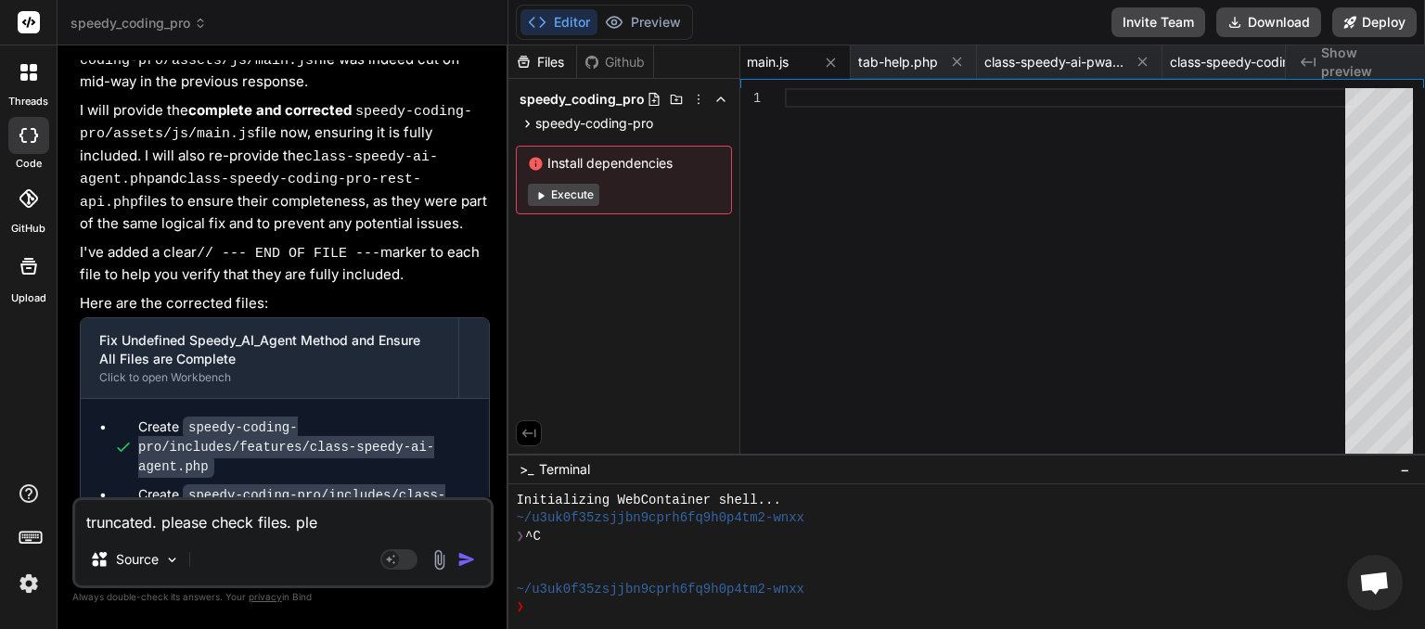
type textarea "x"
type textarea "truncated. please check files. [GEOGRAPHIC_DATA]"
type textarea "x"
type textarea "truncated. please check files. please"
type textarea "x"
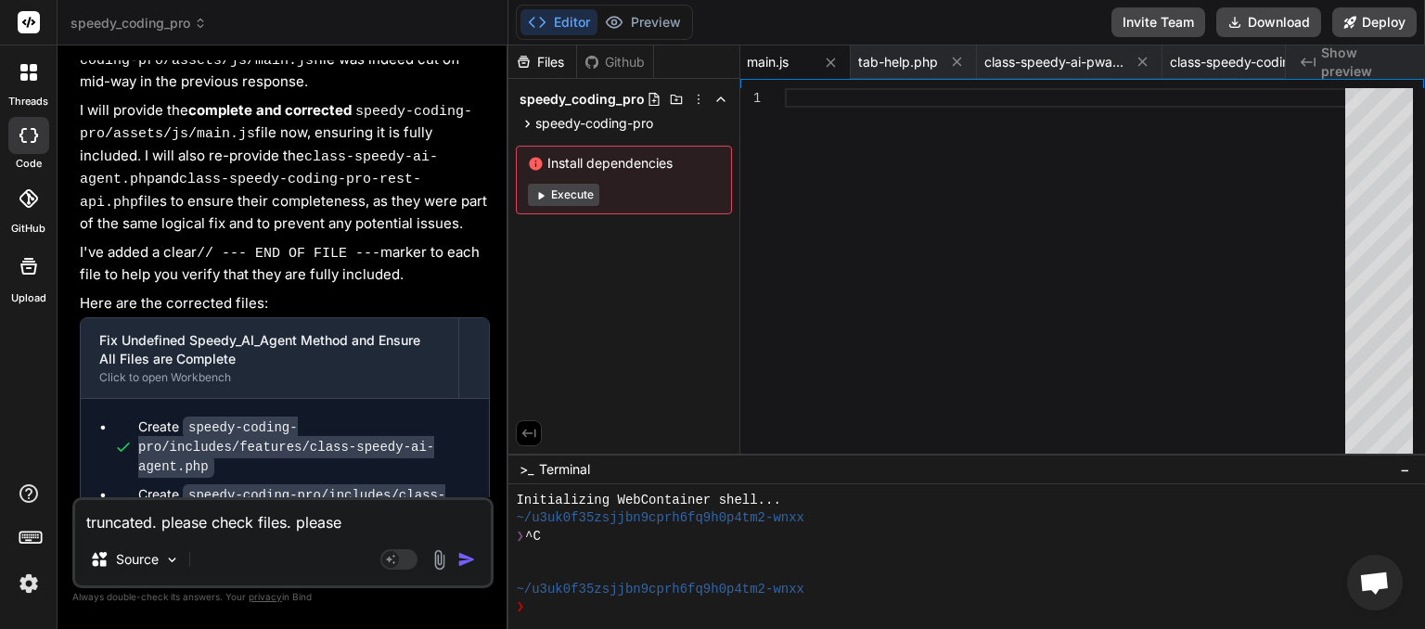
type textarea "truncated. please check files. please"
type textarea "x"
type textarea "truncated. please check files. please o"
type textarea "x"
type textarea "truncated. please check files. please on"
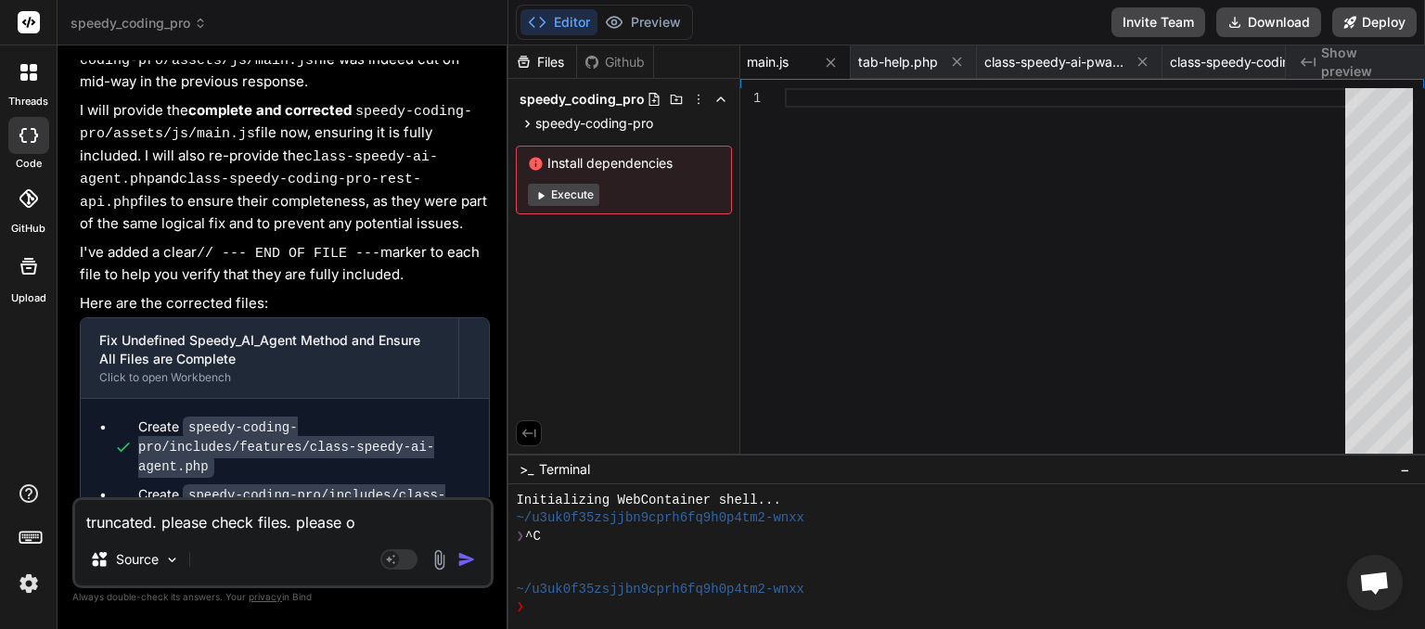
type textarea "x"
type textarea "truncated. please check files. please onl"
type textarea "x"
type textarea "truncated. please check files. please only"
type textarea "x"
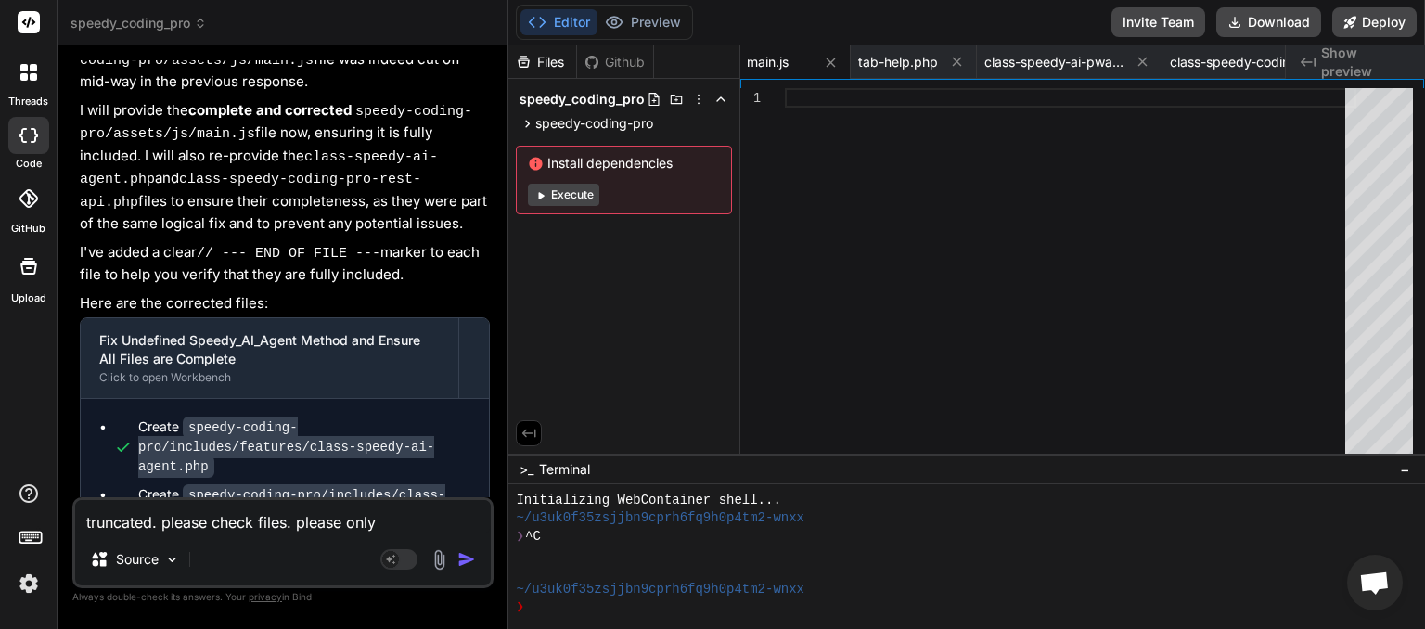
type textarea "truncated. please check files. please only"
type textarea "x"
type textarea "truncated. please check files. please only g"
type textarea "x"
type textarea "truncated. please check files. please only ge"
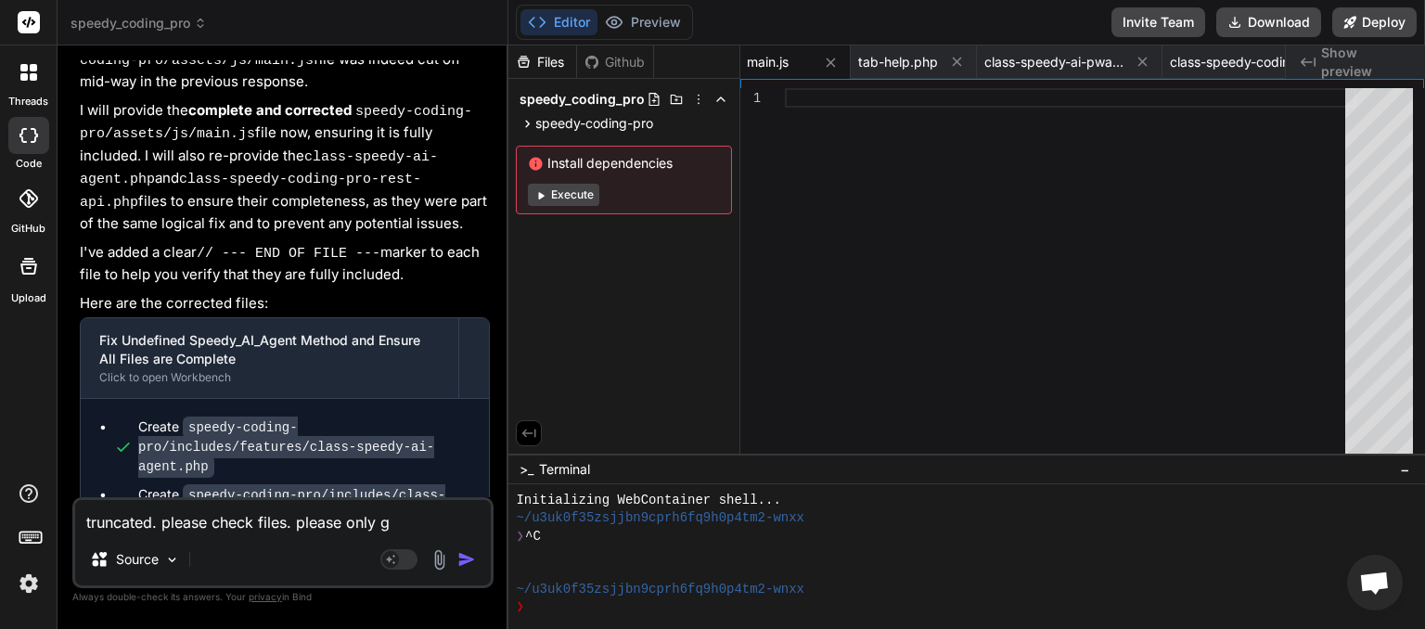
type textarea "x"
type textarea "truncated. please check files. please only gen"
type textarea "x"
type textarea "truncated. please check files. please only gene"
type textarea "x"
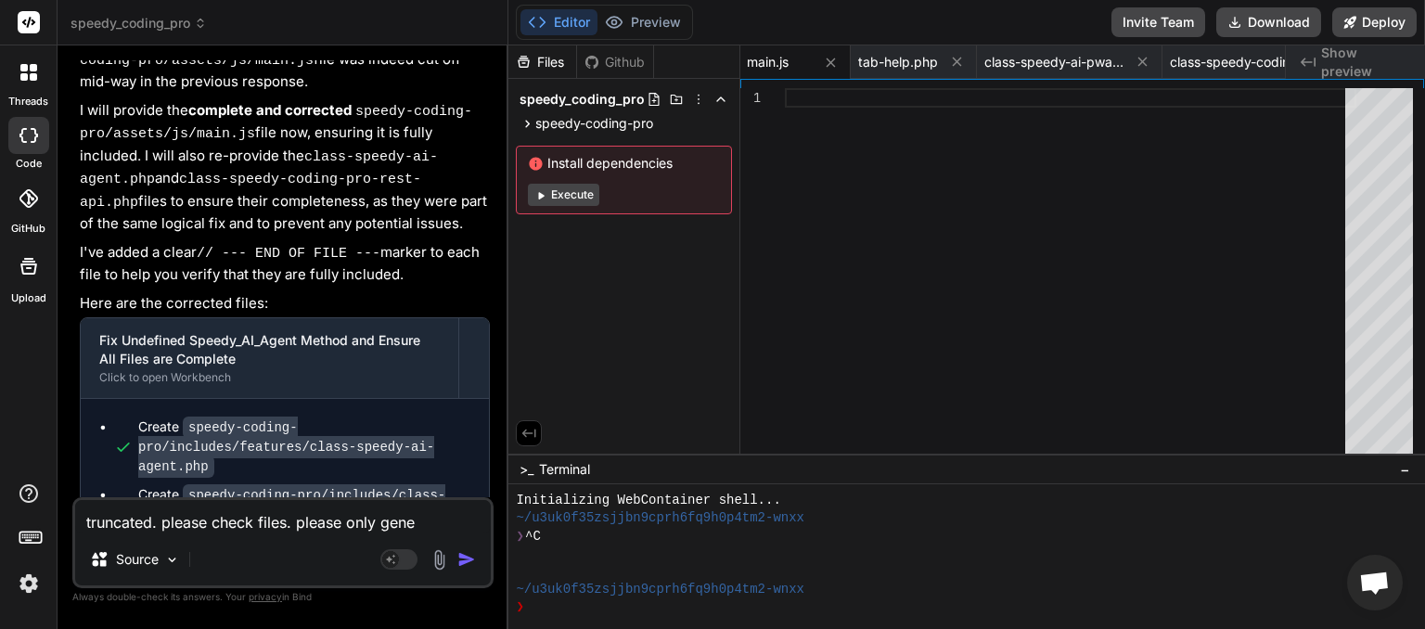
type textarea "truncated. please check files. please only gener"
type textarea "x"
type textarea "truncated. please check files. please only genera"
type textarea "x"
type textarea "truncated. please check files. please only generat"
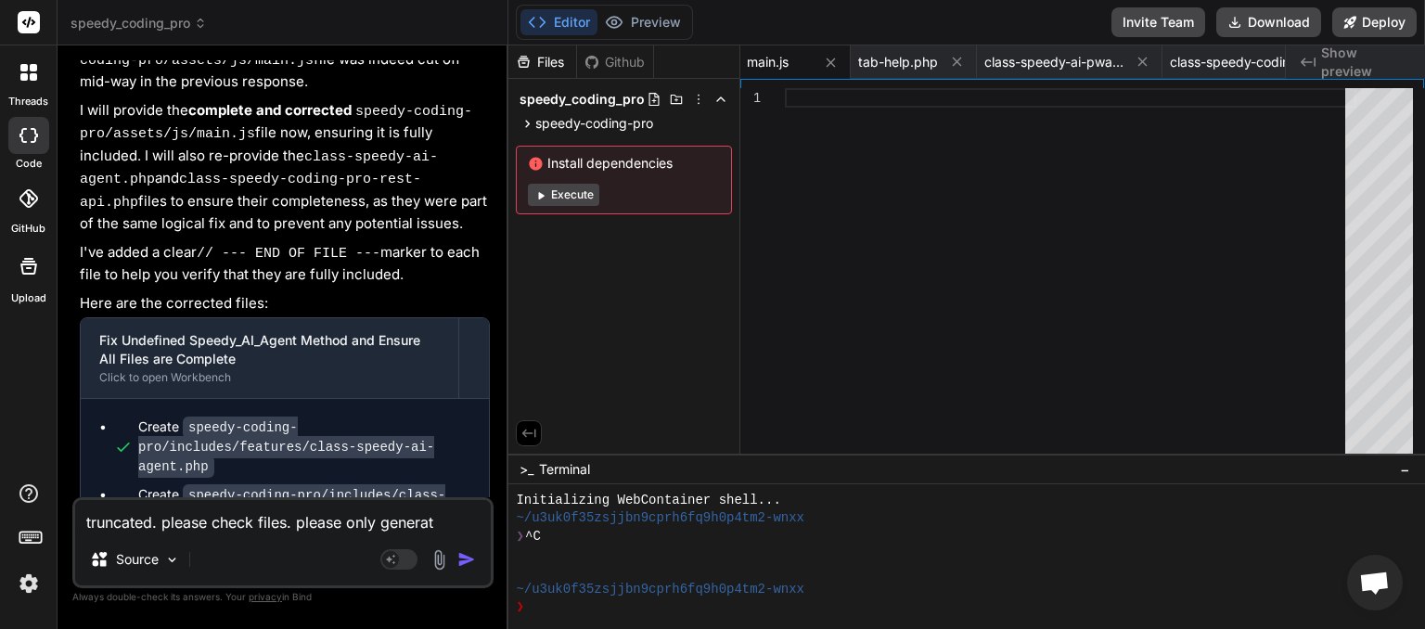
type textarea "x"
type textarea "truncated. please check files. please only generate"
type textarea "x"
type textarea "truncated. please check files. please only generate"
type textarea "x"
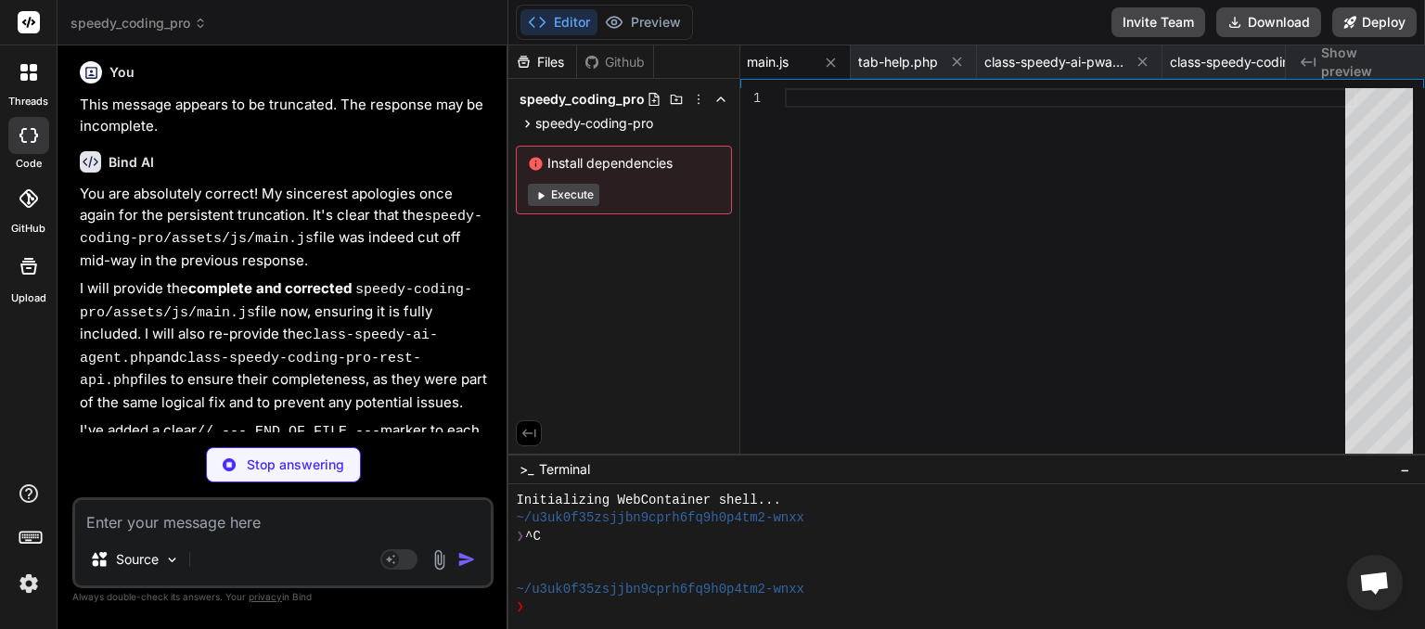
scroll to position [0, 1266]
click at [218, 526] on textarea at bounding box center [283, 516] width 416 height 33
click at [275, 535] on div "Source Agent Mode. When this toggle is activated, AI automatically makes decisi…" at bounding box center [282, 542] width 421 height 91
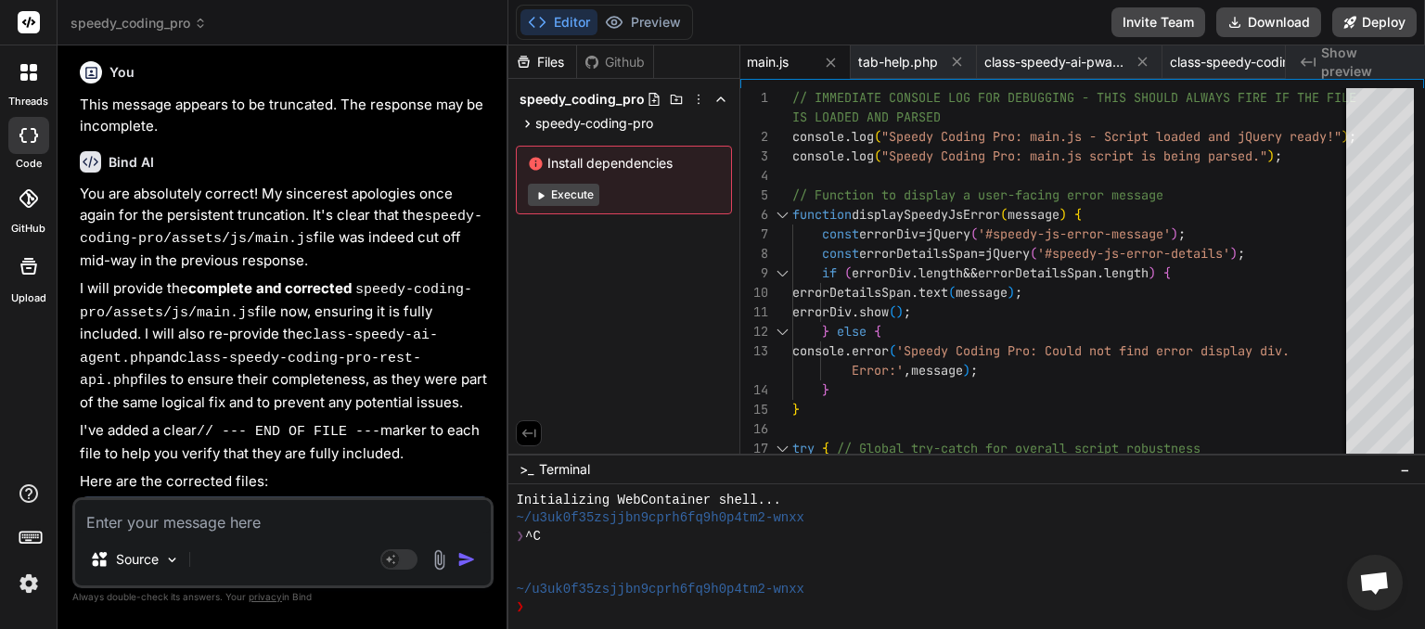
scroll to position [26993, 0]
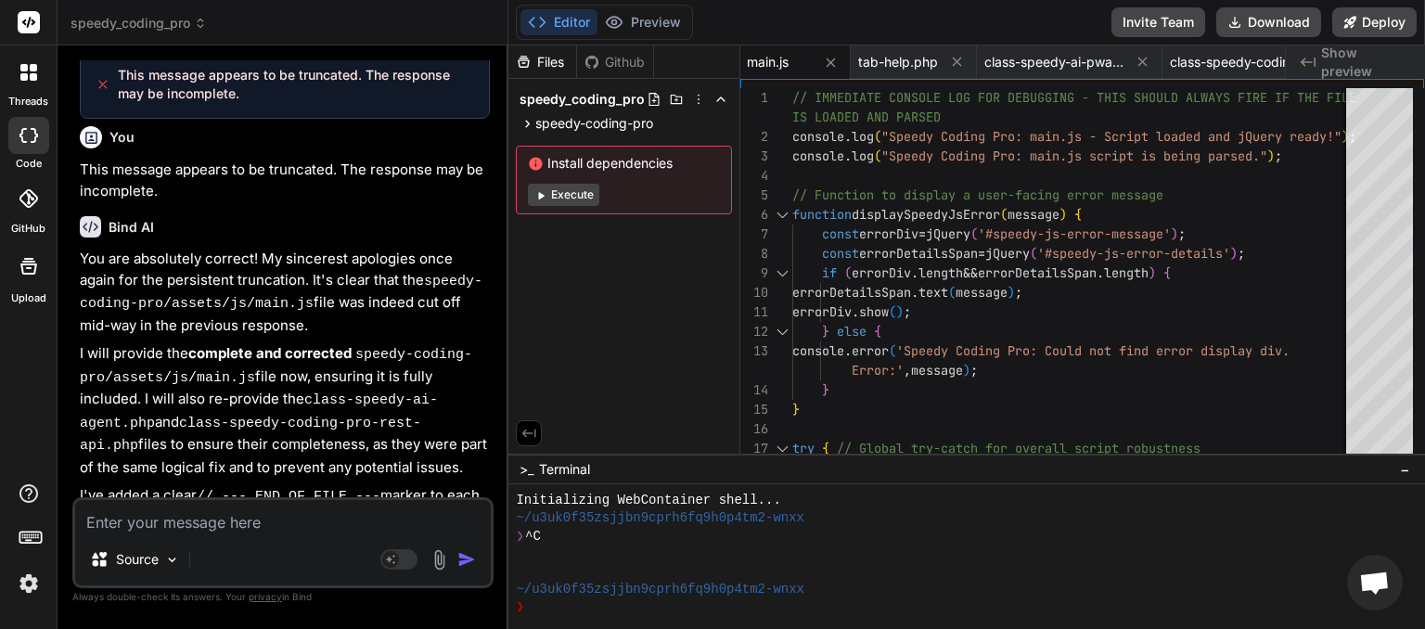
click at [213, 523] on textarea at bounding box center [283, 516] width 416 height 33
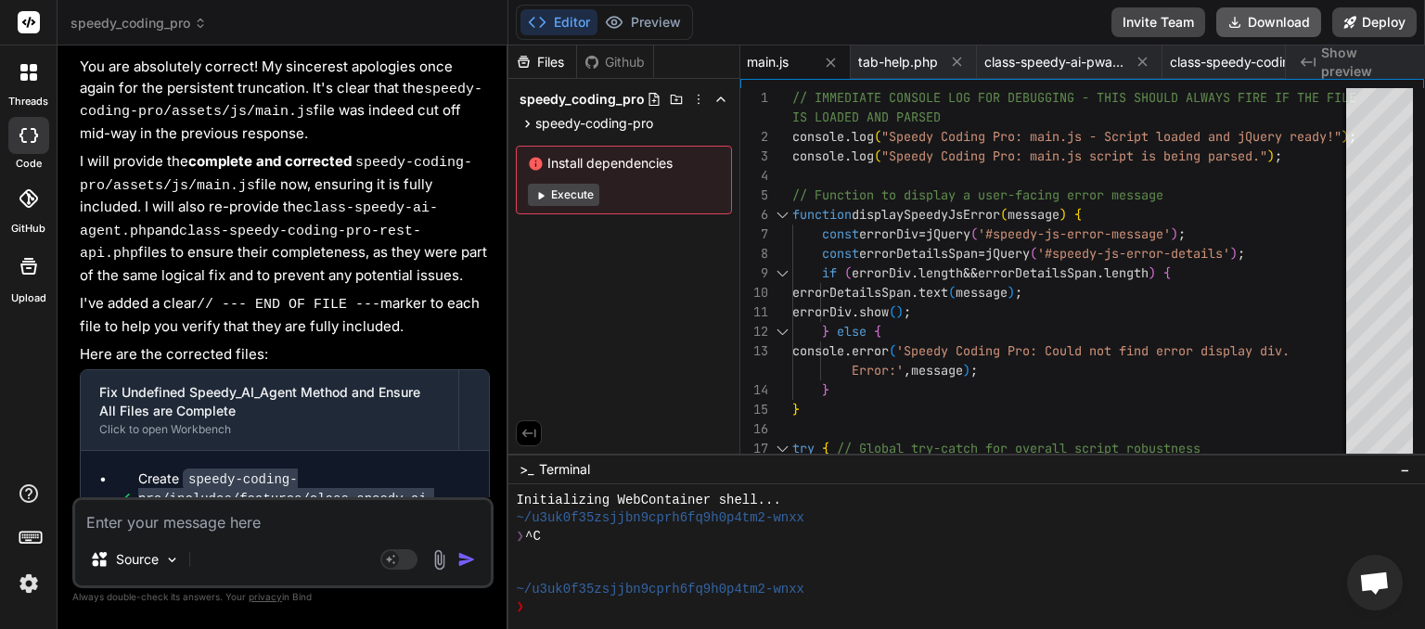
scroll to position [0, 1266]
click at [1260, 20] on button "Download" at bounding box center [1269, 22] width 105 height 30
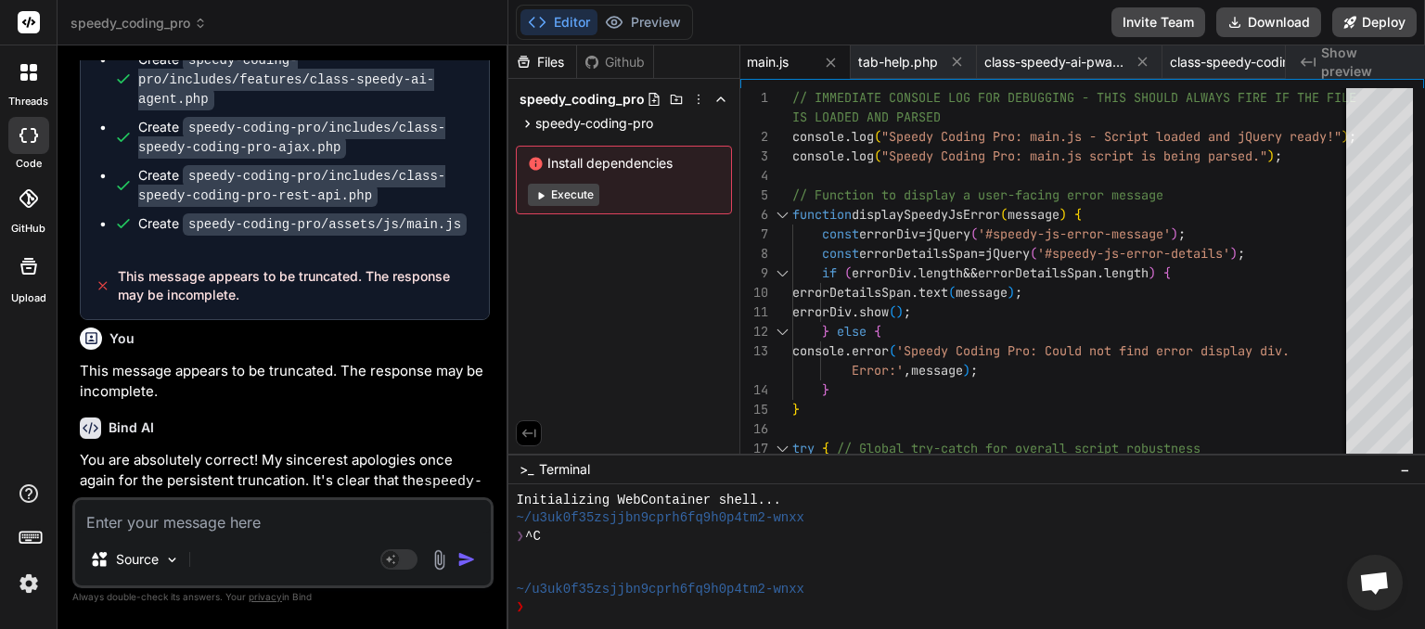
scroll to position [27540, 0]
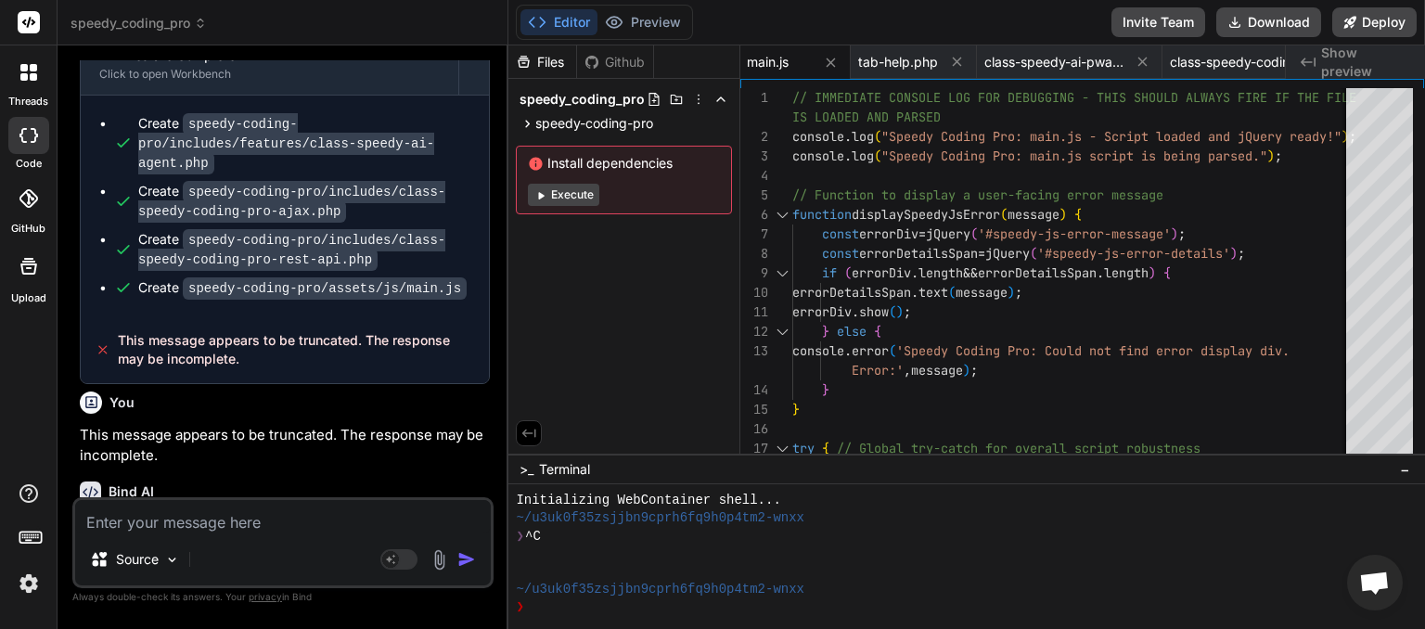
click at [183, 523] on textarea at bounding box center [283, 516] width 416 height 33
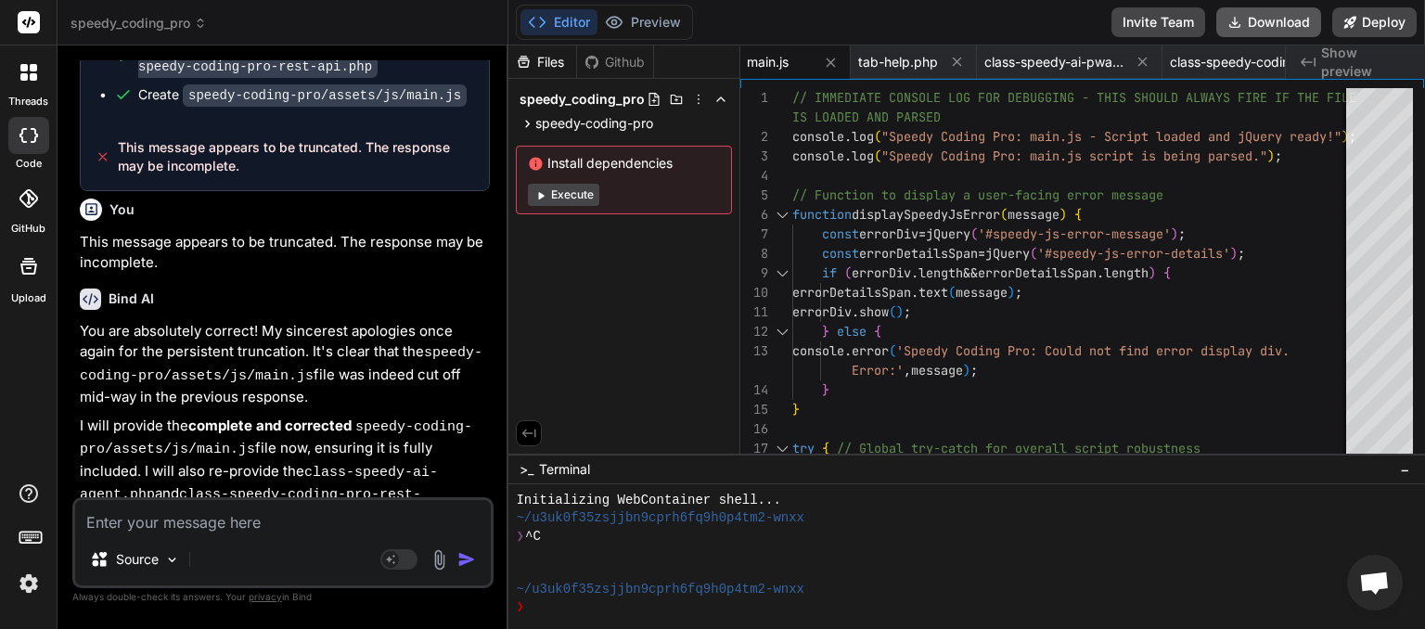
scroll to position [0, 1266]
click at [1258, 26] on button "Download" at bounding box center [1269, 22] width 105 height 30
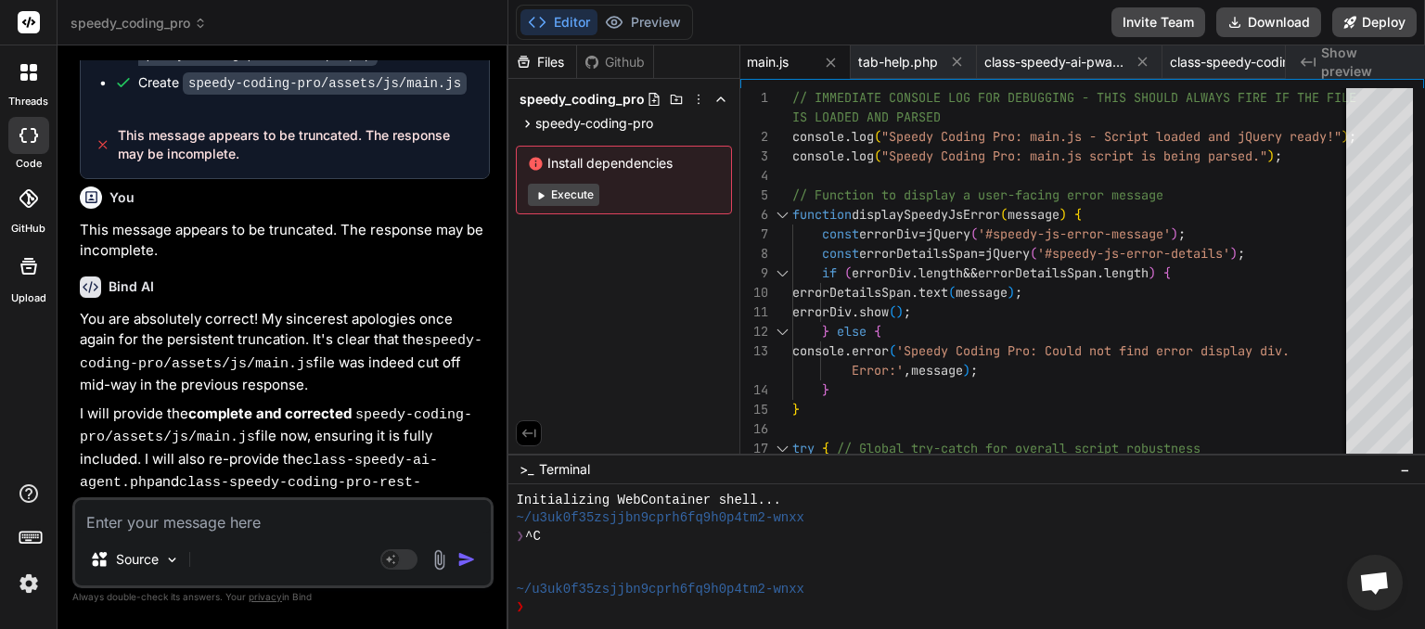
paste textarea "Type: Parse Error (E_PARSE) Message: syntax error, unexpected identifier "An", …"
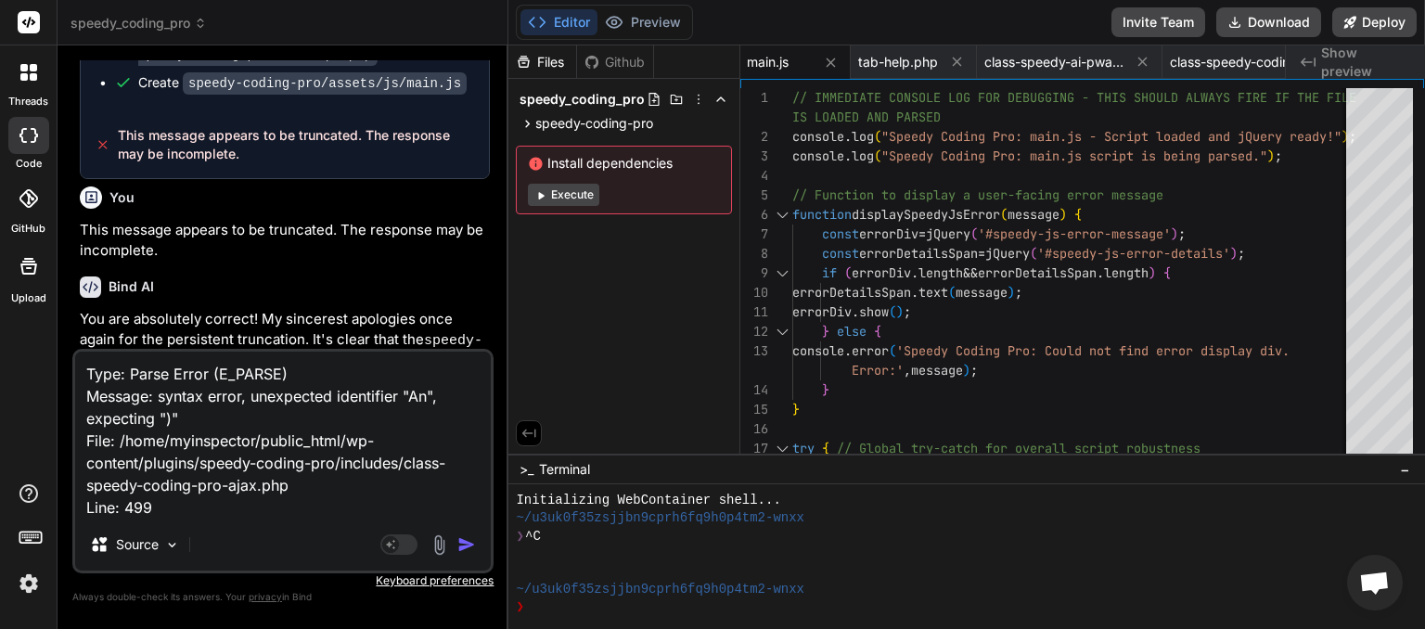
click at [475, 546] on img "button" at bounding box center [466, 544] width 19 height 19
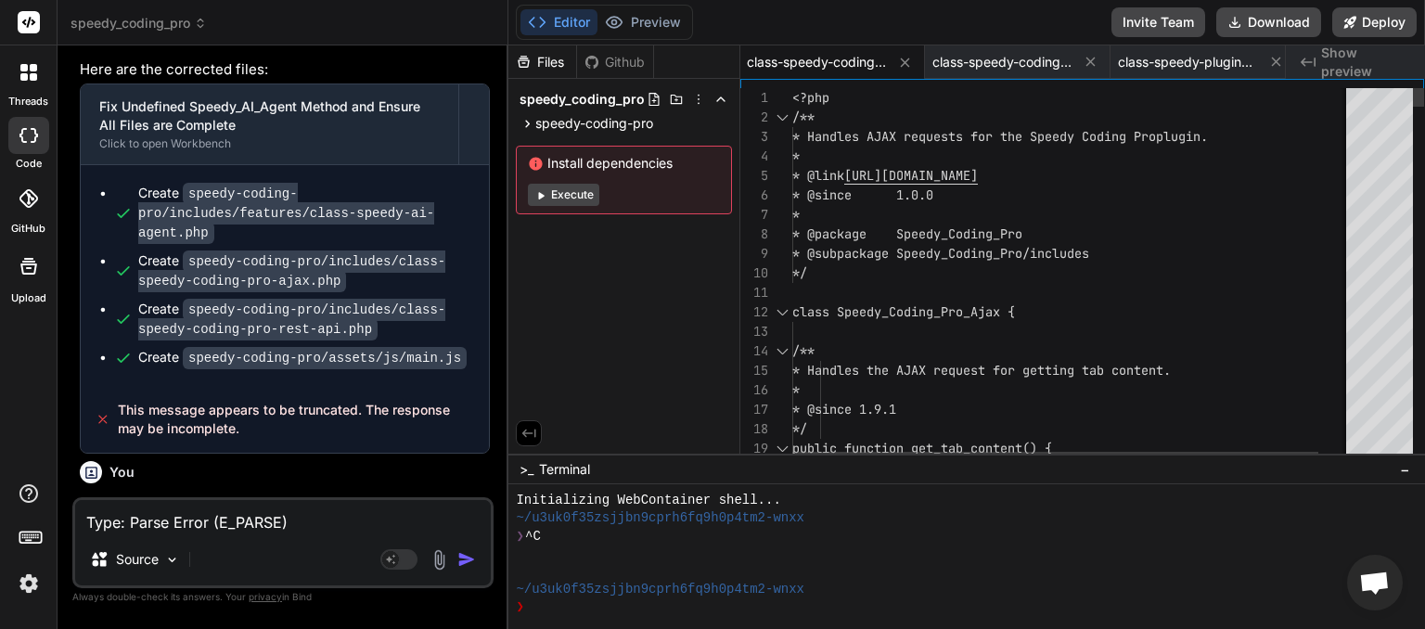
scroll to position [0, 523]
click at [1259, 23] on button "Download" at bounding box center [1269, 22] width 105 height 30
paste textarea "Ask Speedy AI"
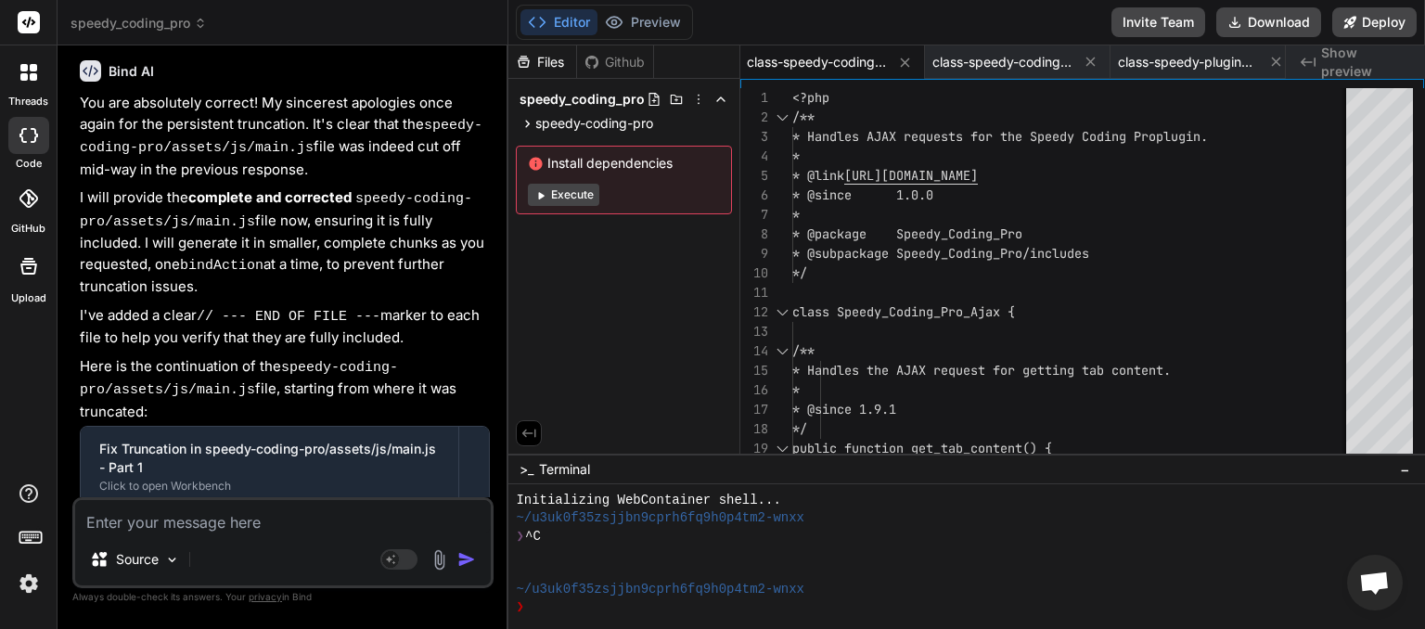
paste textarea "Type: Parse Error (E_PARSE) Message: syntax error, unexpected identifier "Portf…"
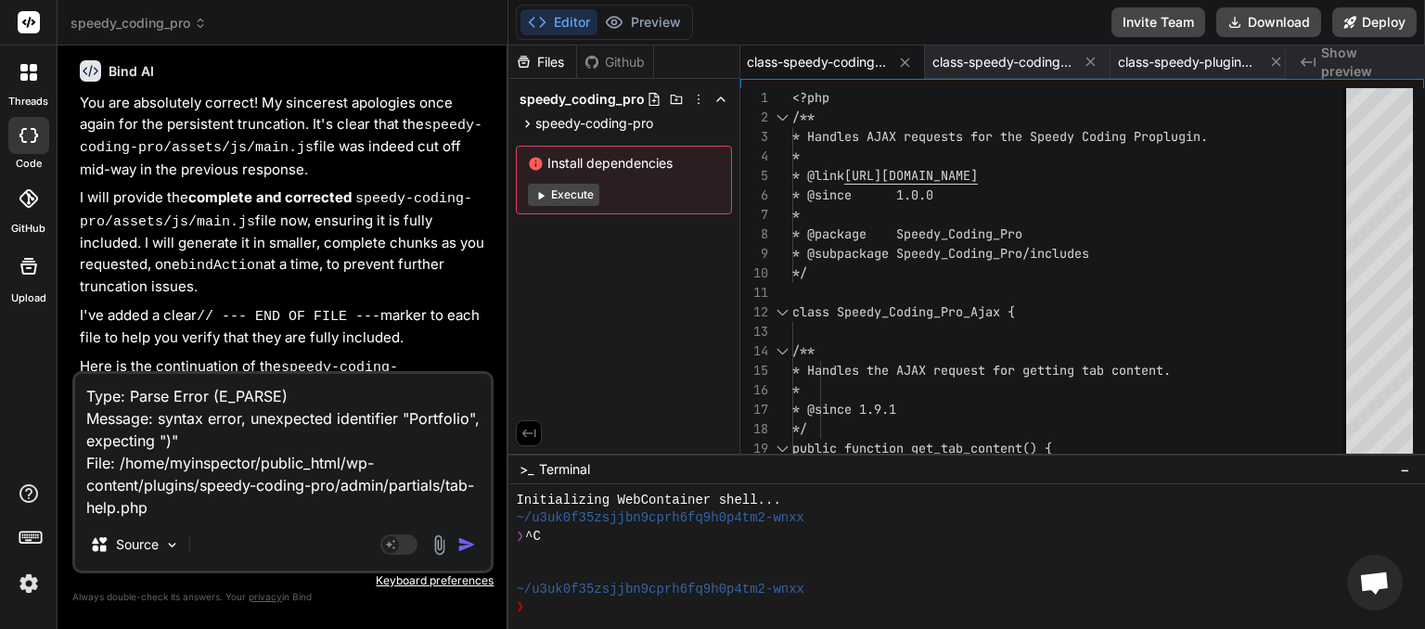
click at [468, 545] on img "button" at bounding box center [466, 544] width 19 height 19
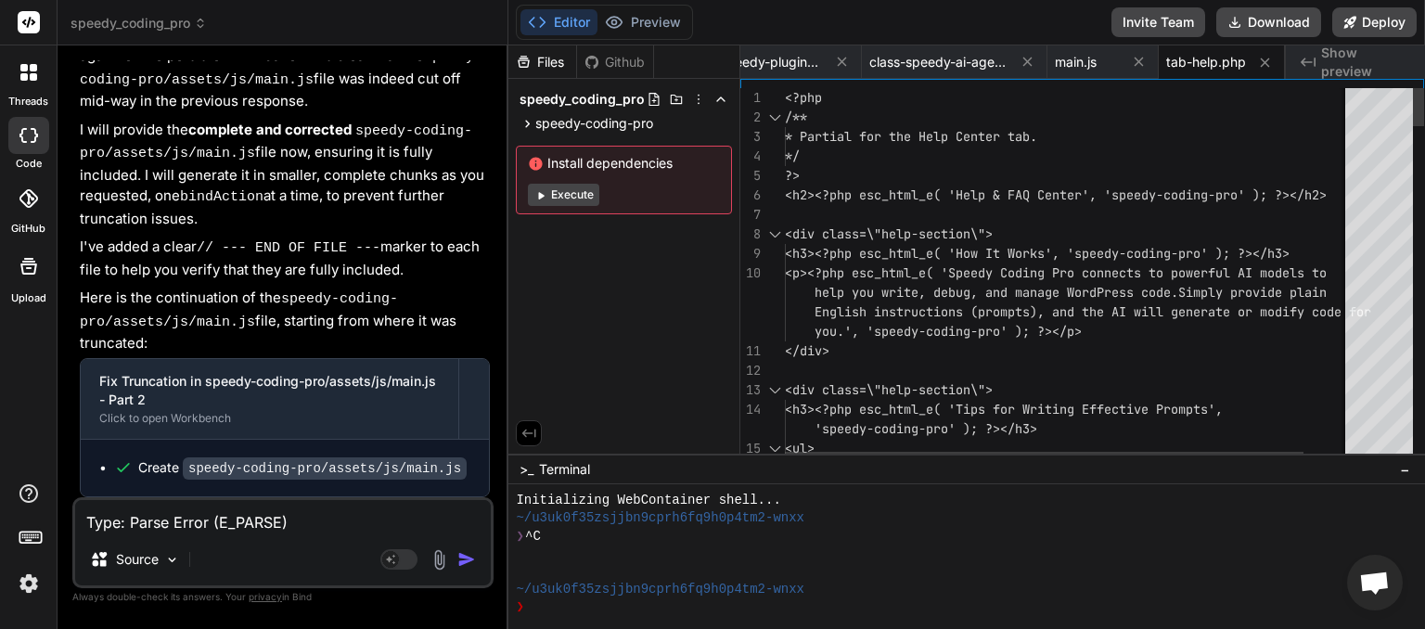
scroll to position [0, 958]
click at [1268, 10] on button "Download" at bounding box center [1269, 22] width 105 height 30
